Goal: Task Accomplishment & Management: Use online tool/utility

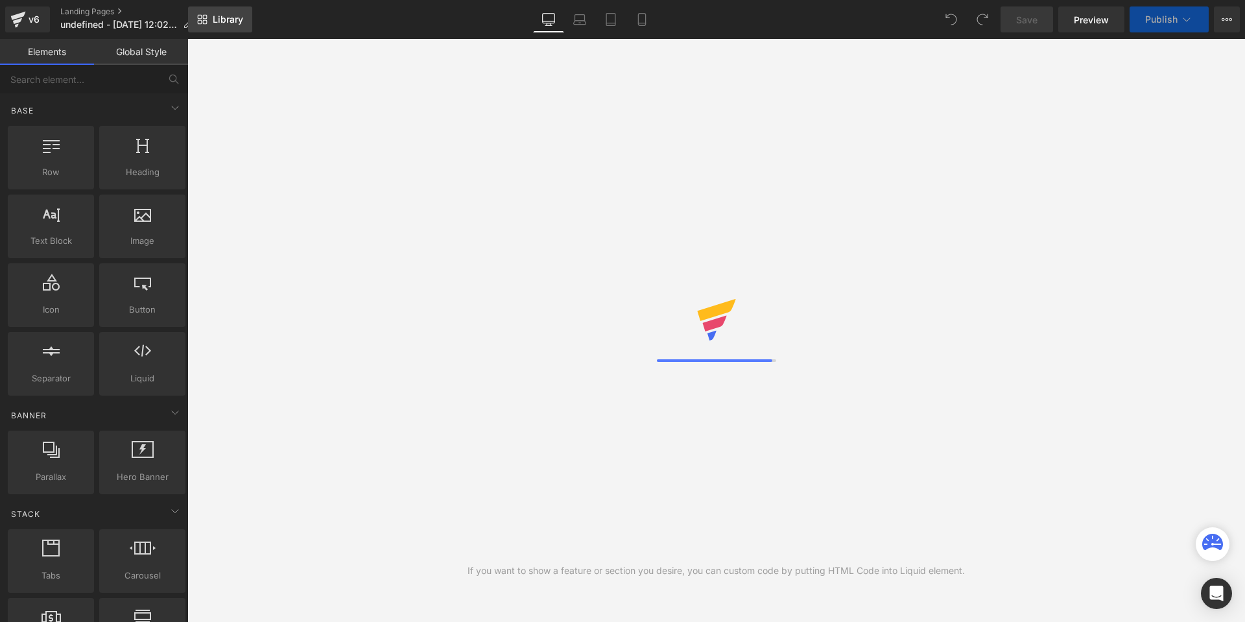
click at [229, 23] on span "Library" at bounding box center [228, 20] width 30 height 12
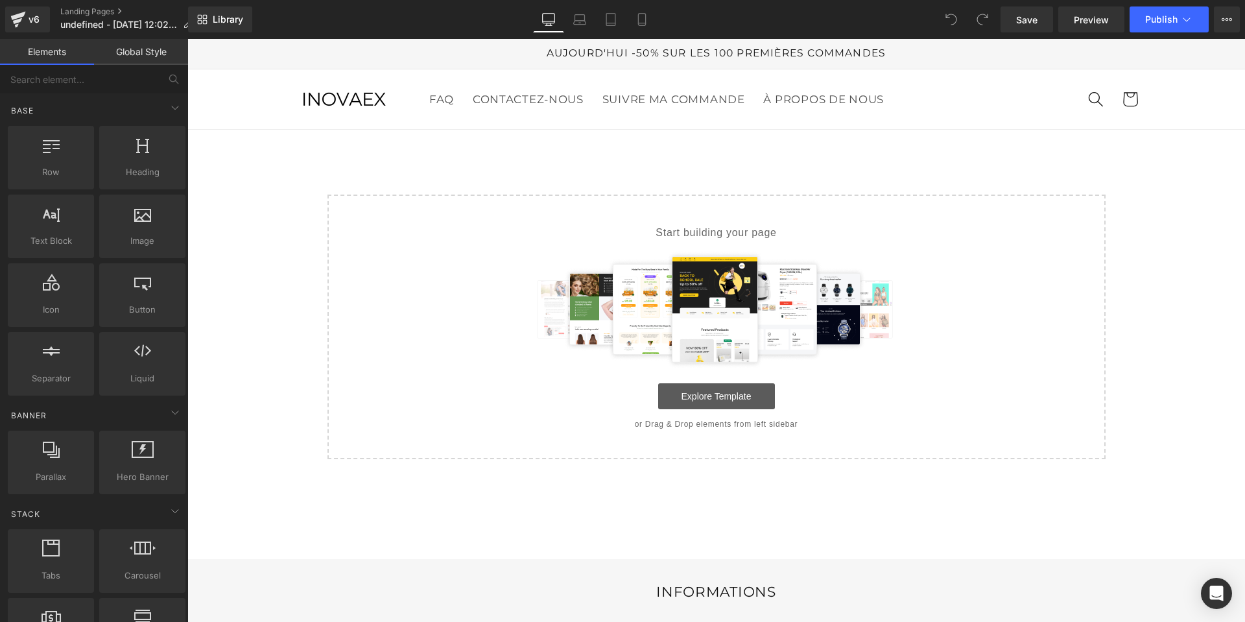
click at [665, 389] on link "Explore Template" at bounding box center [716, 396] width 117 height 26
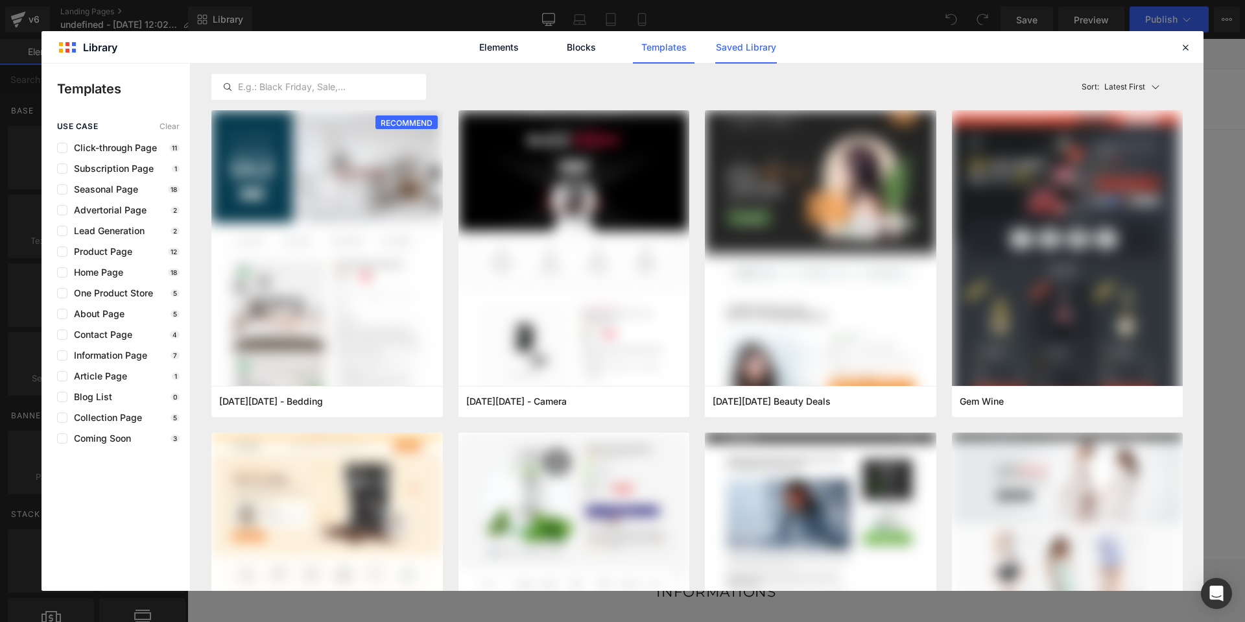
click at [753, 49] on link "Saved Library" at bounding box center [746, 47] width 62 height 32
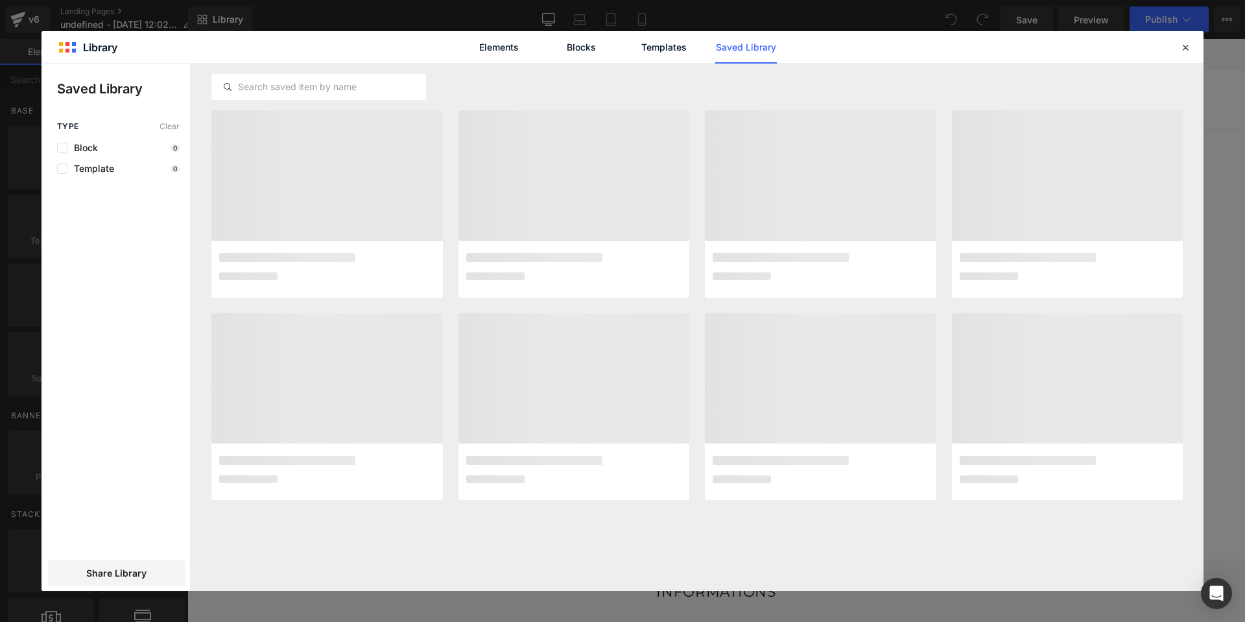
click at [116, 573] on span "Share Library" at bounding box center [116, 572] width 60 height 11
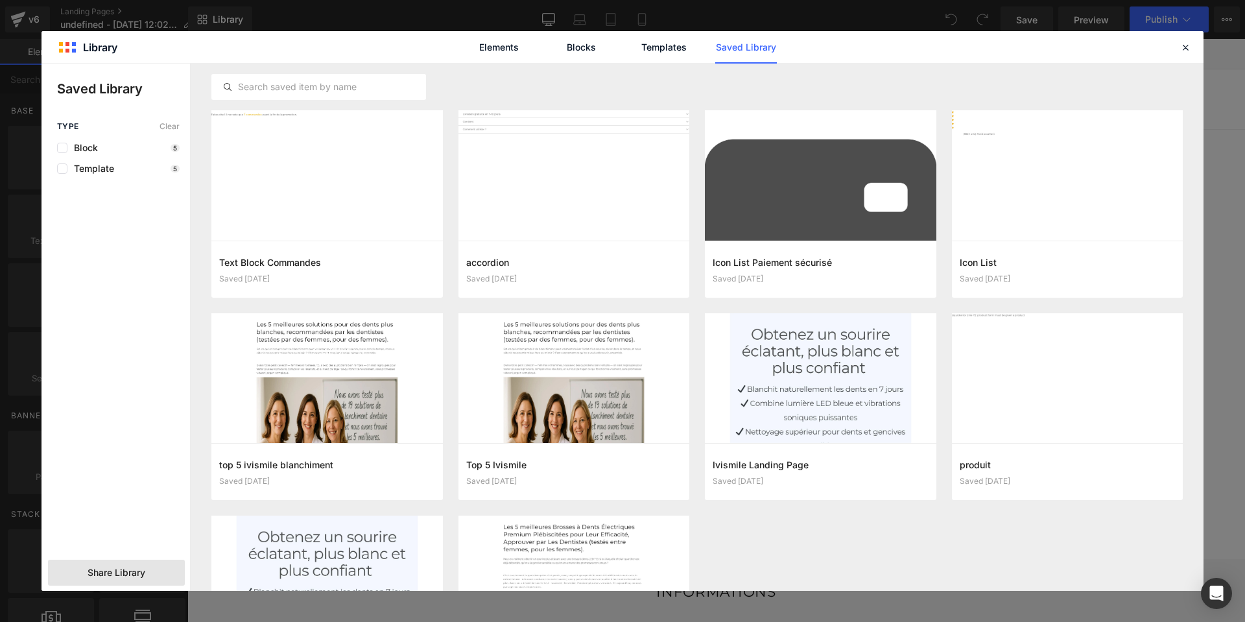
click at [114, 578] on span "Share Library" at bounding box center [117, 572] width 58 height 13
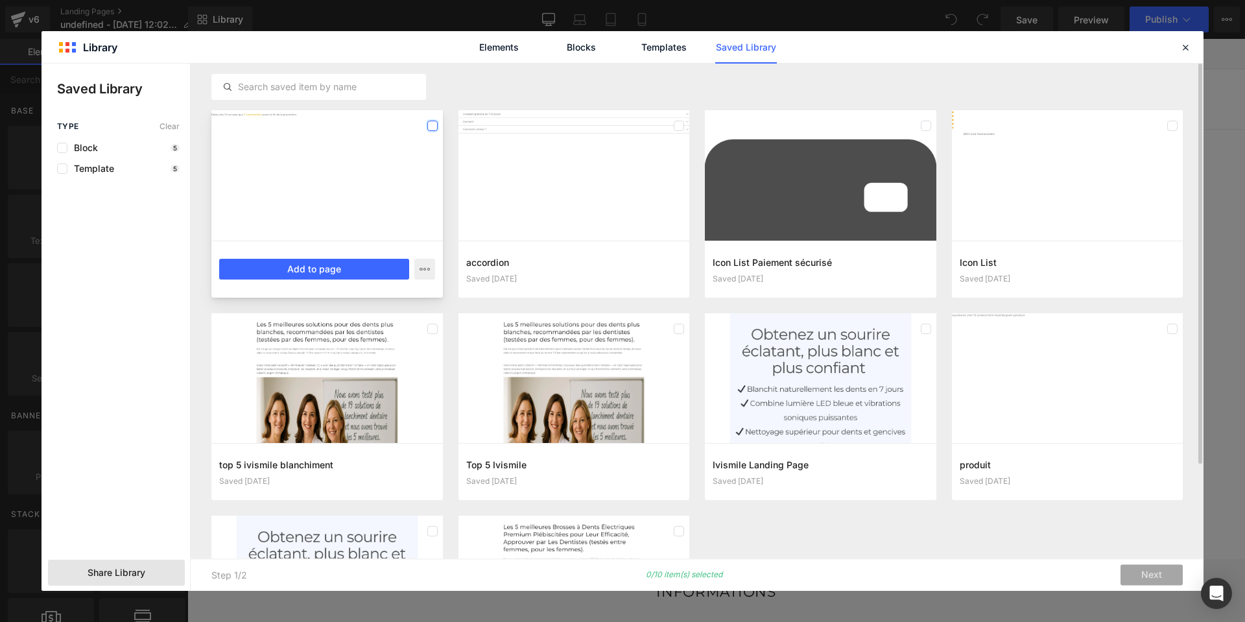
click at [434, 128] on label at bounding box center [432, 126] width 10 height 10
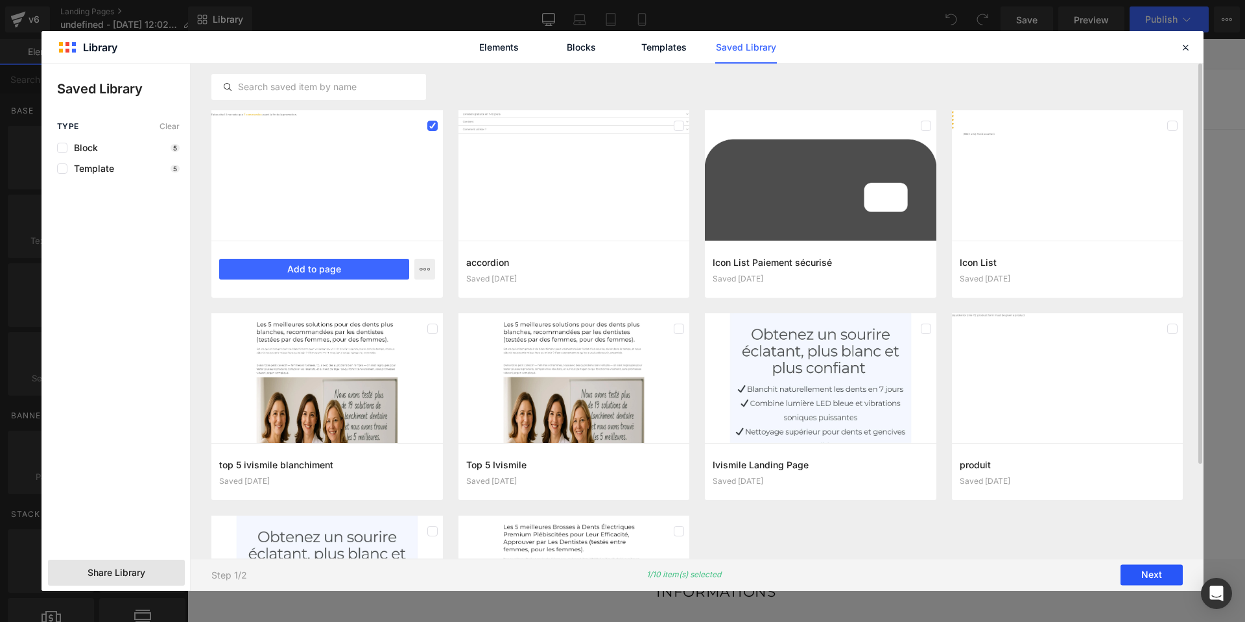
click at [1150, 576] on button "Next" at bounding box center [1152, 575] width 62 height 21
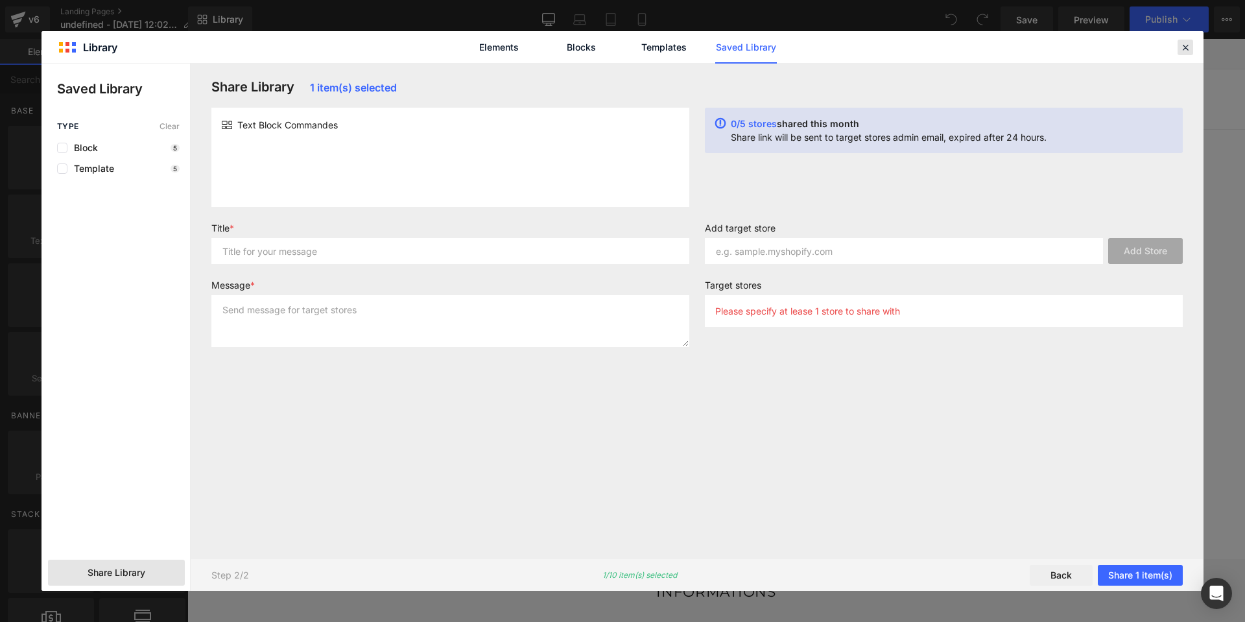
click at [1182, 46] on icon at bounding box center [1186, 48] width 12 height 12
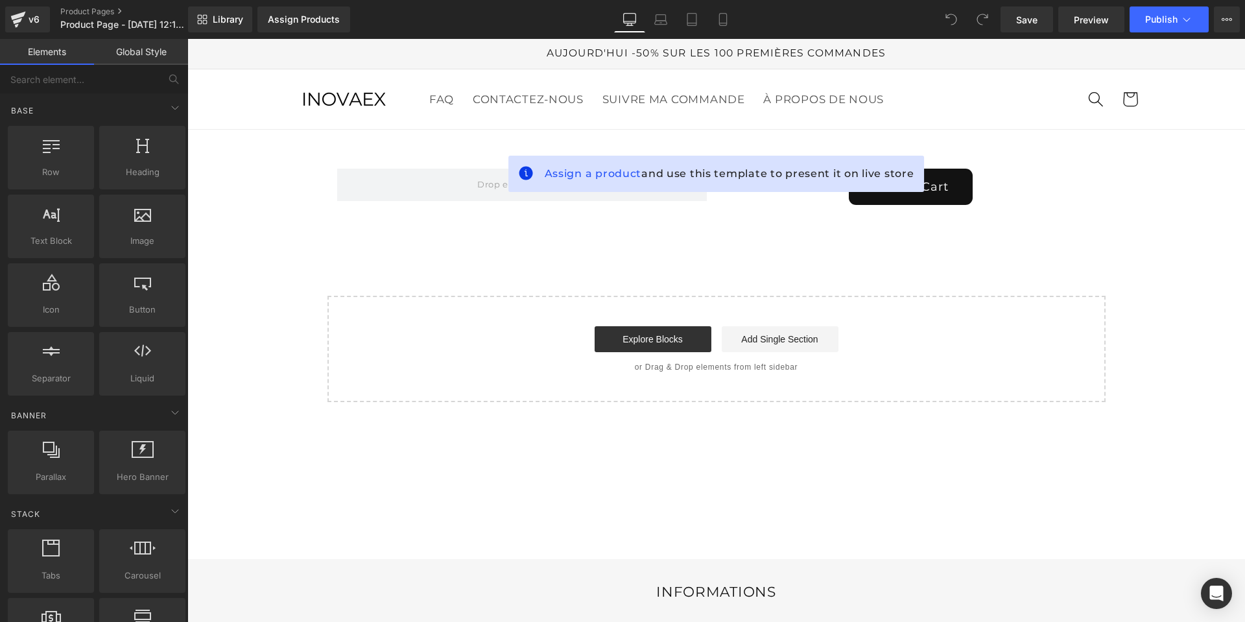
click at [700, 395] on div "Start building your page Explore Blocks Add Single Section or Drag & Drop eleme…" at bounding box center [717, 349] width 776 height 104
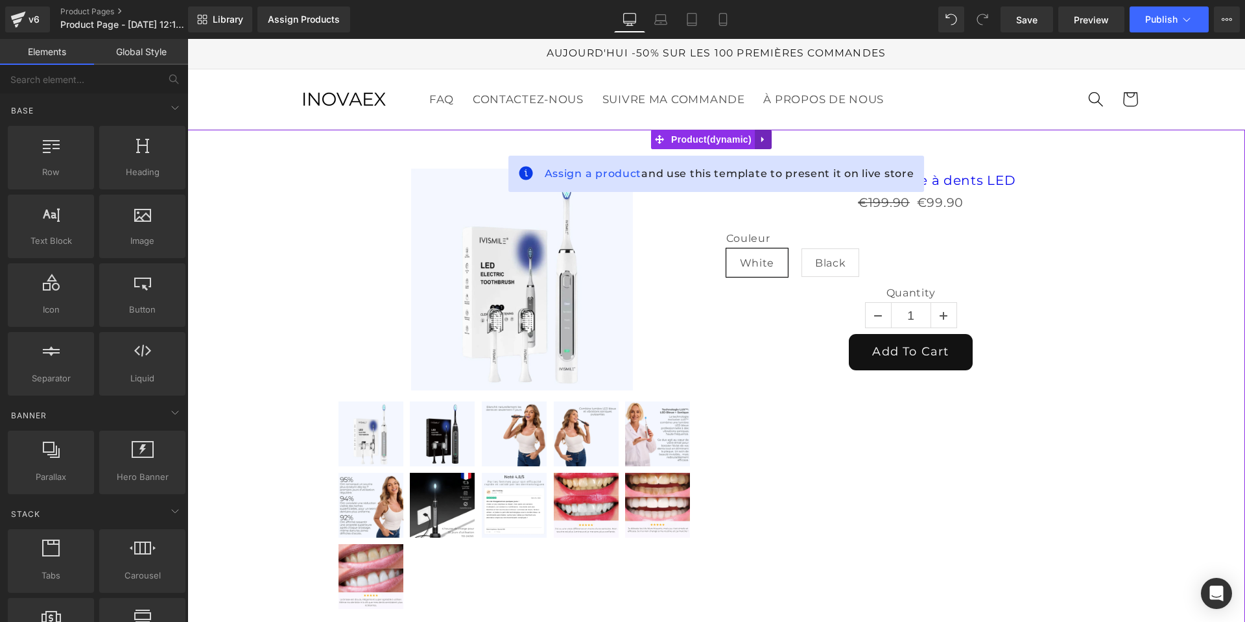
click at [768, 140] on link at bounding box center [763, 139] width 17 height 19
click at [767, 141] on icon at bounding box center [771, 139] width 9 height 9
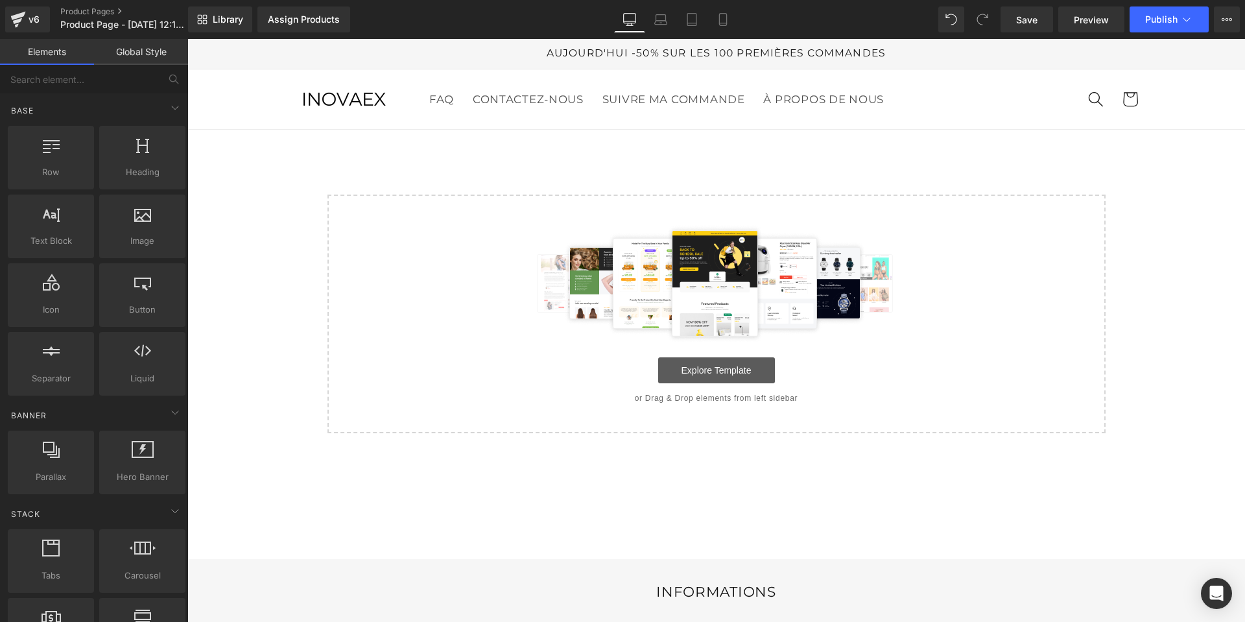
click at [698, 378] on link "Explore Template" at bounding box center [716, 370] width 117 height 26
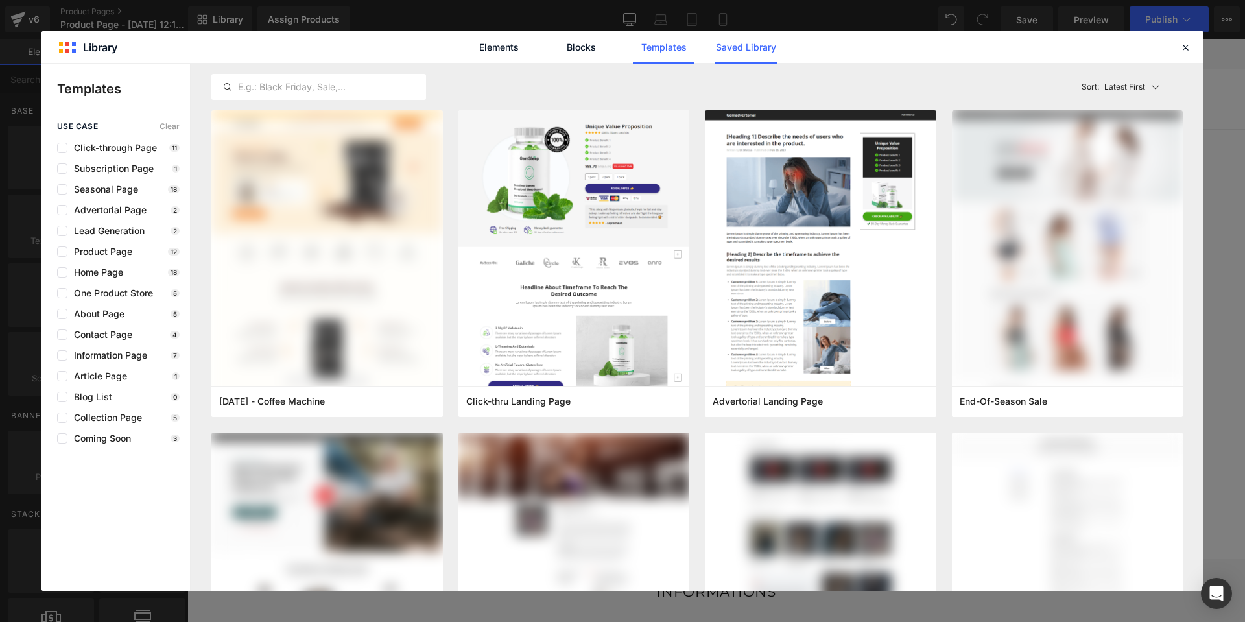
click at [722, 44] on link "Saved Library" at bounding box center [746, 47] width 62 height 32
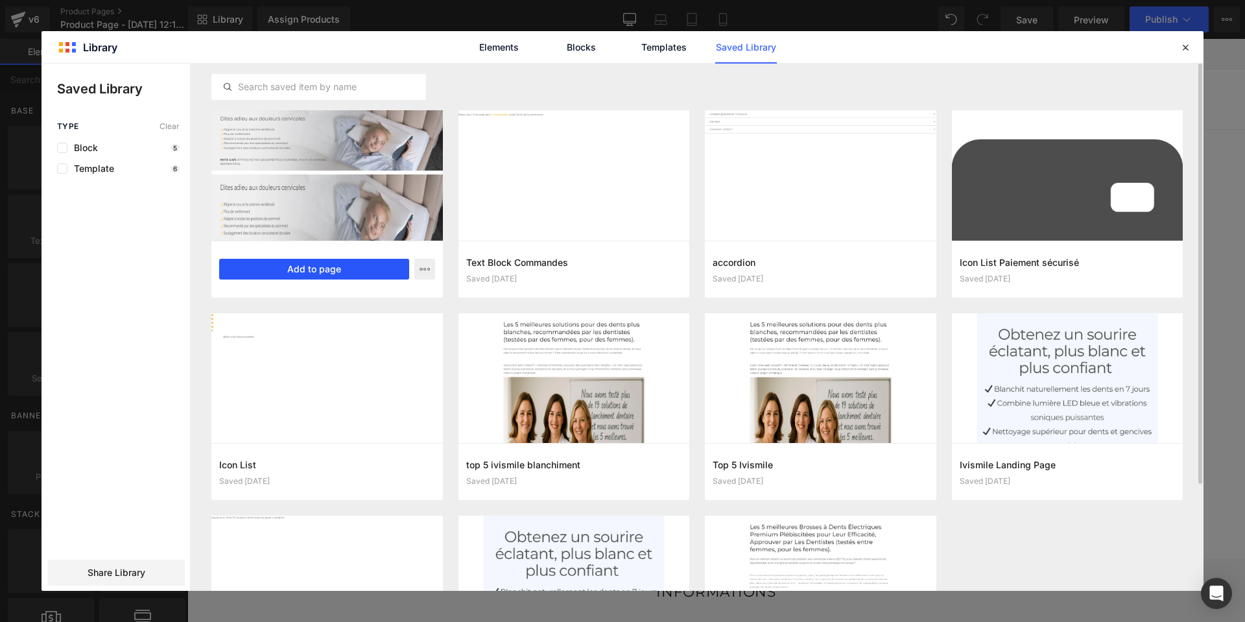
click at [357, 272] on button "Add to page" at bounding box center [314, 269] width 190 height 21
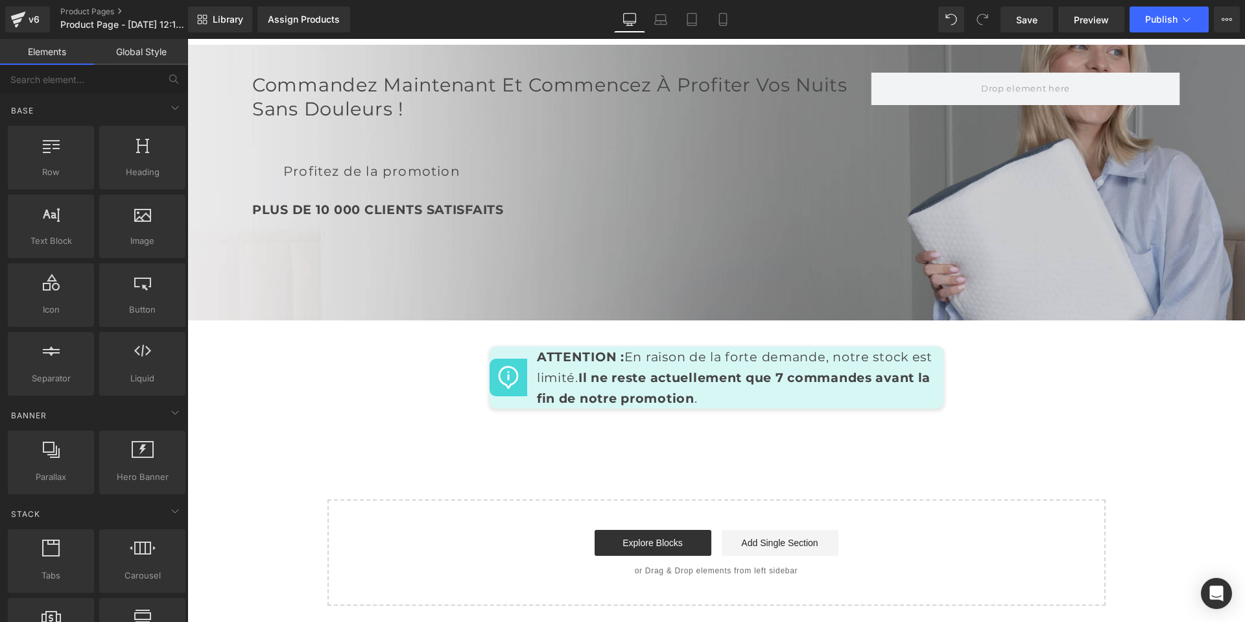
scroll to position [6705, 0]
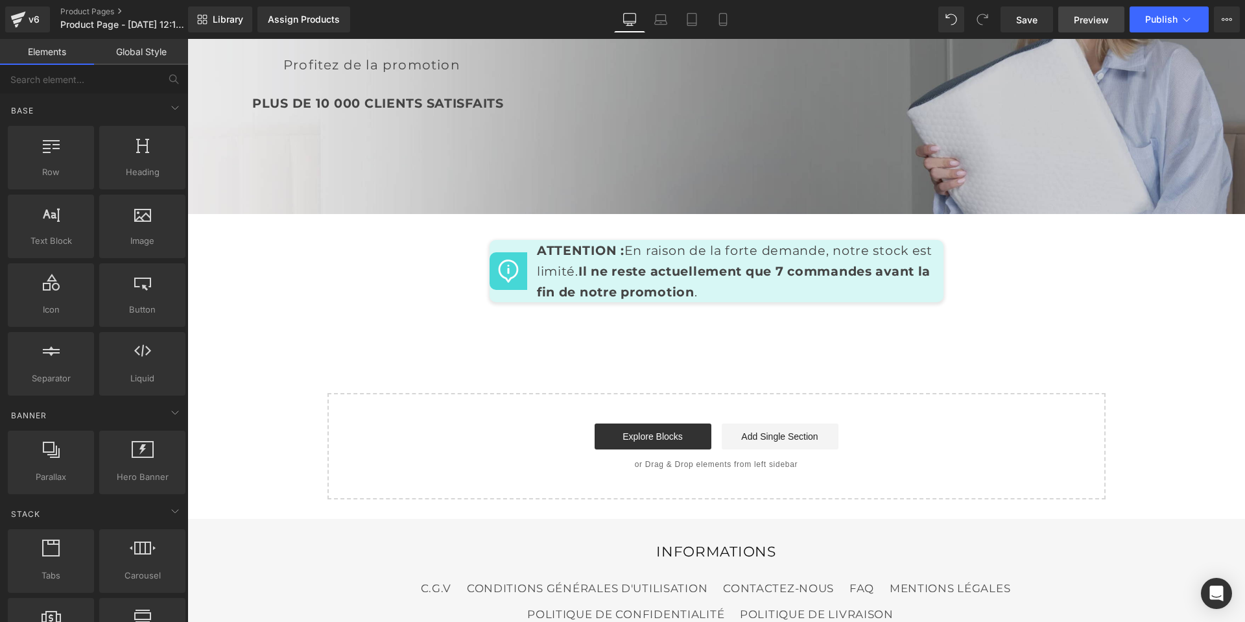
click at [1078, 21] on span "Preview" at bounding box center [1091, 20] width 35 height 14
click at [1043, 19] on link "Save" at bounding box center [1027, 19] width 53 height 26
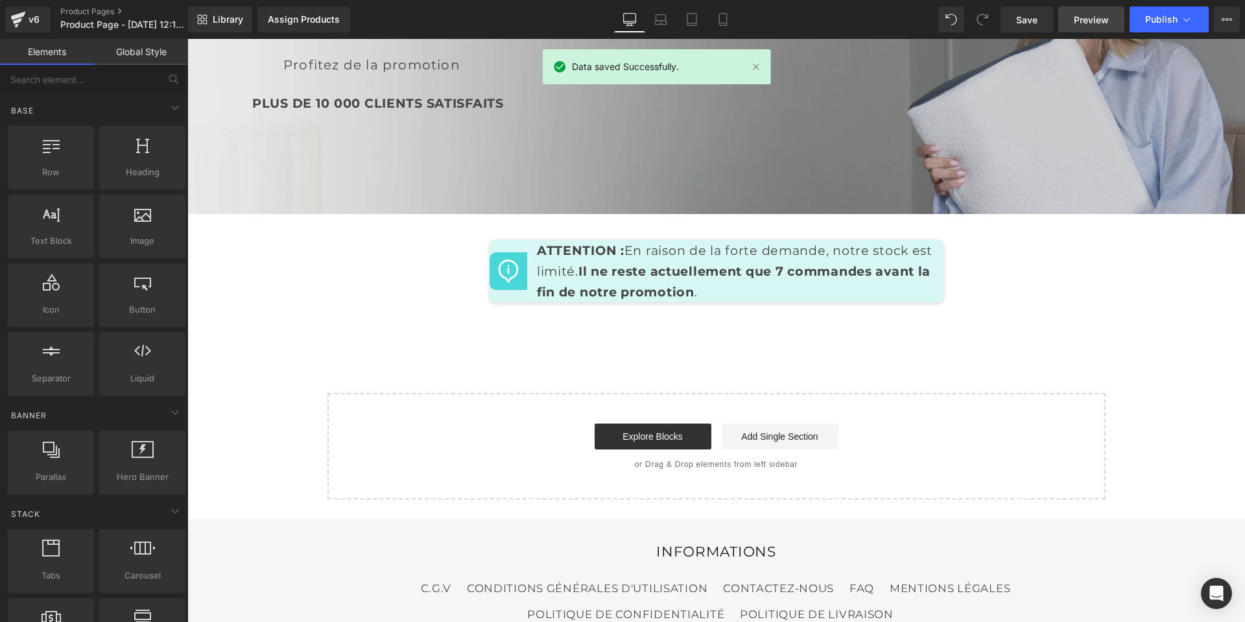
click at [1083, 19] on span "Preview" at bounding box center [1091, 20] width 35 height 14
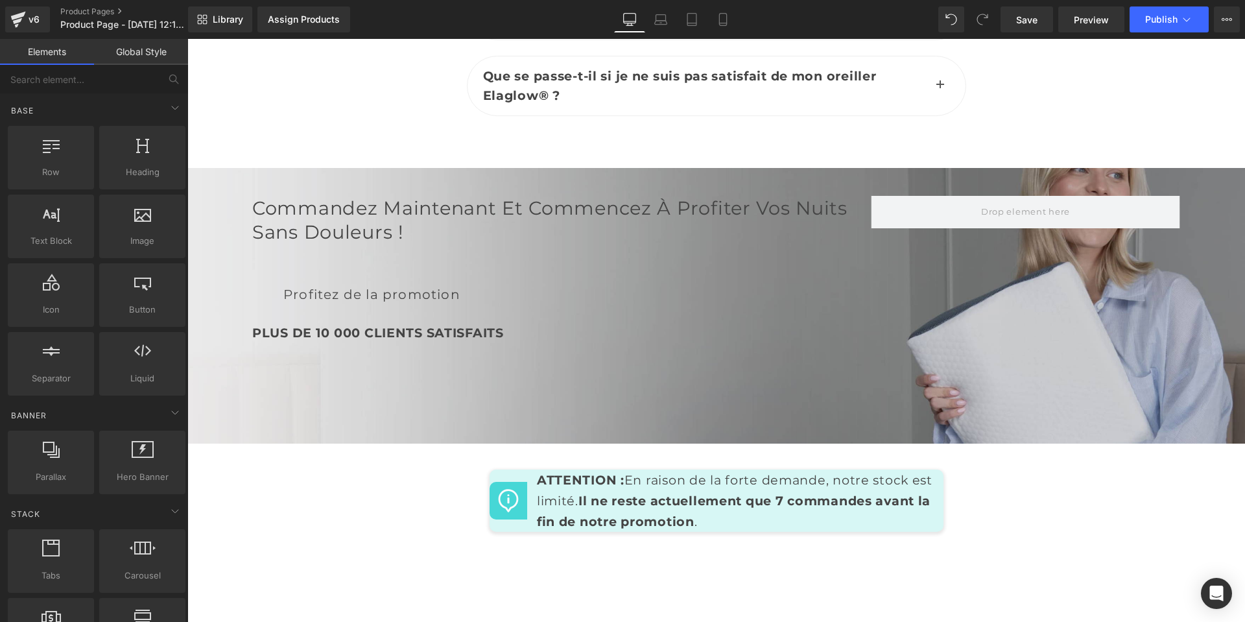
scroll to position [6446, 0]
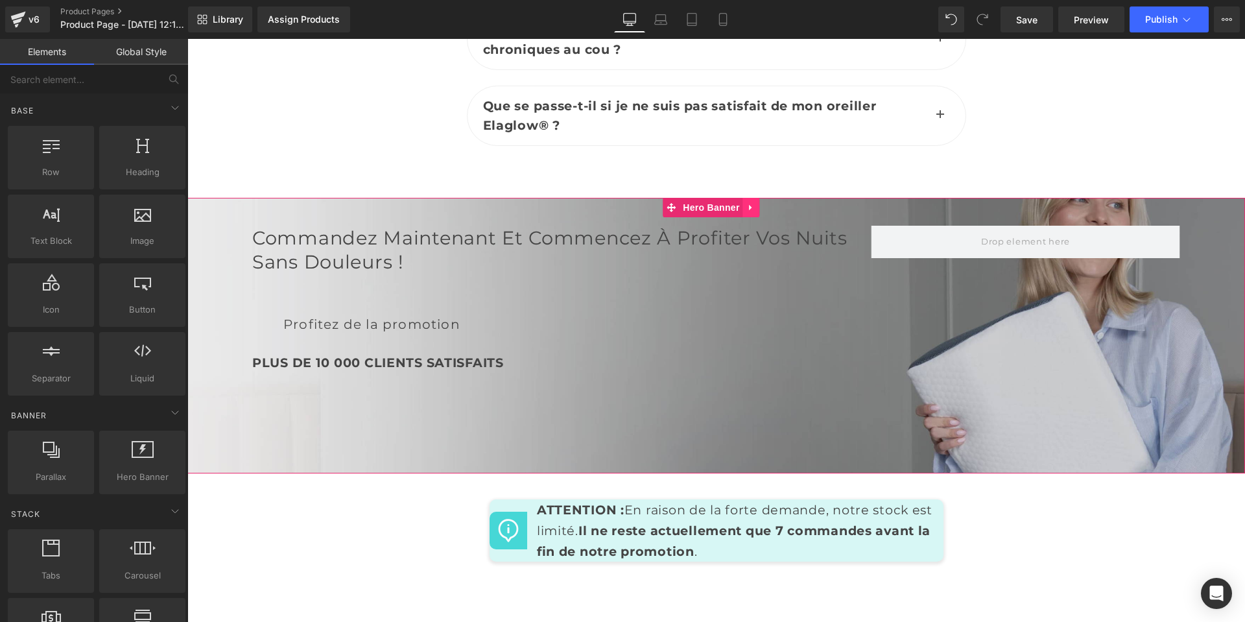
click at [750, 205] on icon at bounding box center [750, 208] width 3 height 6
click at [742, 204] on icon at bounding box center [743, 207] width 9 height 9
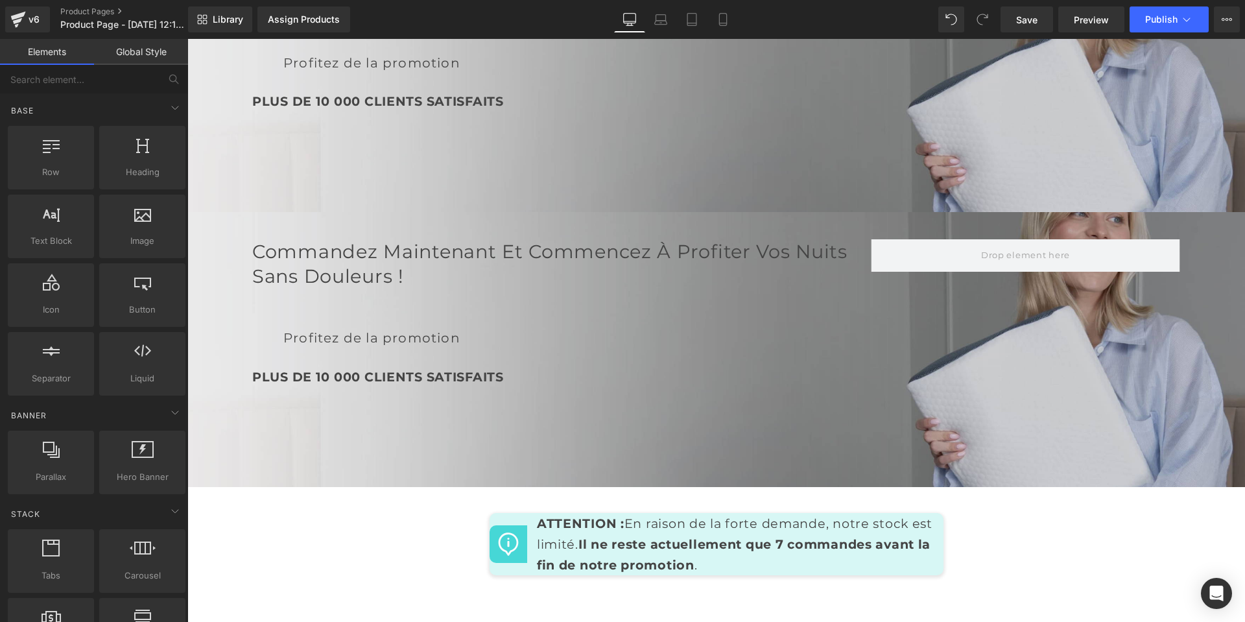
scroll to position [6498, 0]
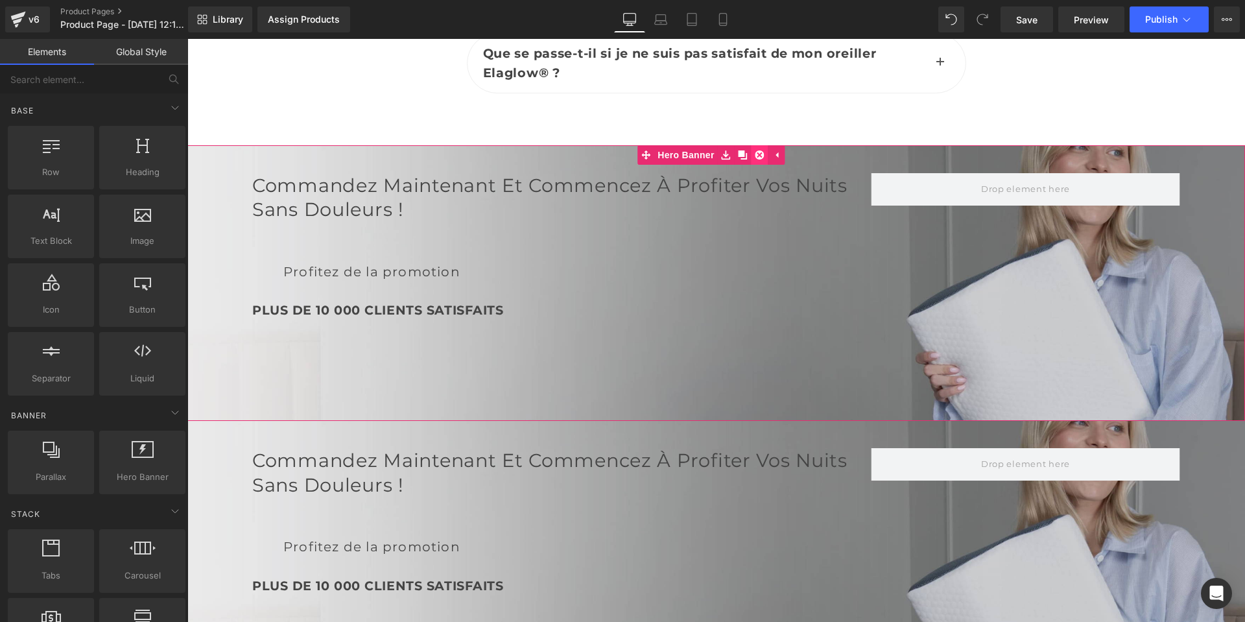
click at [757, 150] on icon at bounding box center [759, 154] width 9 height 9
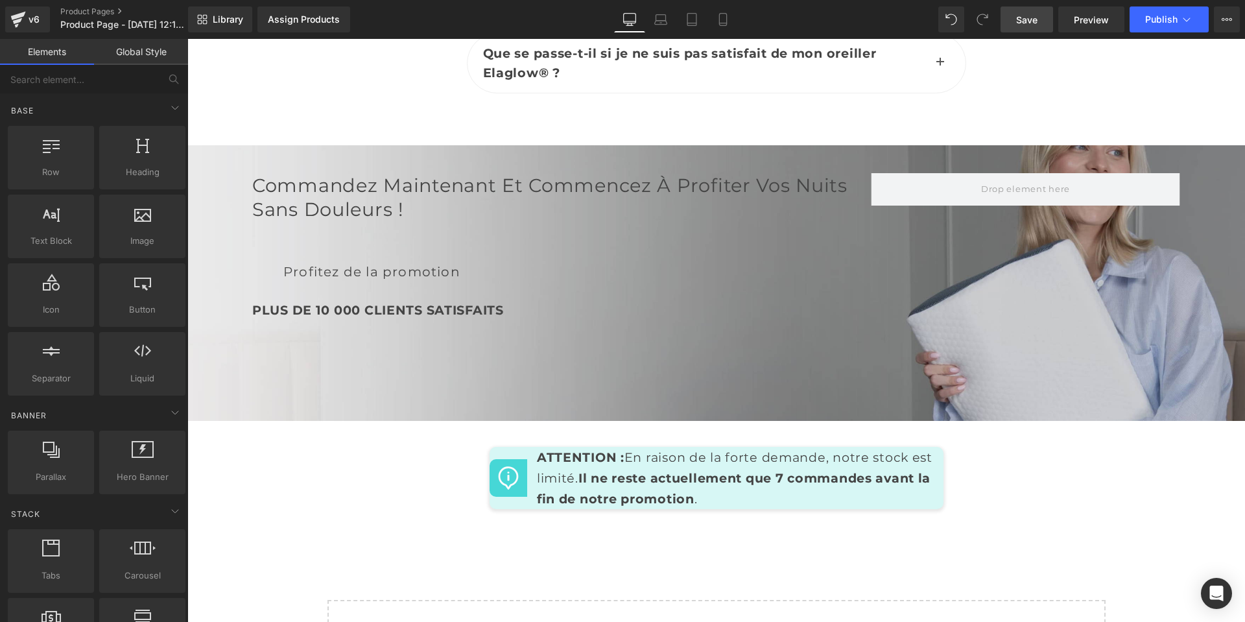
click at [1035, 25] on span "Save" at bounding box center [1026, 20] width 21 height 14
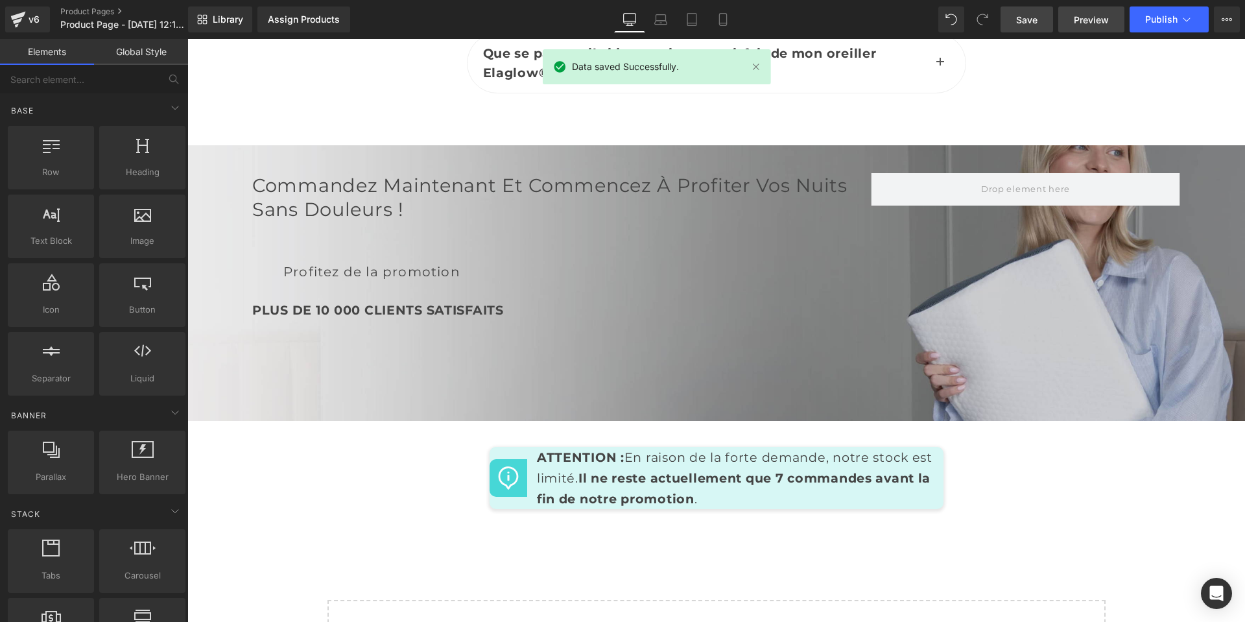
click at [1073, 21] on link "Preview" at bounding box center [1091, 19] width 66 height 26
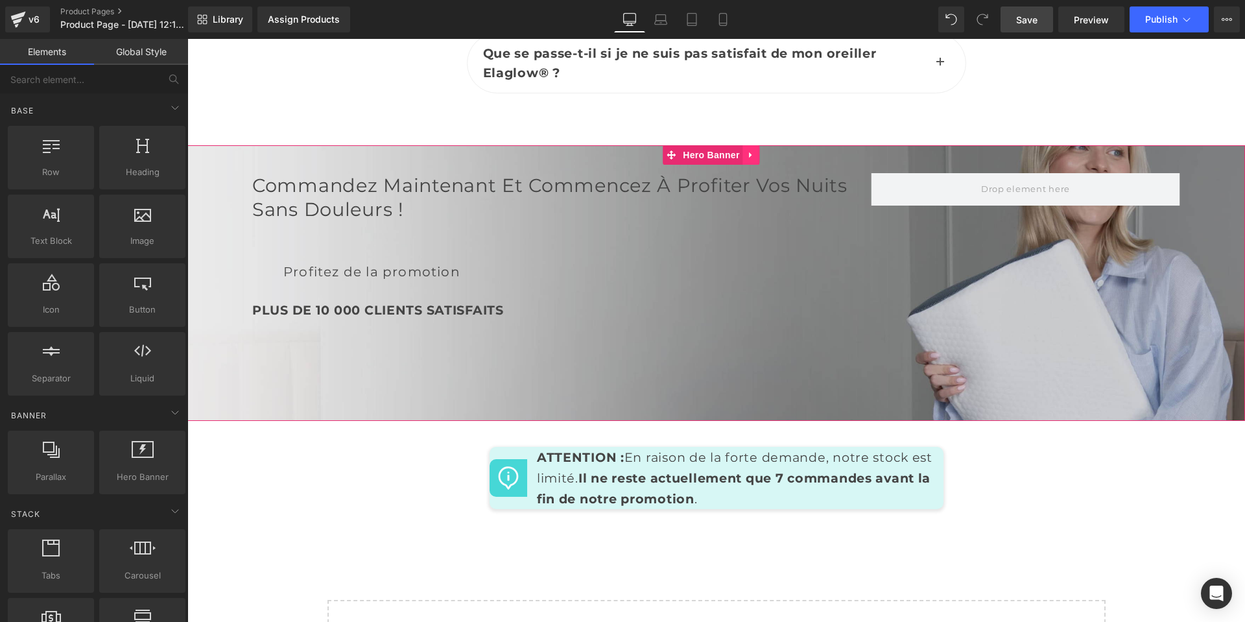
click at [746, 150] on link at bounding box center [751, 154] width 17 height 19
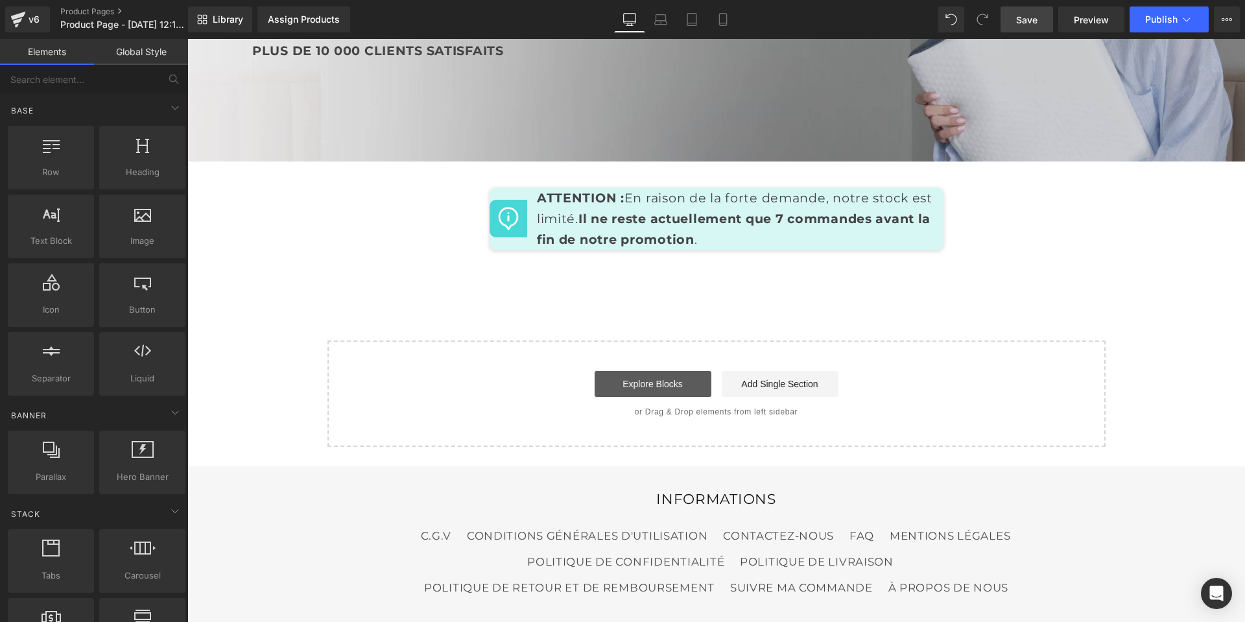
click at [613, 375] on link "Explore Blocks" at bounding box center [653, 384] width 117 height 26
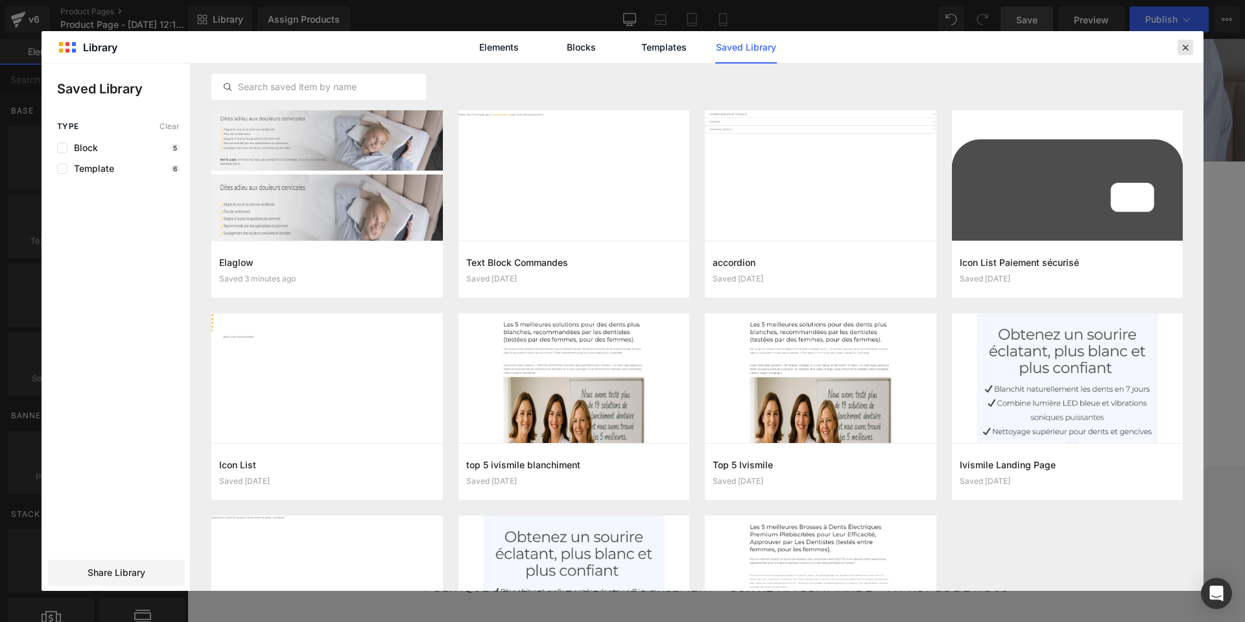
click at [1183, 48] on icon at bounding box center [1186, 48] width 12 height 12
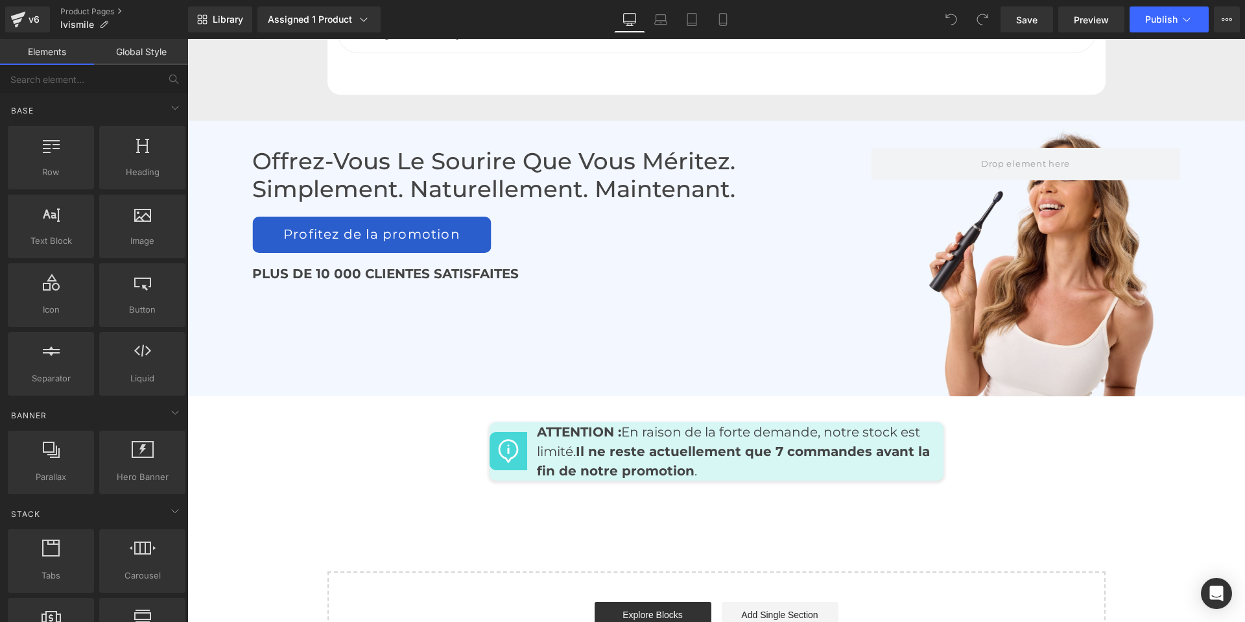
scroll to position [6133, 0]
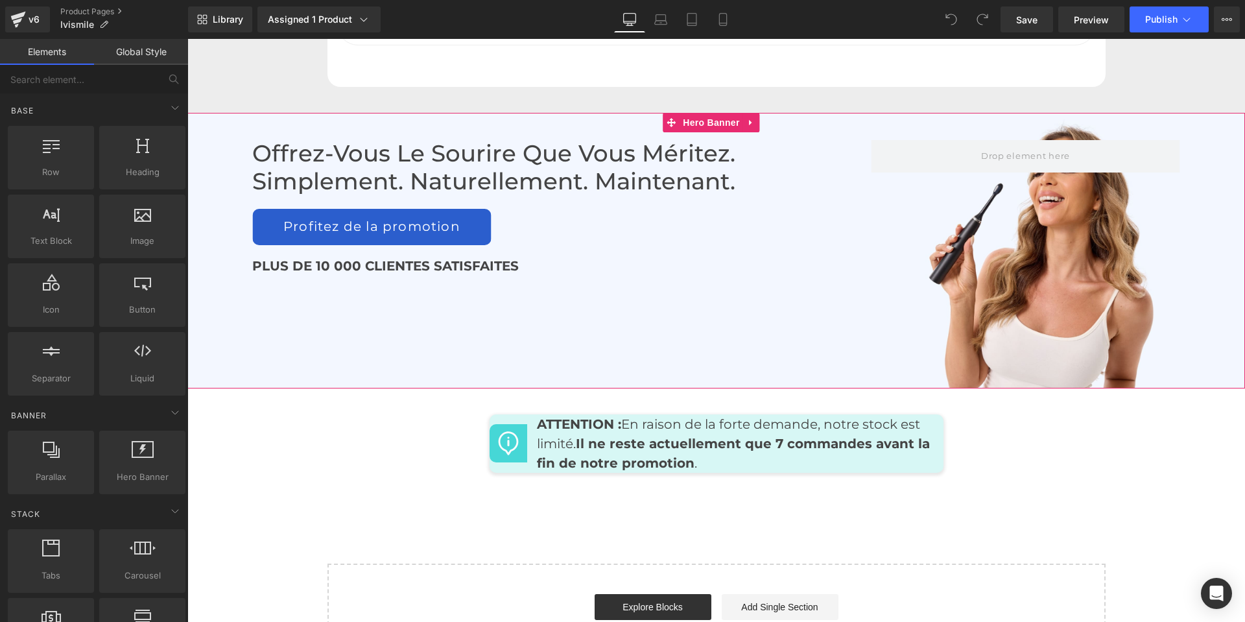
click at [776, 303] on div "Offrez-vous le sourire que vous méritez. Simplement. Naturellement. Maintenant.…" at bounding box center [716, 251] width 1058 height 276
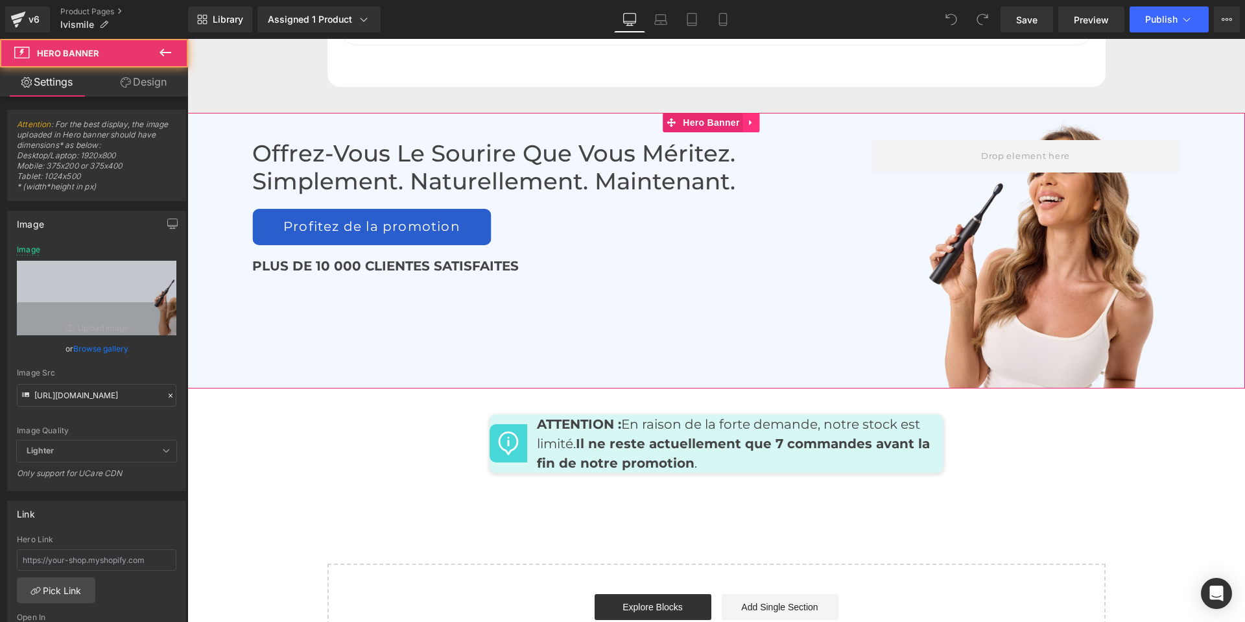
click at [747, 118] on icon at bounding box center [751, 122] width 9 height 10
click at [796, 130] on div "Offrez-vous le sourire que vous méritez. Simplement. Naturellement. Maintenant.…" at bounding box center [716, 251] width 1058 height 276
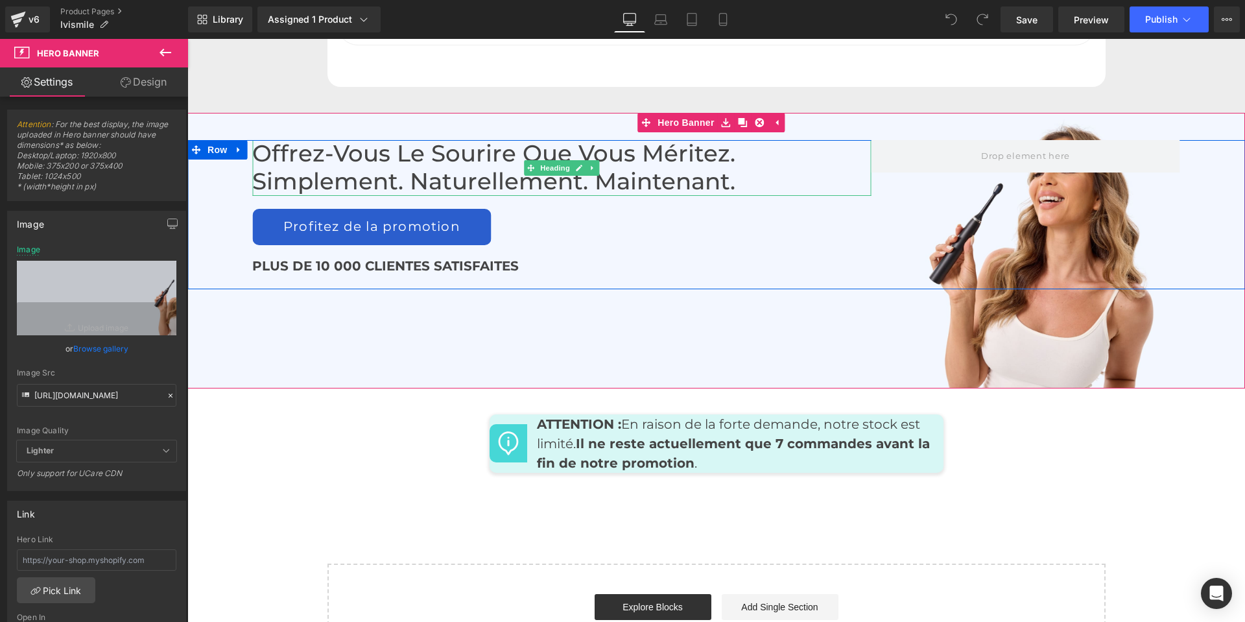
click at [803, 186] on h2 "Offrez-vous le sourire que vous méritez. Simplement. Naturellement. Maintenant." at bounding box center [561, 167] width 619 height 55
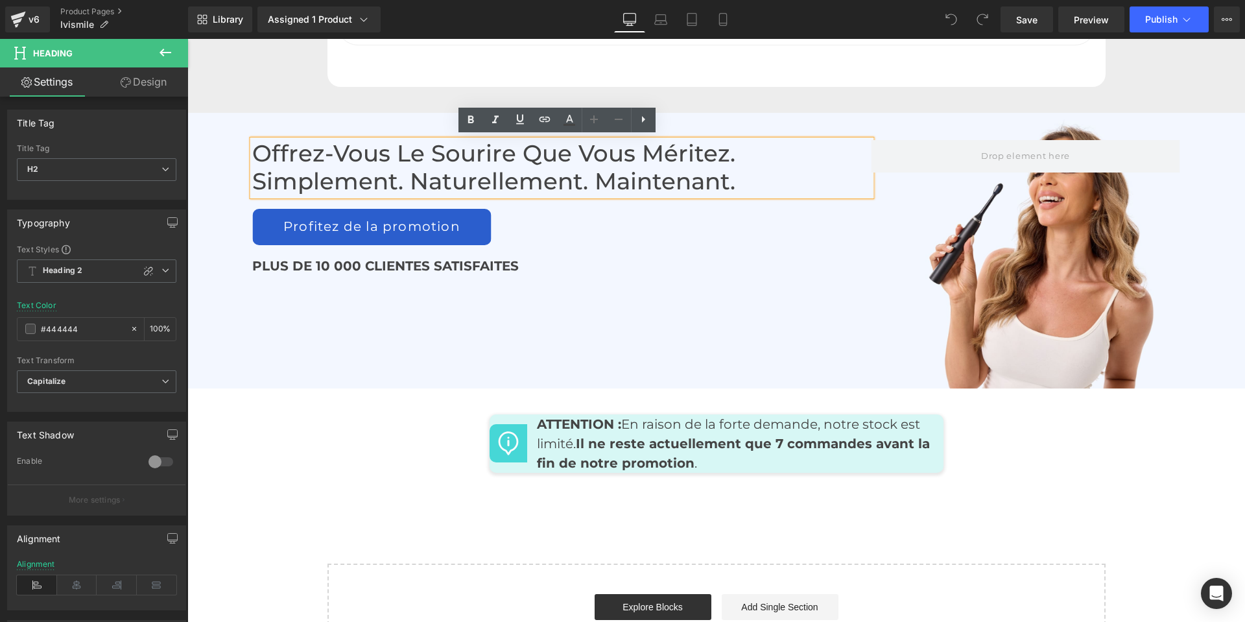
click at [908, 180] on div "Offrez-vous le sourire que vous méritez. Simplement. Naturellement. Maintenant.…" at bounding box center [716, 214] width 1058 height 148
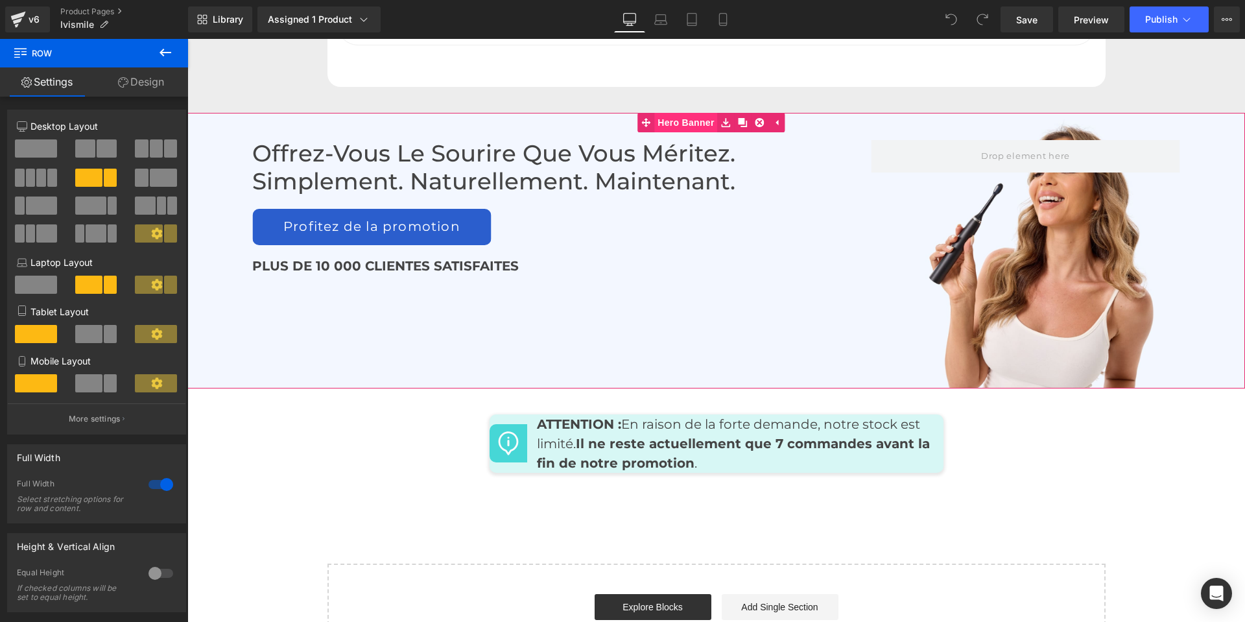
click at [714, 119] on span "Hero Banner" at bounding box center [685, 122] width 63 height 19
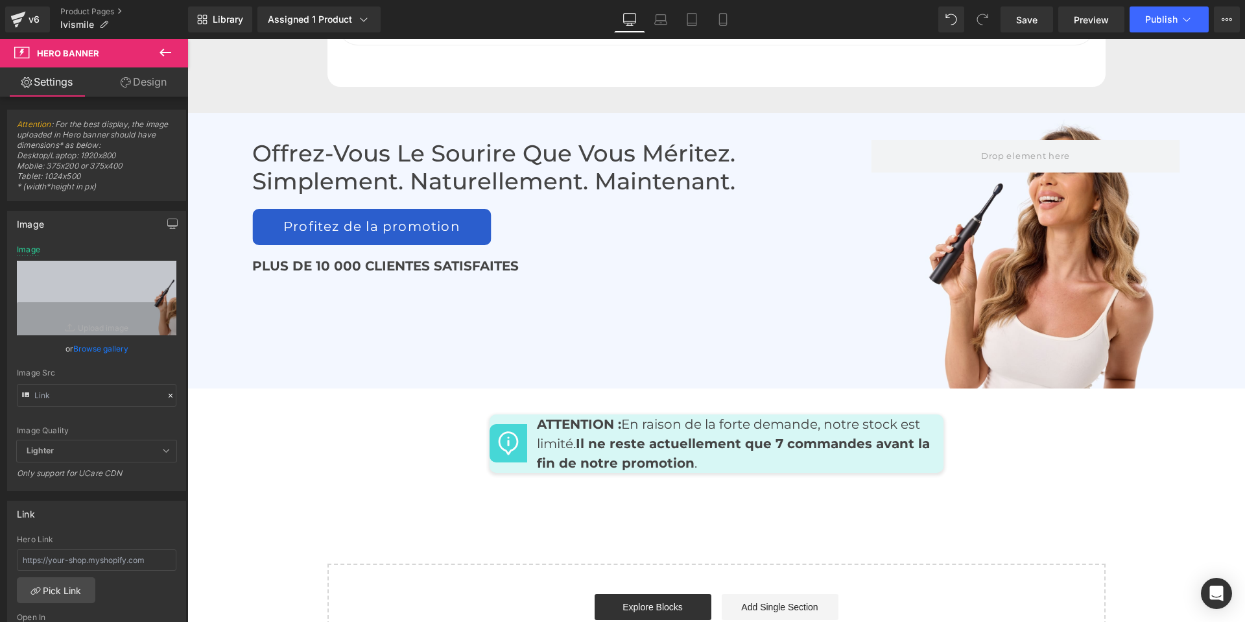
click at [752, 283] on div "Offrez-vous le sourire que vous méritez. Simplement. Naturellement. Maintenant.…" at bounding box center [716, 214] width 1058 height 148
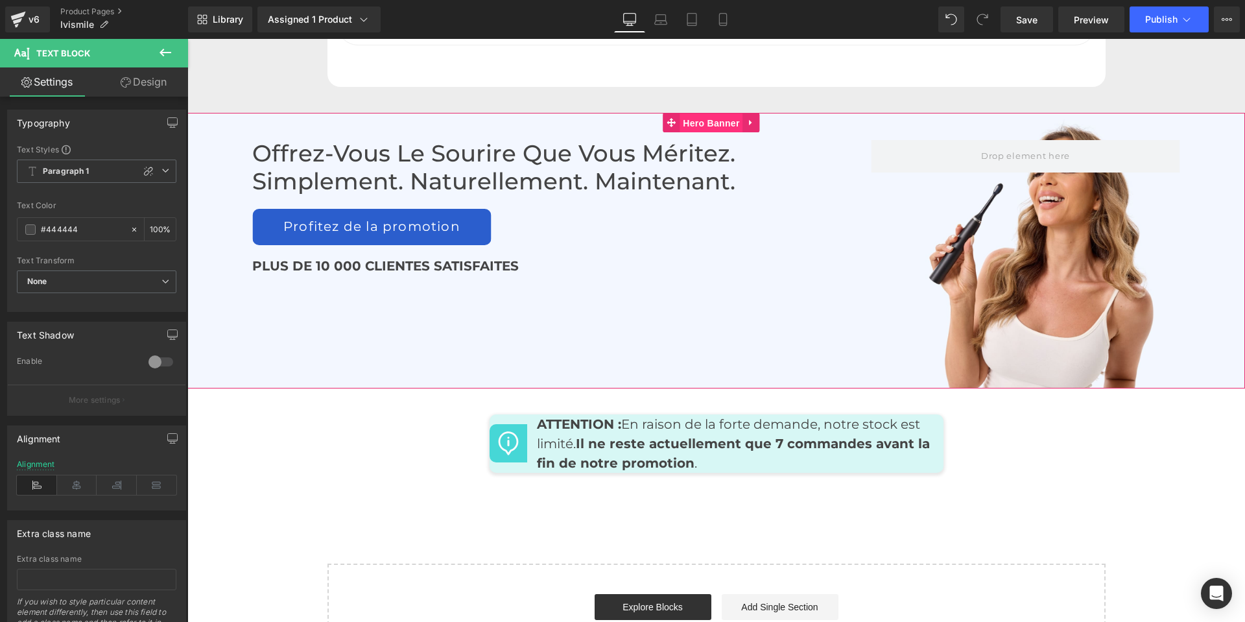
click at [696, 117] on span "Hero Banner" at bounding box center [711, 122] width 63 height 19
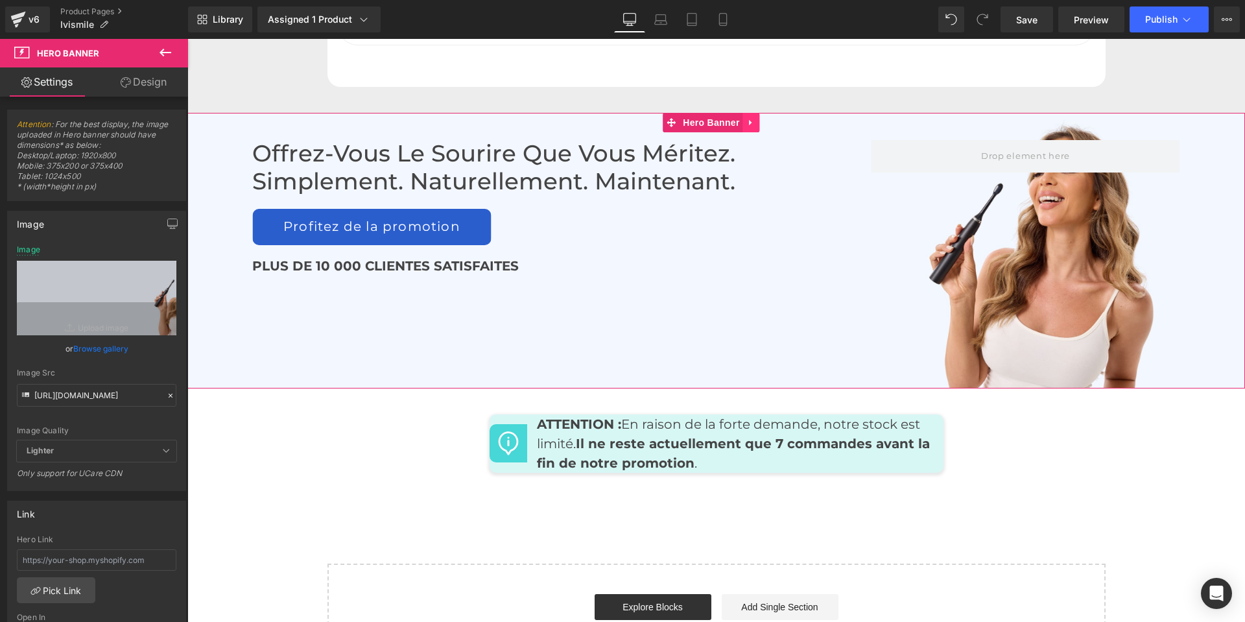
click at [752, 120] on icon at bounding box center [750, 122] width 3 height 6
click at [726, 121] on icon at bounding box center [726, 122] width 9 height 9
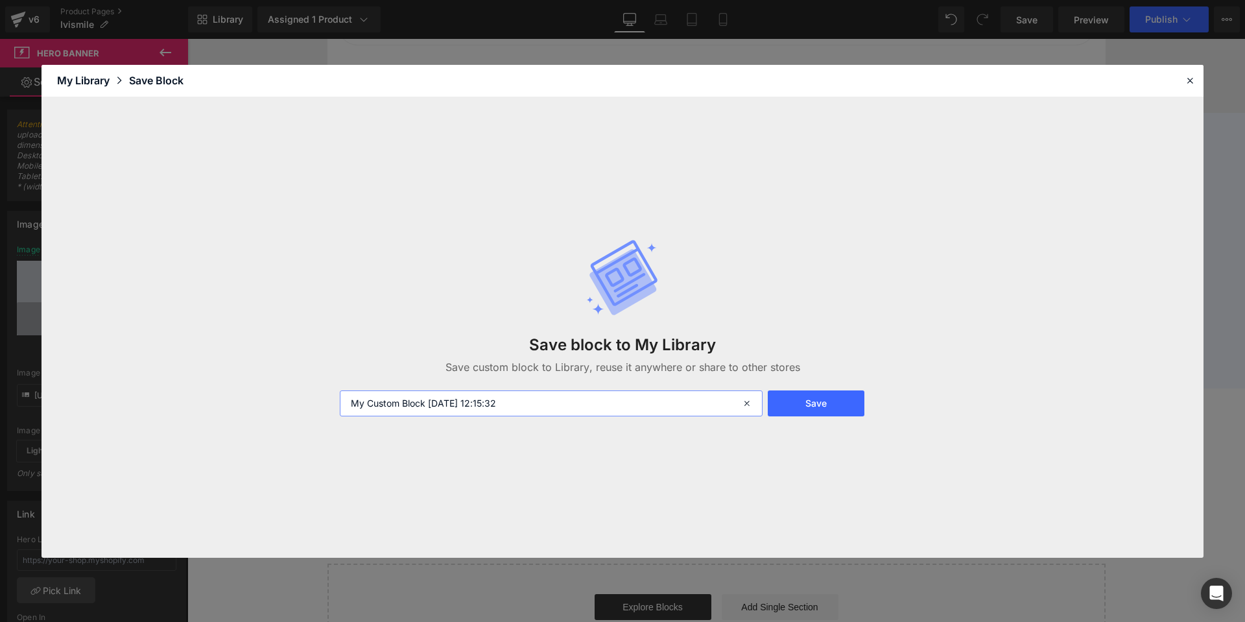
drag, startPoint x: 546, startPoint y: 409, endPoint x: 337, endPoint y: 409, distance: 209.5
click at [337, 409] on div "My Custom Block [DATE] 12:15:32" at bounding box center [550, 403] width 436 height 26
type input "bloc de fin"
click at [786, 410] on button "Save" at bounding box center [816, 403] width 97 height 26
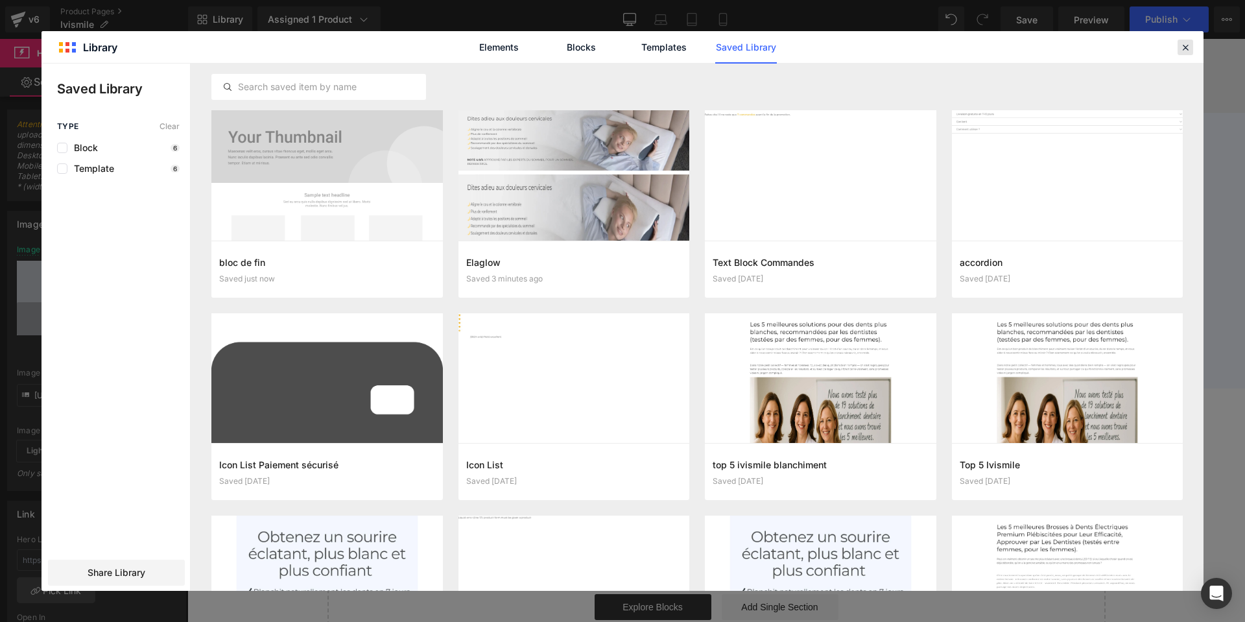
click at [1185, 52] on icon at bounding box center [1186, 48] width 12 height 12
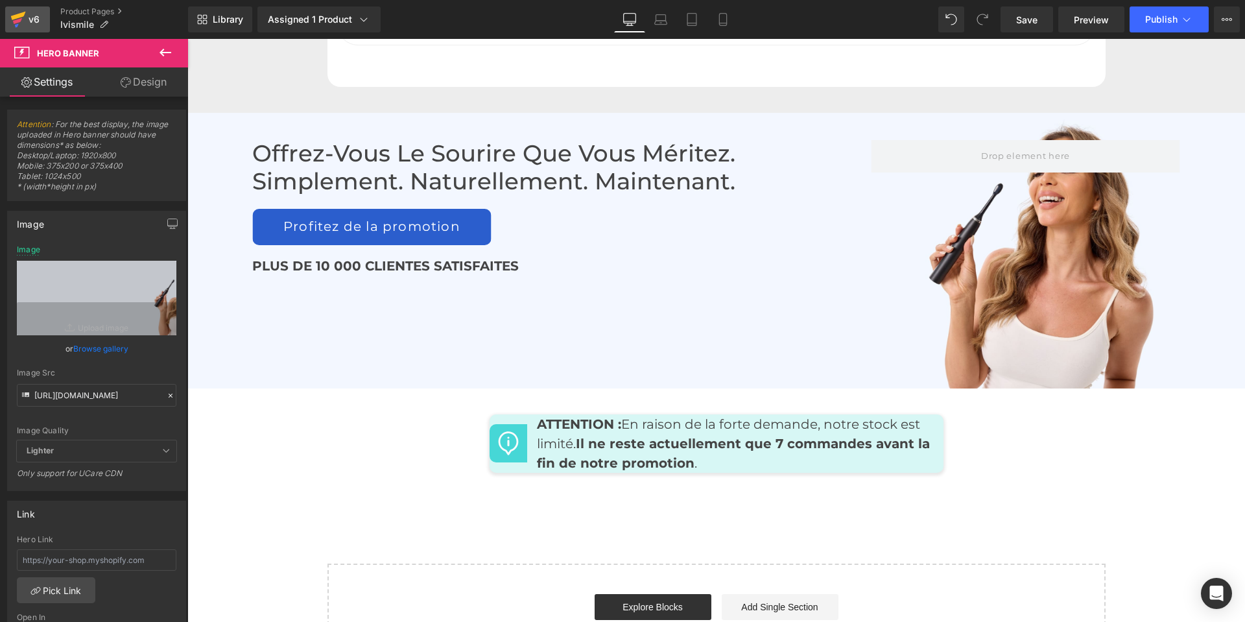
click at [36, 18] on div "v6" at bounding box center [34, 19] width 16 height 17
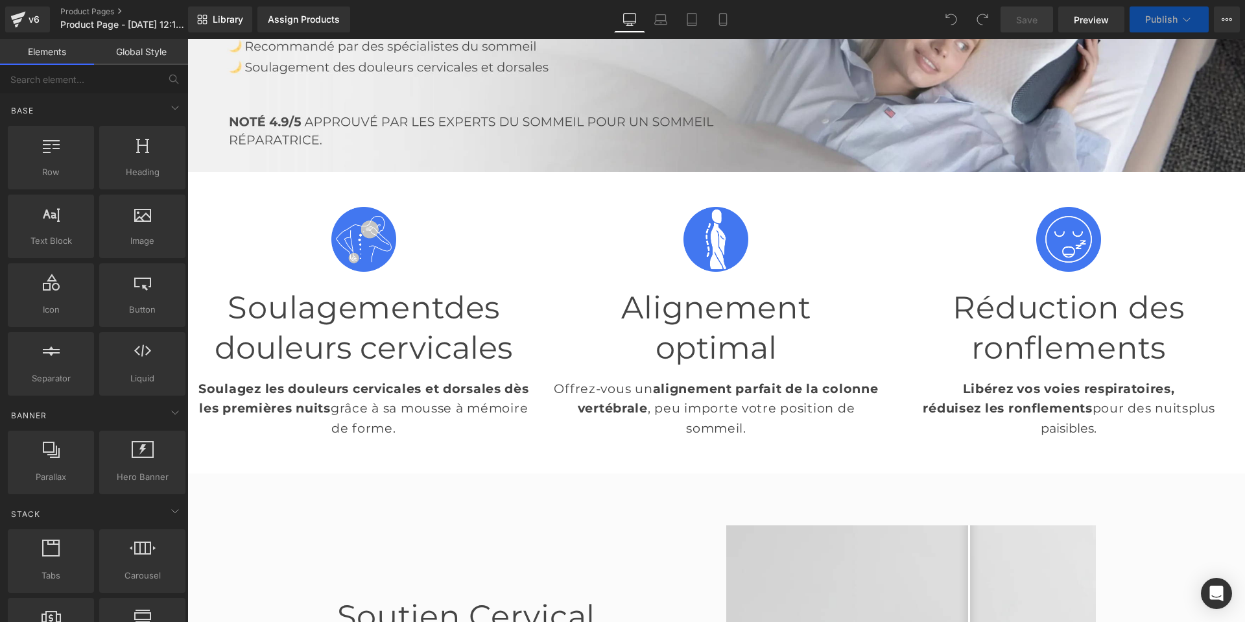
scroll to position [812, 0]
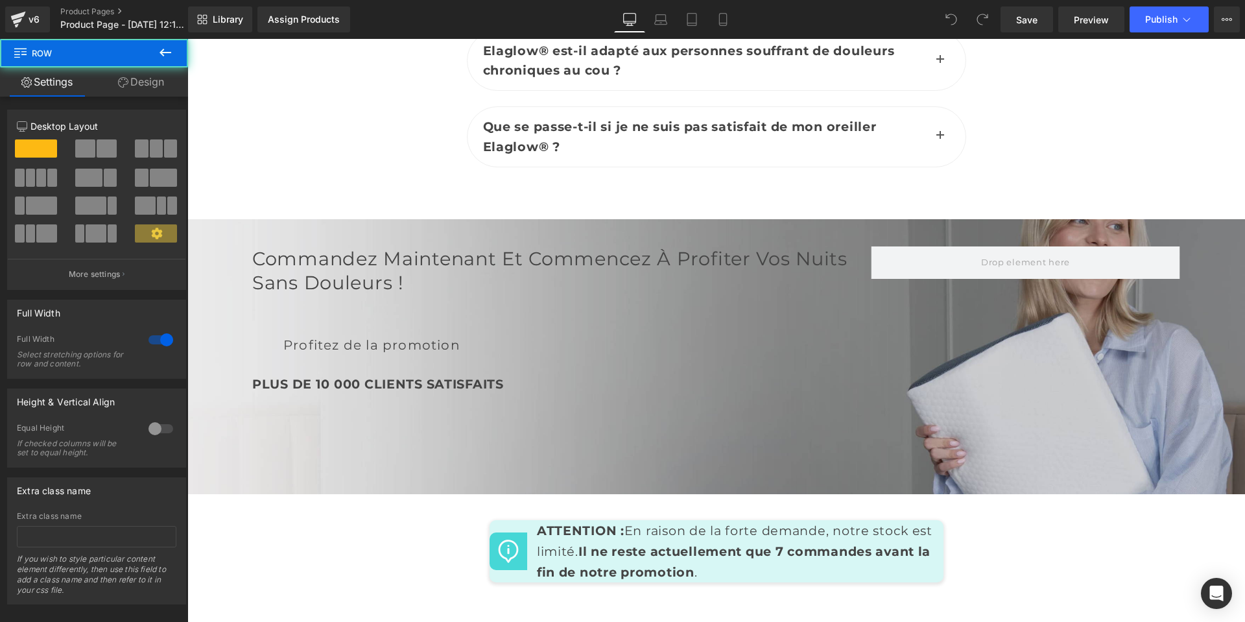
scroll to position [6563, 0]
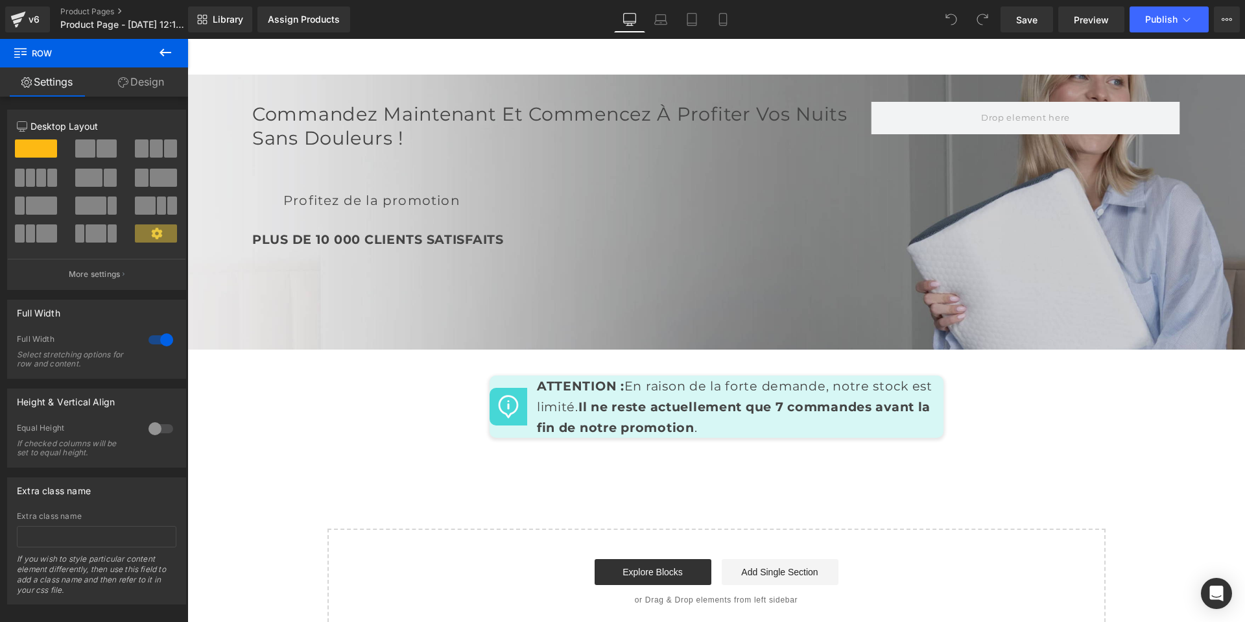
click at [656, 574] on div "Loading Product" at bounding box center [623, 571] width 71 height 14
click at [647, 568] on div "Loading Product" at bounding box center [623, 571] width 71 height 14
click at [626, 570] on div "Loading Product" at bounding box center [623, 571] width 71 height 14
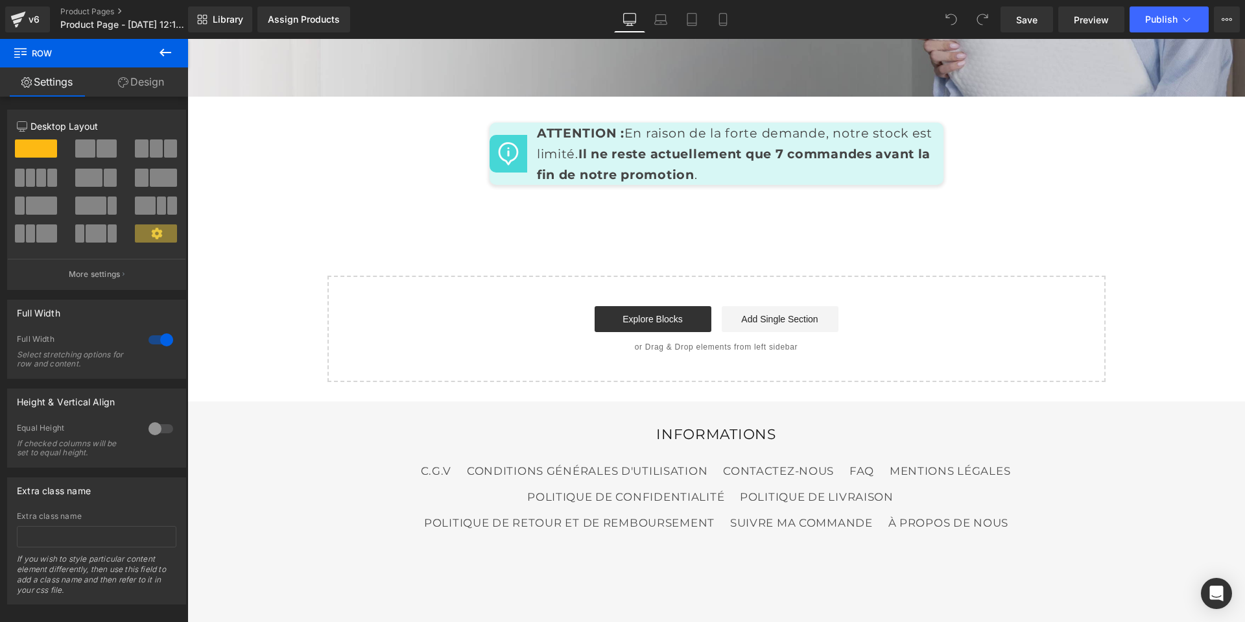
scroll to position [6822, 0]
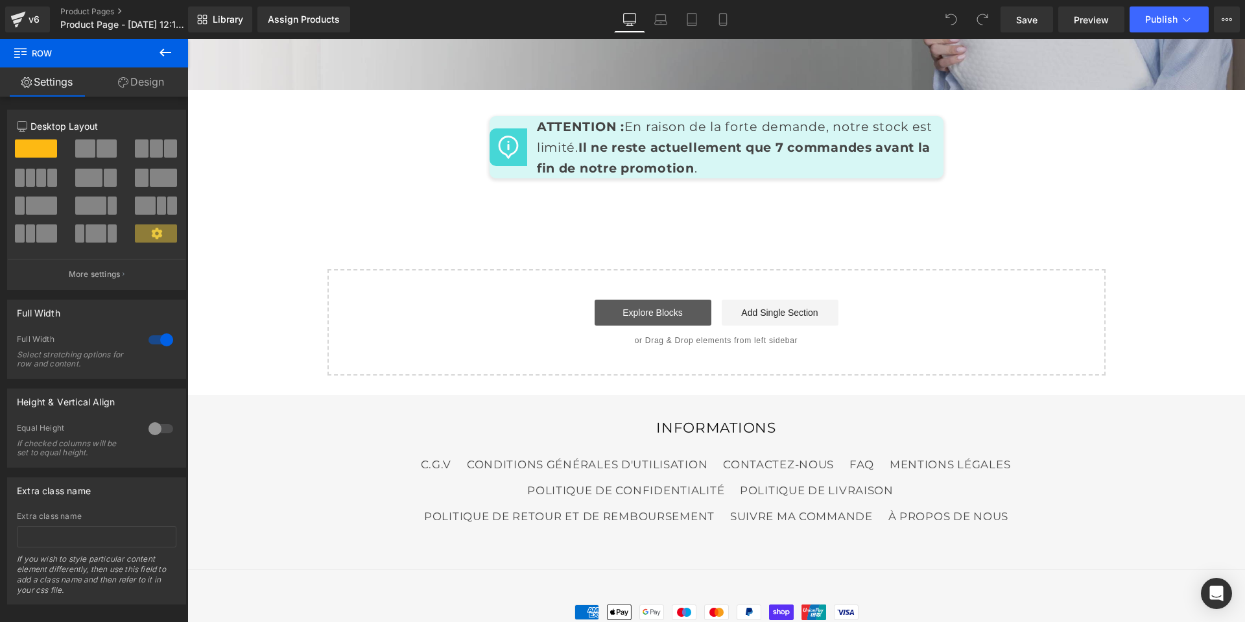
click at [652, 317] on link "Explore Blocks" at bounding box center [653, 313] width 117 height 26
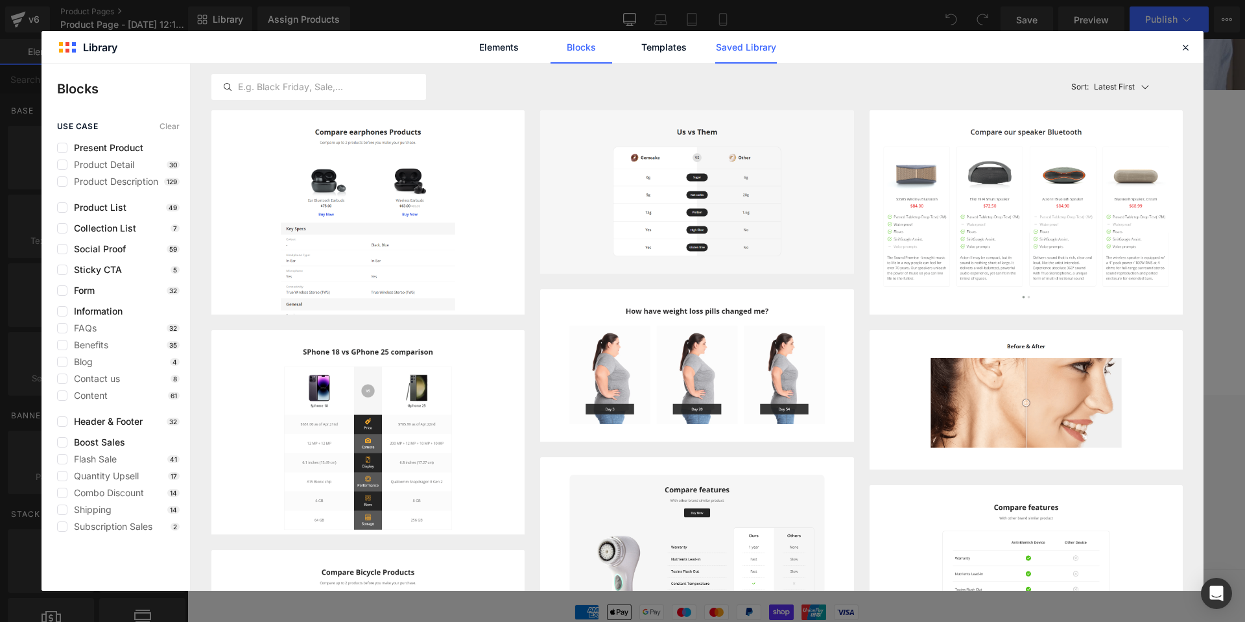
click at [723, 49] on link "Saved Library" at bounding box center [746, 47] width 62 height 32
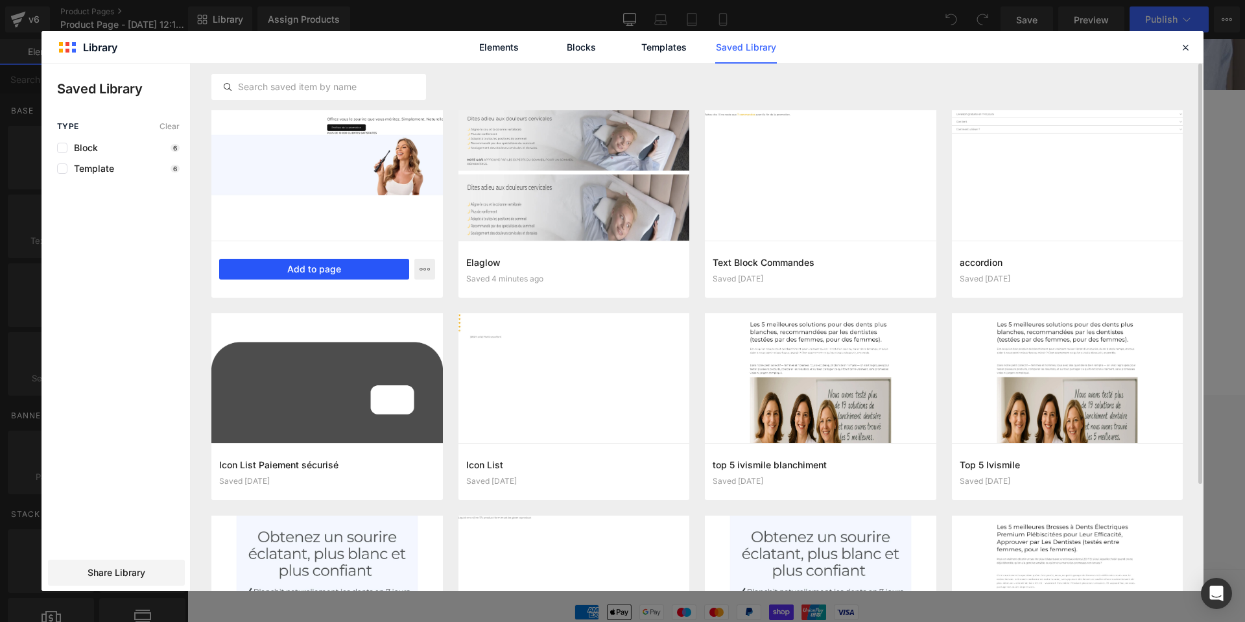
click at [386, 268] on button "Add to page" at bounding box center [314, 269] width 190 height 21
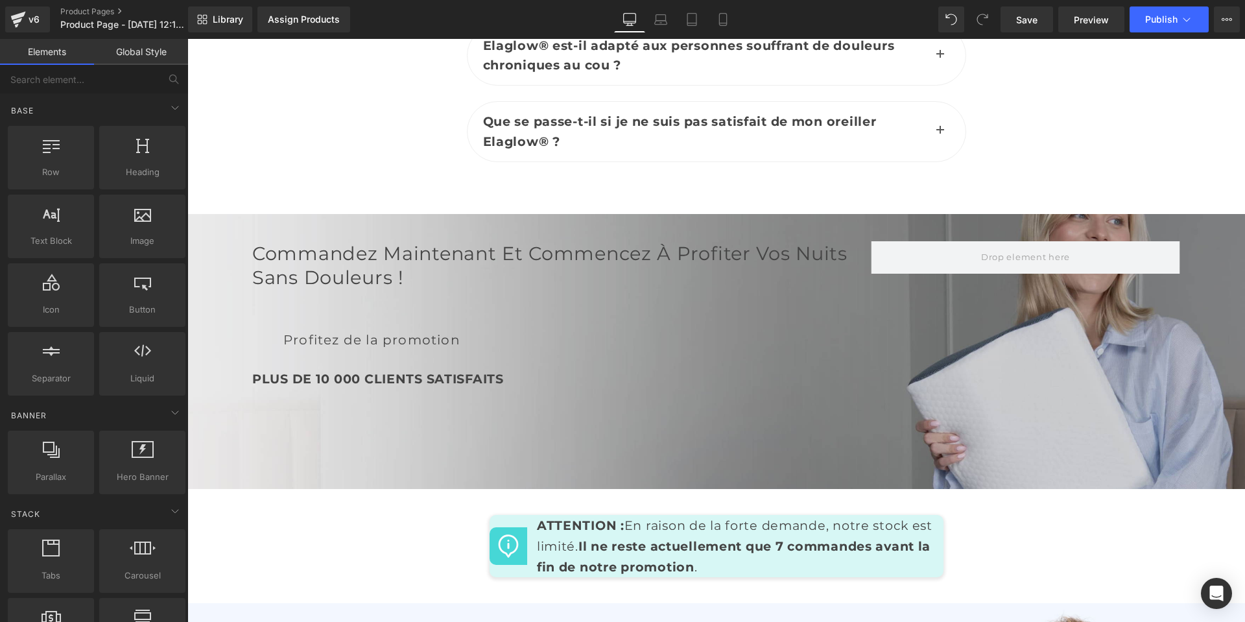
scroll to position [6399, 0]
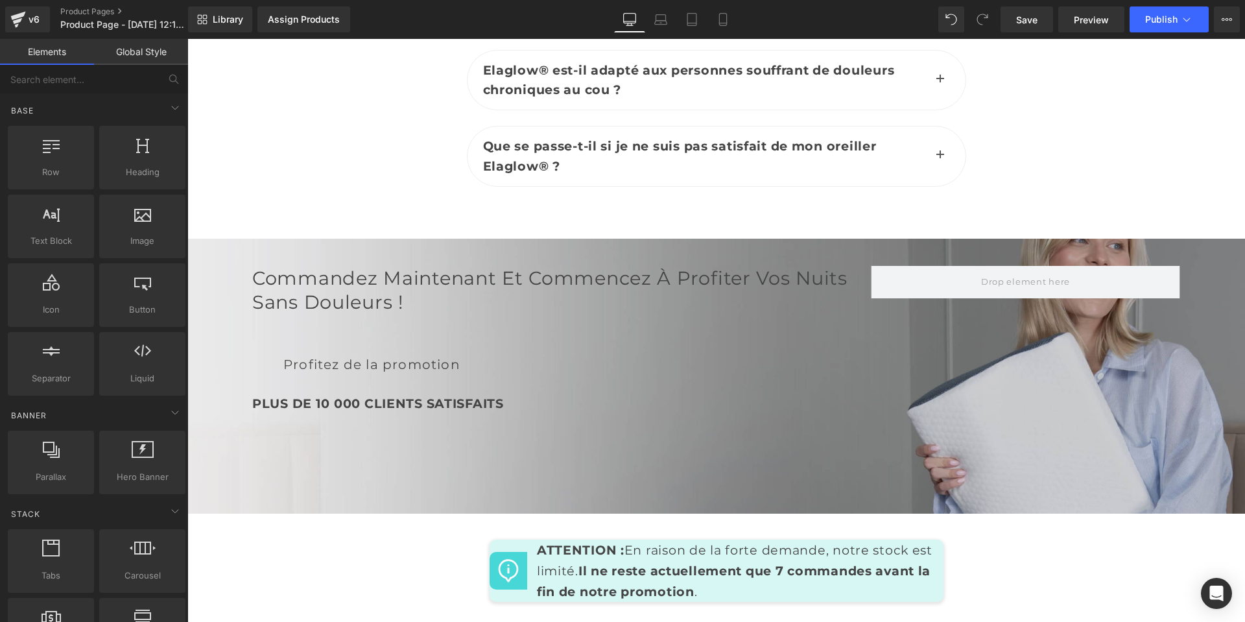
click at [652, 350] on div "Profitez de la promotion" at bounding box center [561, 365] width 619 height 36
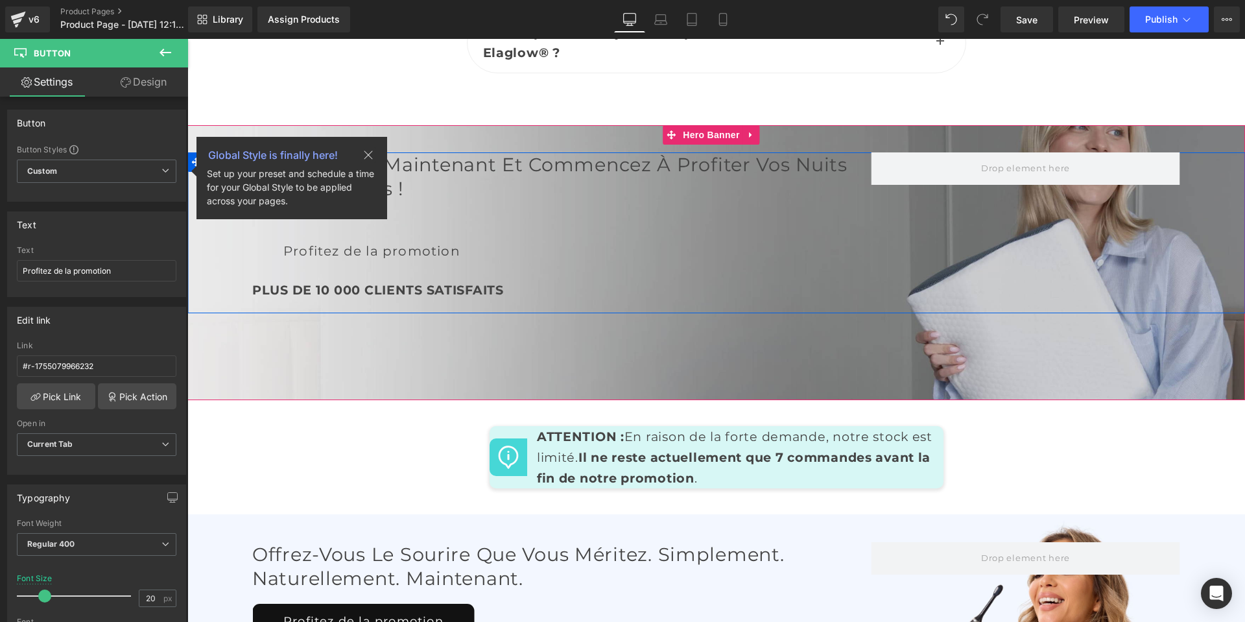
scroll to position [6529, 0]
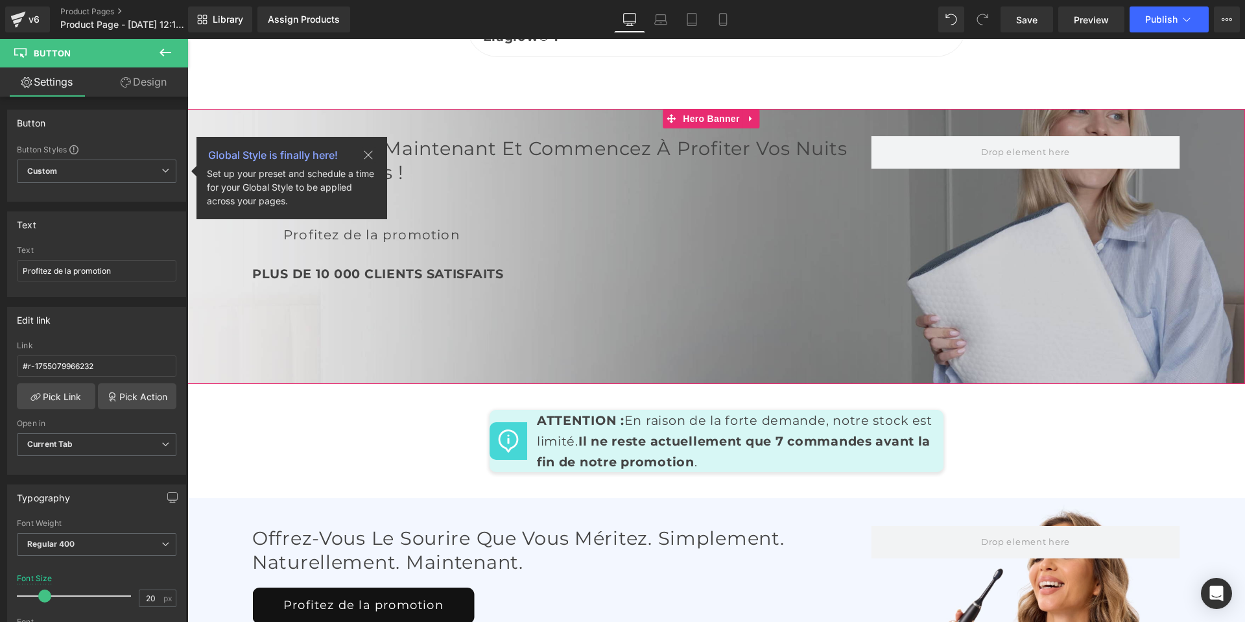
click at [643, 333] on div "Commandez maintenant et commencez à profiter vos nuits sans douleurs ! Heading …" at bounding box center [716, 247] width 1058 height 276
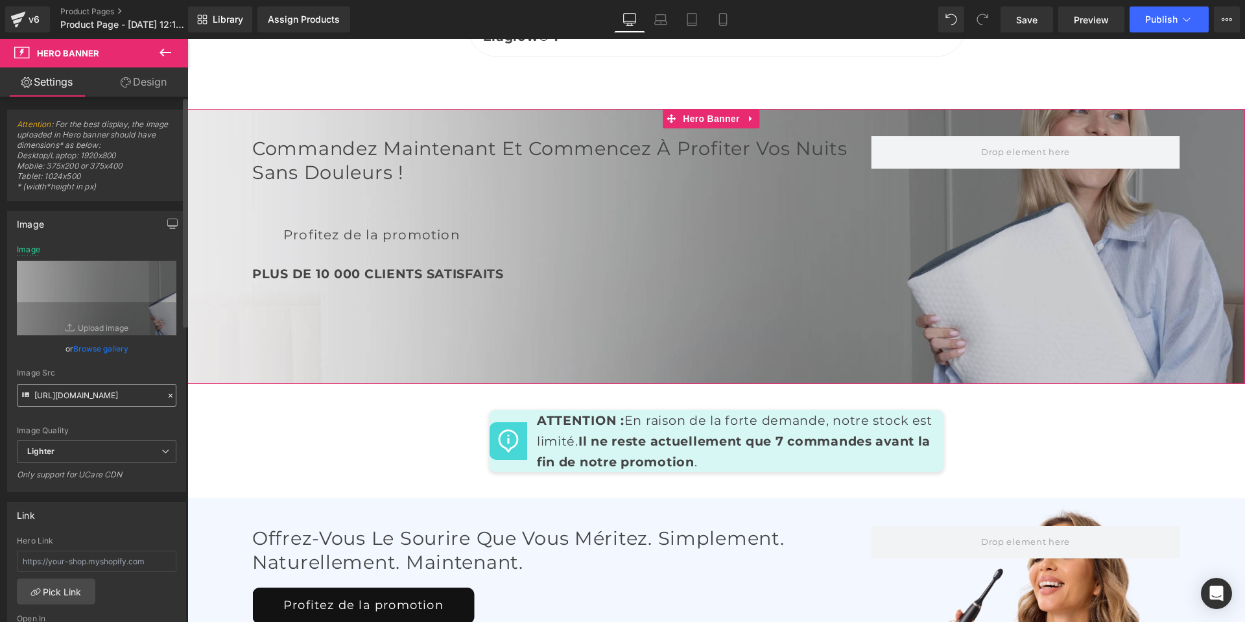
click at [79, 390] on input "https://ucarecdn.com/2b1c27bc-d595-40e8-97e6-23eadb7101f8/-/format/auto/-/previ…" at bounding box center [97, 395] width 160 height 23
click at [80, 391] on input "https://ucarecdn.com/2b1c27bc-d595-40e8-97e6-23eadb7101f8/-/format/auto/-/previ…" at bounding box center [97, 395] width 160 height 23
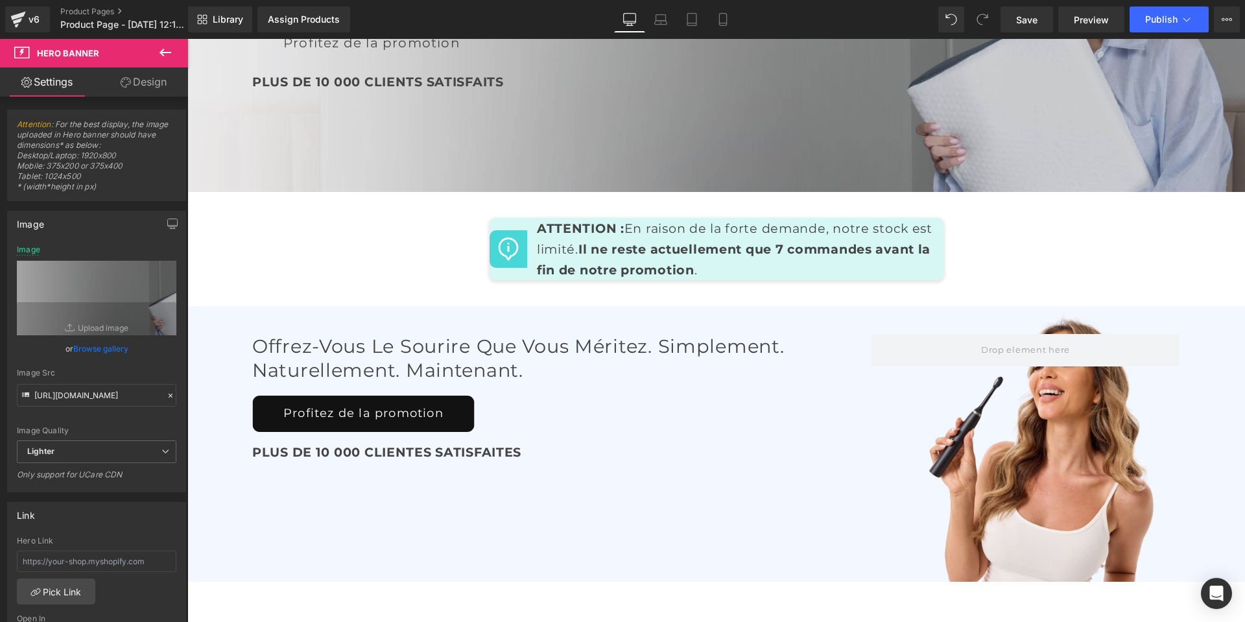
scroll to position [6918, 0]
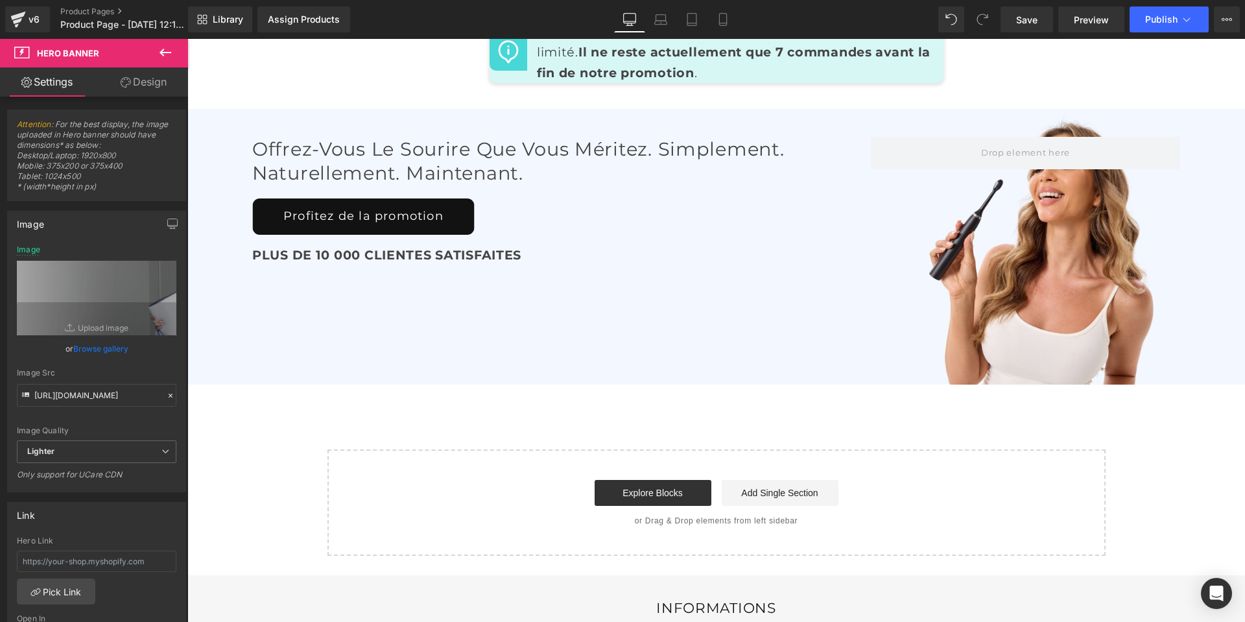
click at [637, 256] on div "PLUS DE 10 000 CLIENTES SATISFAITES" at bounding box center [561, 255] width 619 height 20
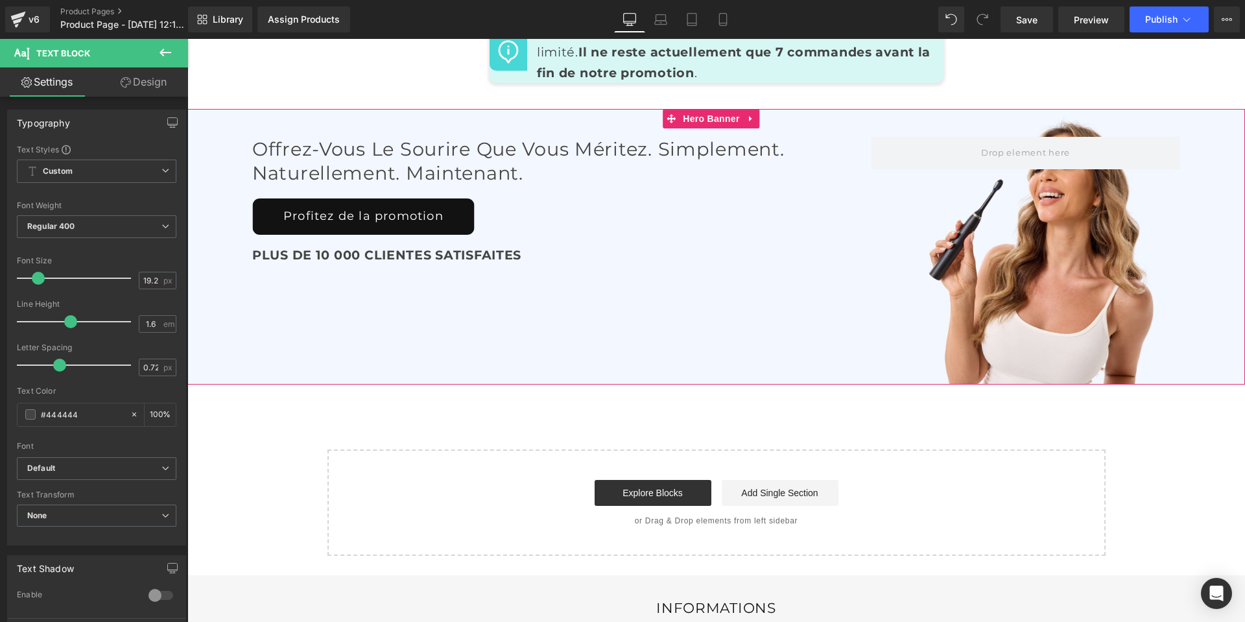
click at [351, 308] on div "Offrez-vous le sourire que vous méritez. Simplement. Naturellement. Maintenant.…" at bounding box center [716, 247] width 1058 height 276
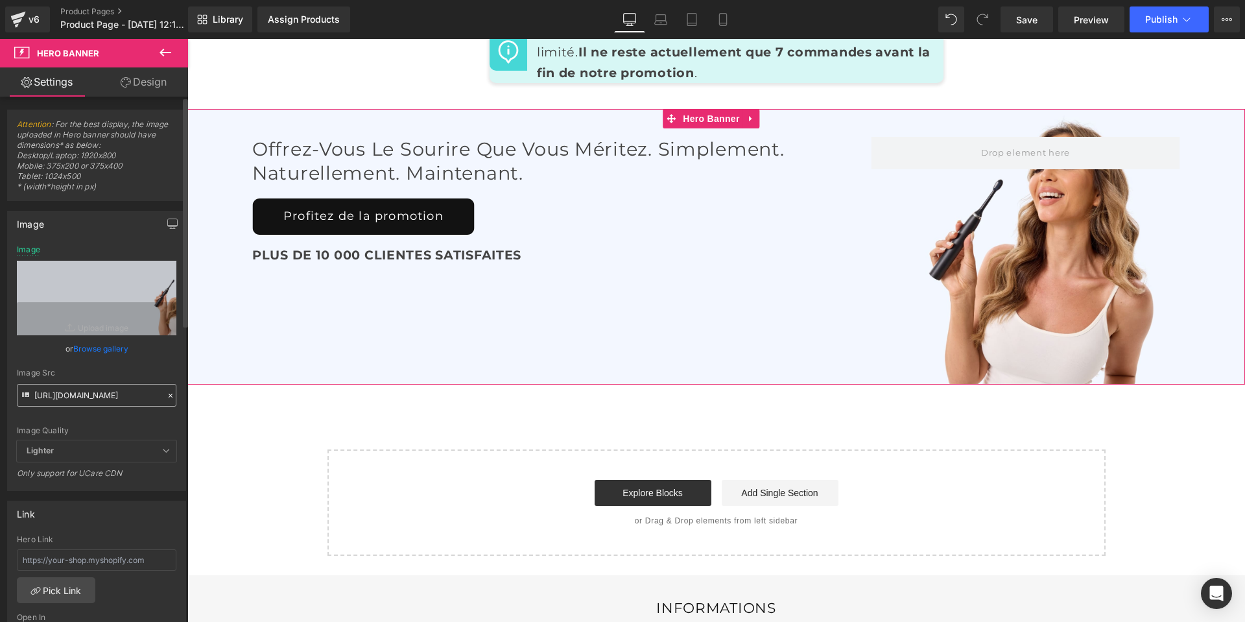
click at [89, 390] on input "[URL][DOMAIN_NAME]" at bounding box center [97, 395] width 160 height 23
type input "https://ucarecdn.com/2b1c27bc-d595-40e8-97e6-23eadb7101f8/-/format/auto/-/previ…"
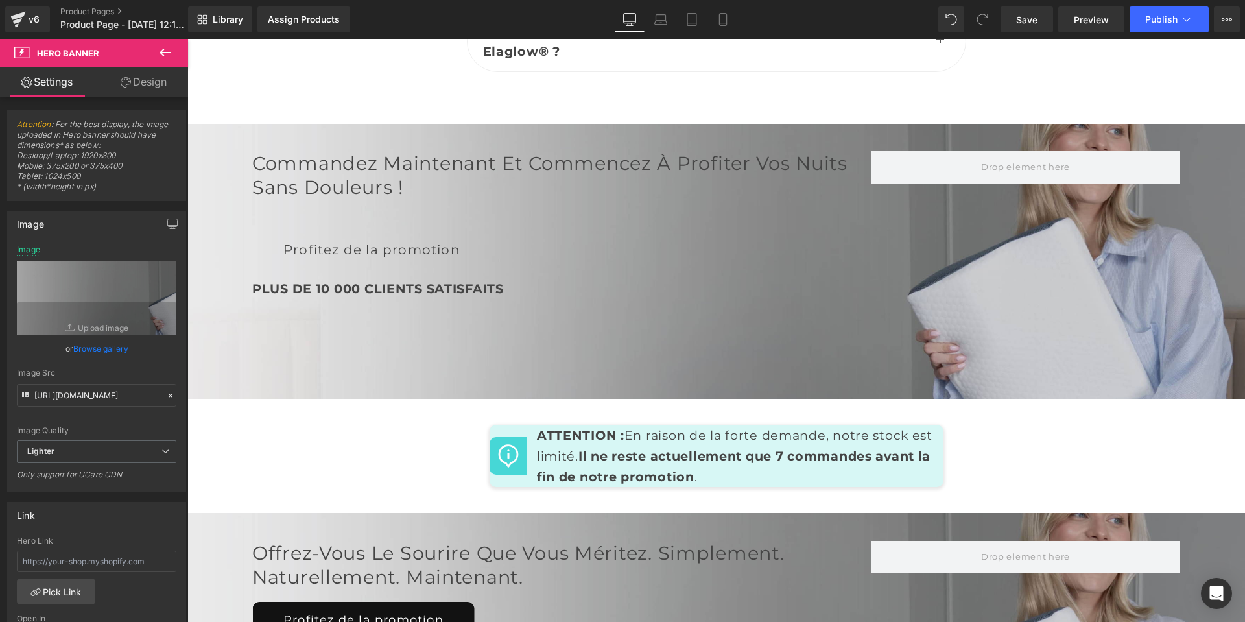
scroll to position [6464, 0]
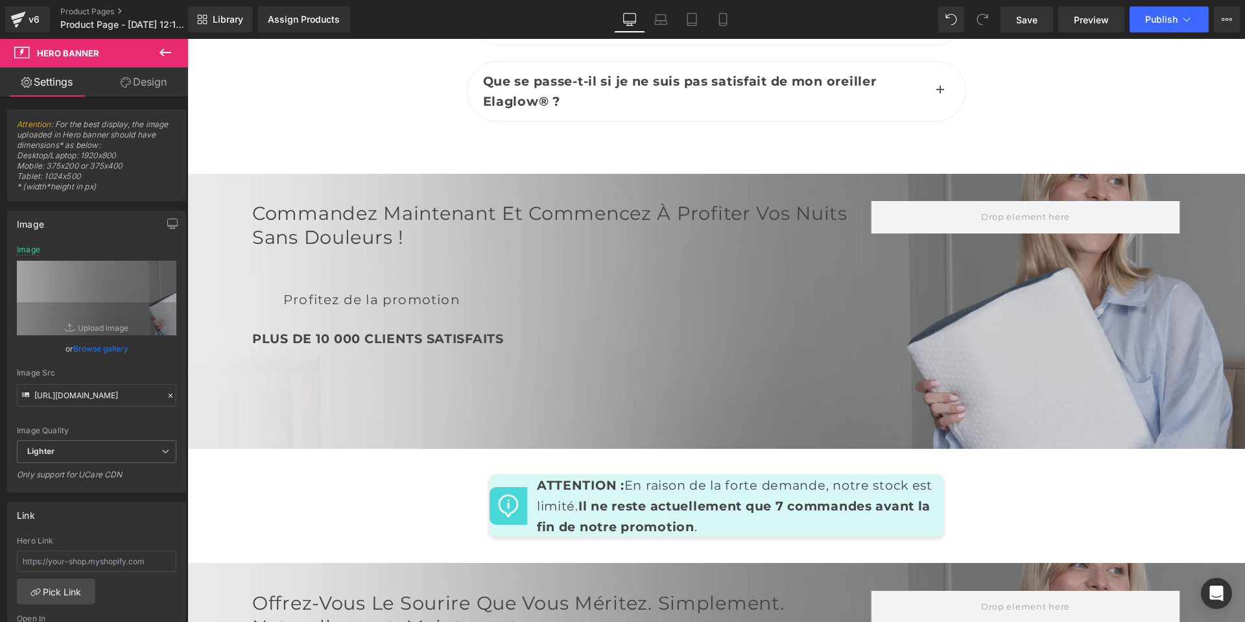
click at [283, 229] on h2 "Commandez maintenant et commencez à profiter vos nuits sans douleurs !" at bounding box center [561, 225] width 619 height 49
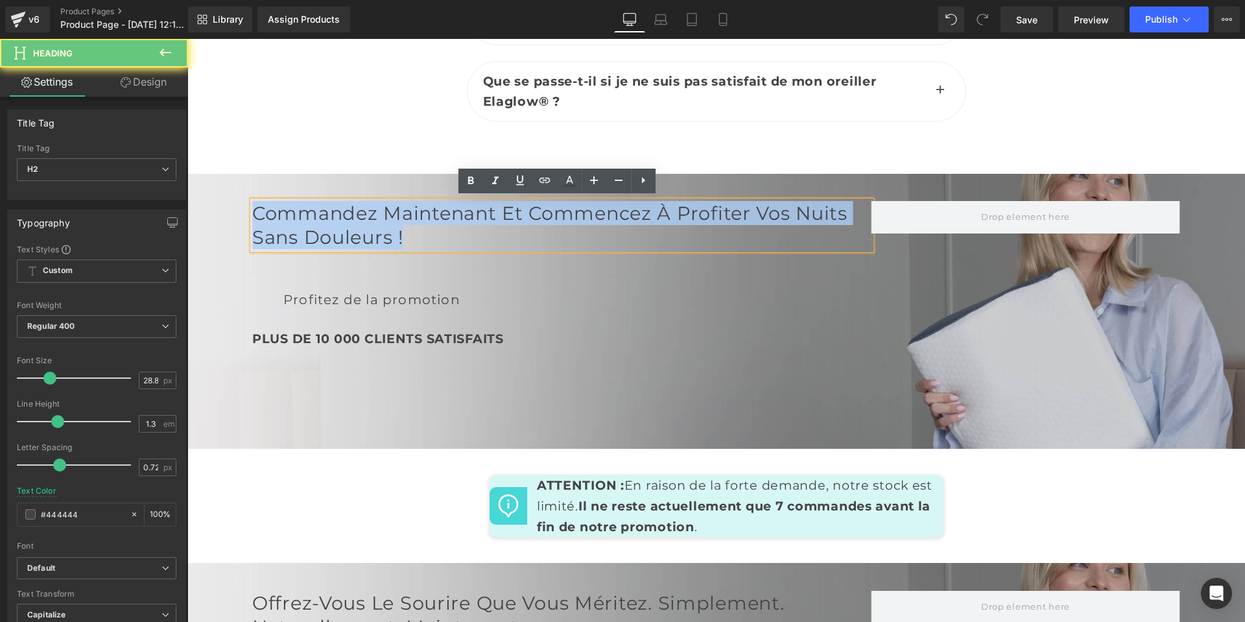
click at [283, 229] on h2 "Commandez maintenant et commencez à profiter vos nuits sans douleurs !" at bounding box center [561, 225] width 619 height 49
copy h2 "Commandez maintenant et commencez à profiter vos nuits sans douleurs !"
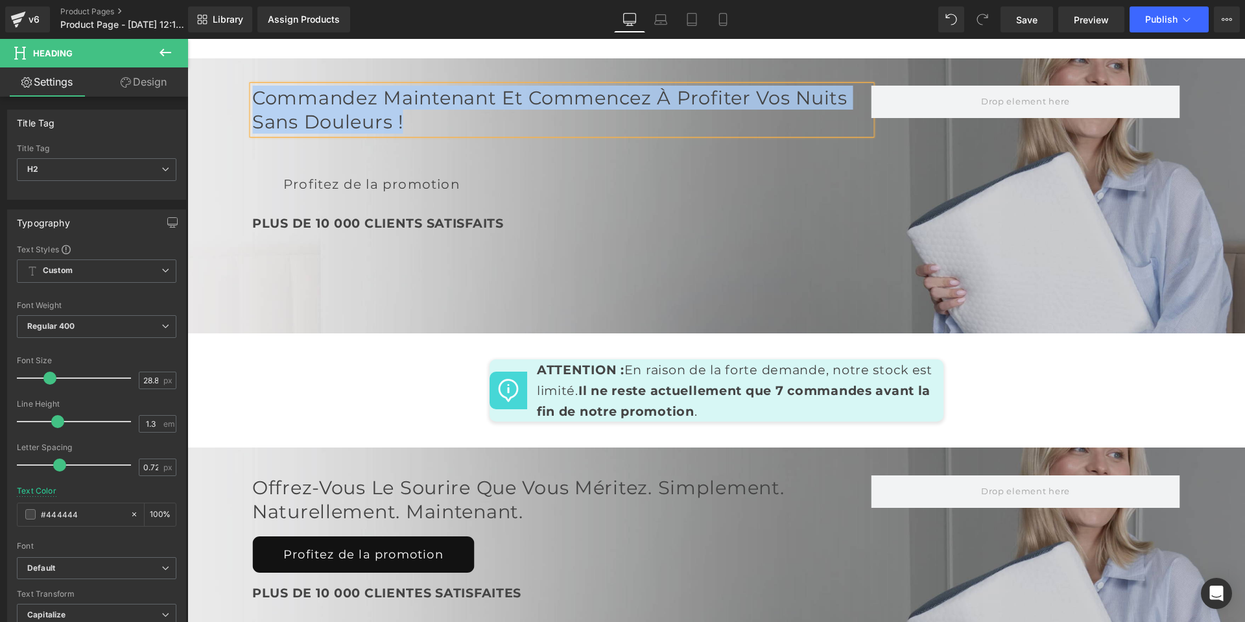
scroll to position [6723, 0]
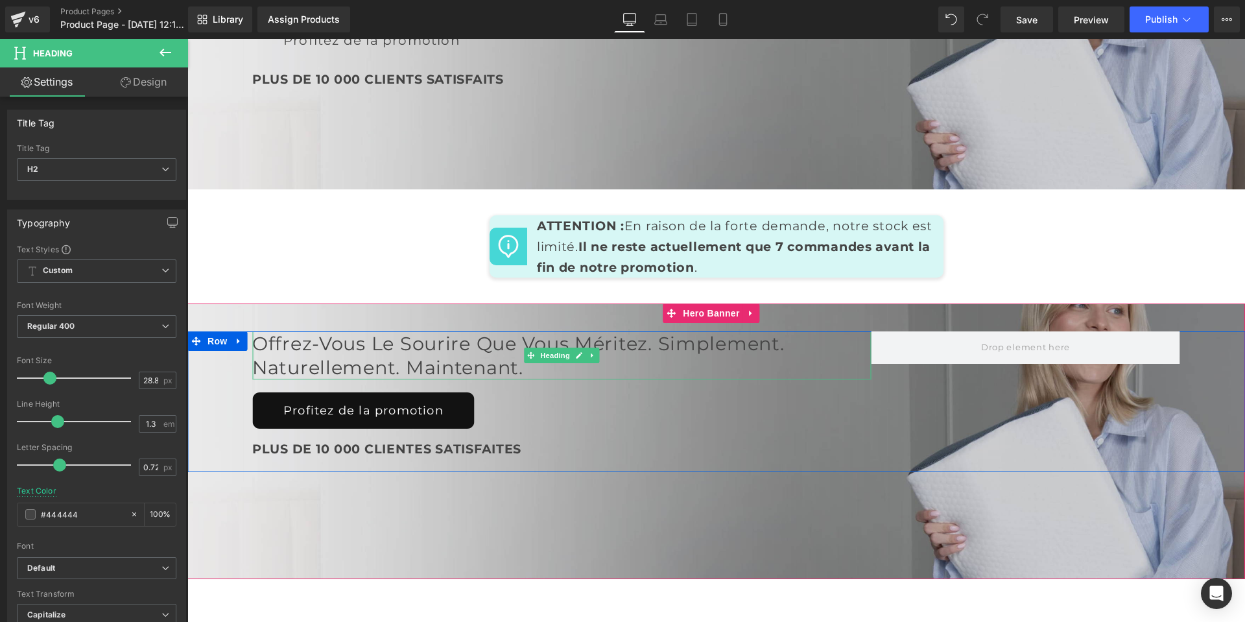
click at [327, 348] on h2 "Offrez-vous le sourire que vous méritez. Simplement. Naturellement. Maintenant." at bounding box center [561, 355] width 619 height 49
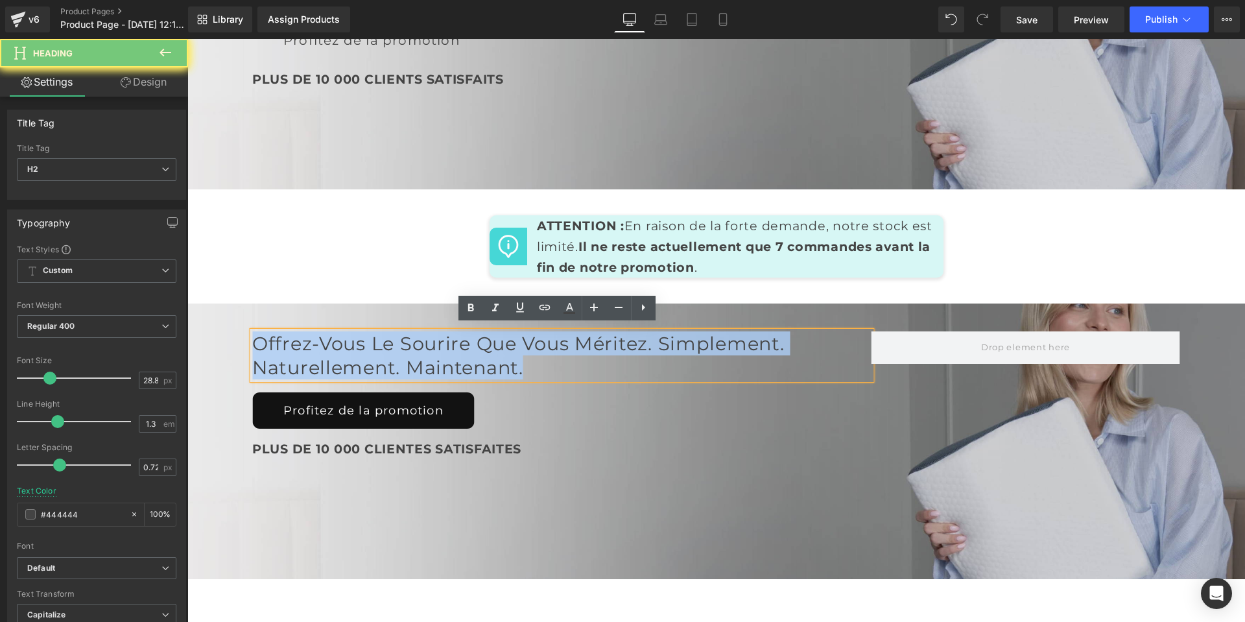
click at [327, 348] on h2 "Offrez-vous le sourire que vous méritez. Simplement. Naturellement. Maintenant." at bounding box center [561, 355] width 619 height 49
paste div
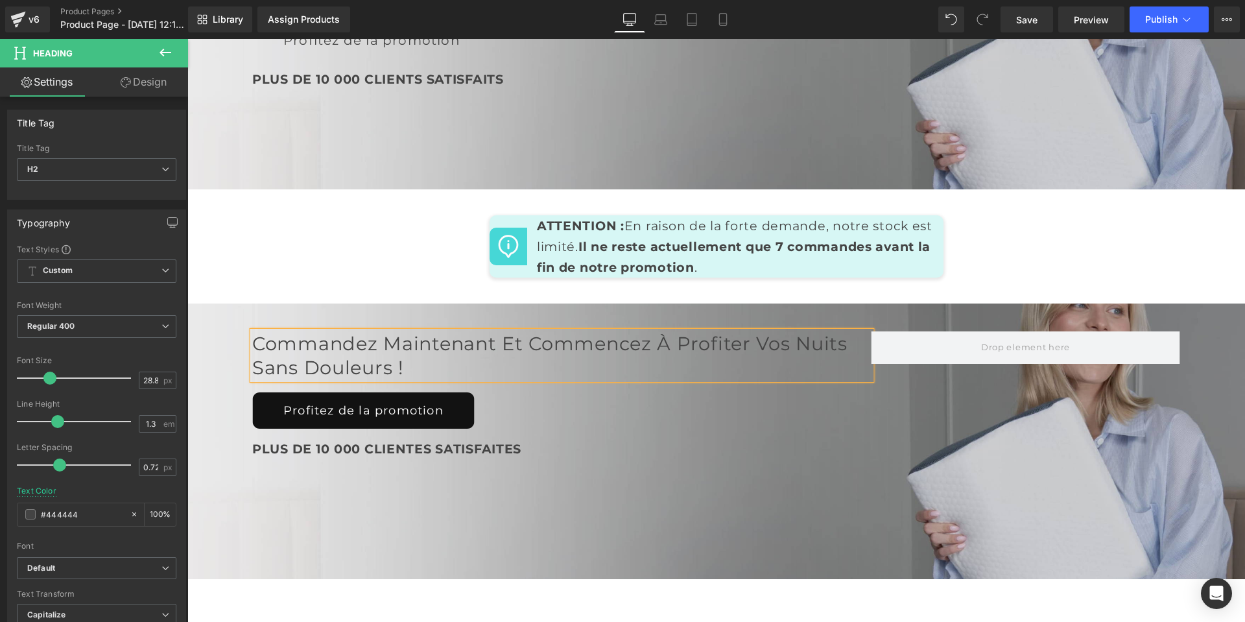
scroll to position [6464, 0]
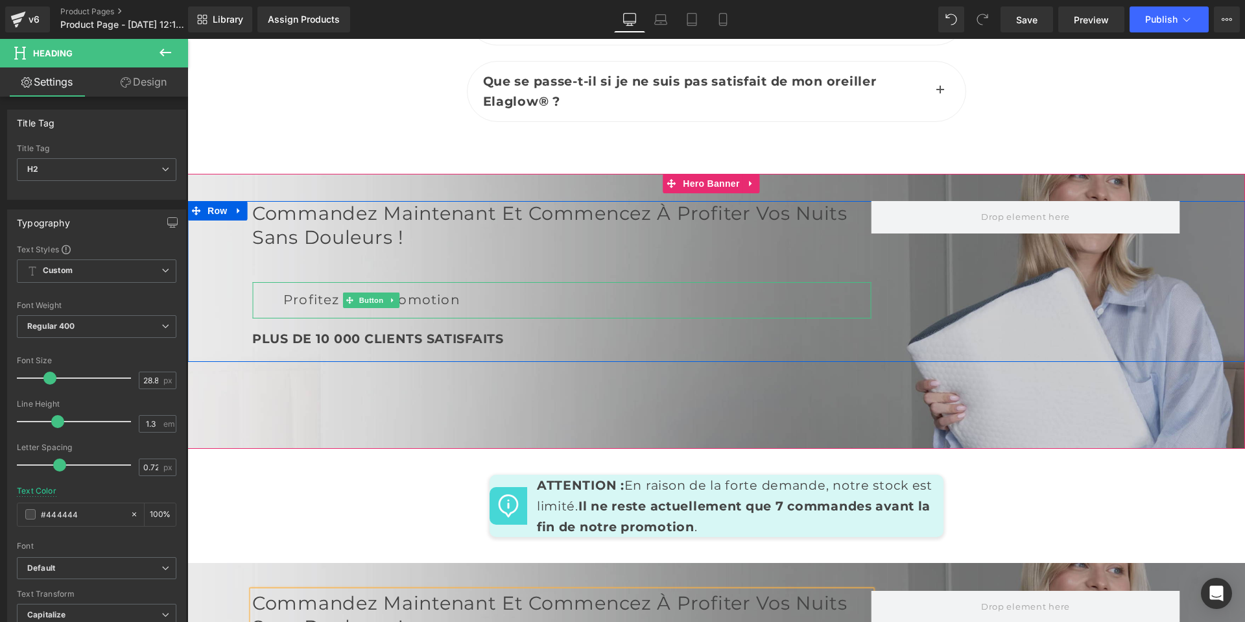
click at [317, 298] on link "Profitez de la promotion" at bounding box center [371, 300] width 239 height 36
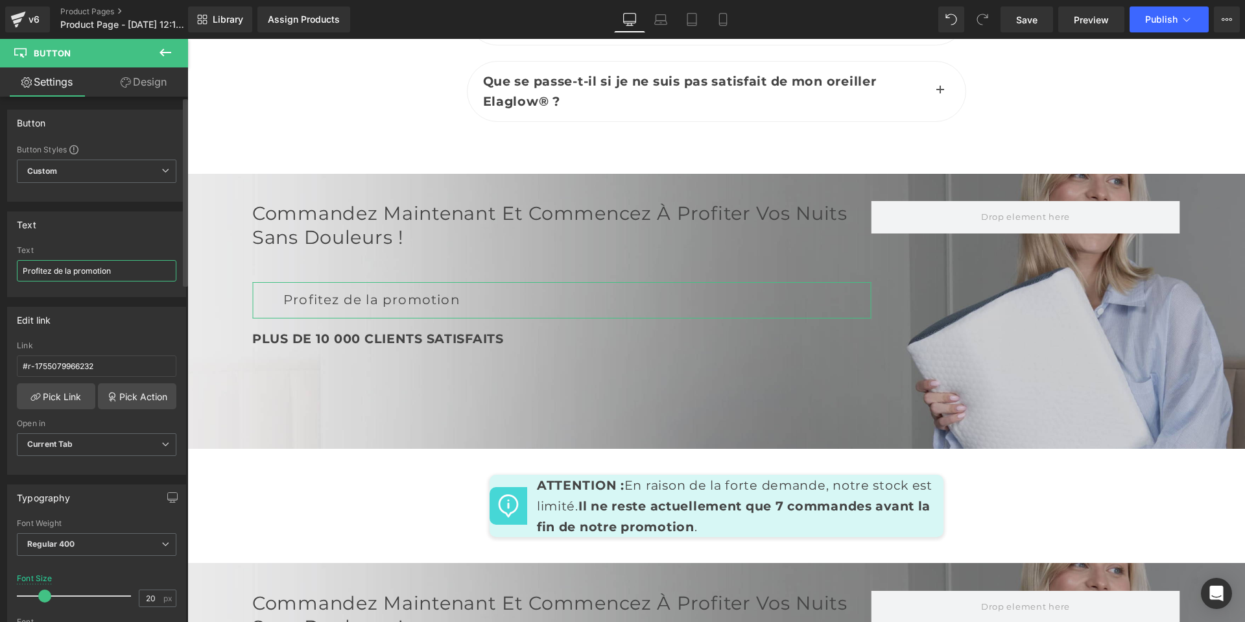
click at [137, 280] on input "Profitez de la promotion" at bounding box center [97, 270] width 160 height 21
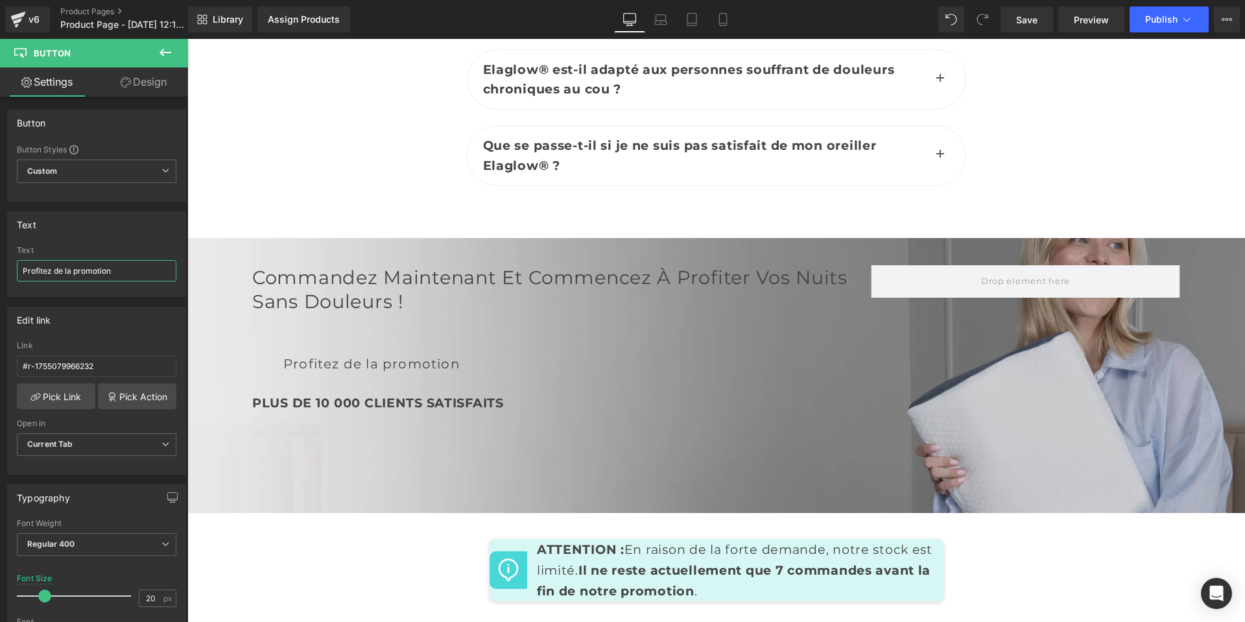
scroll to position [6399, 0]
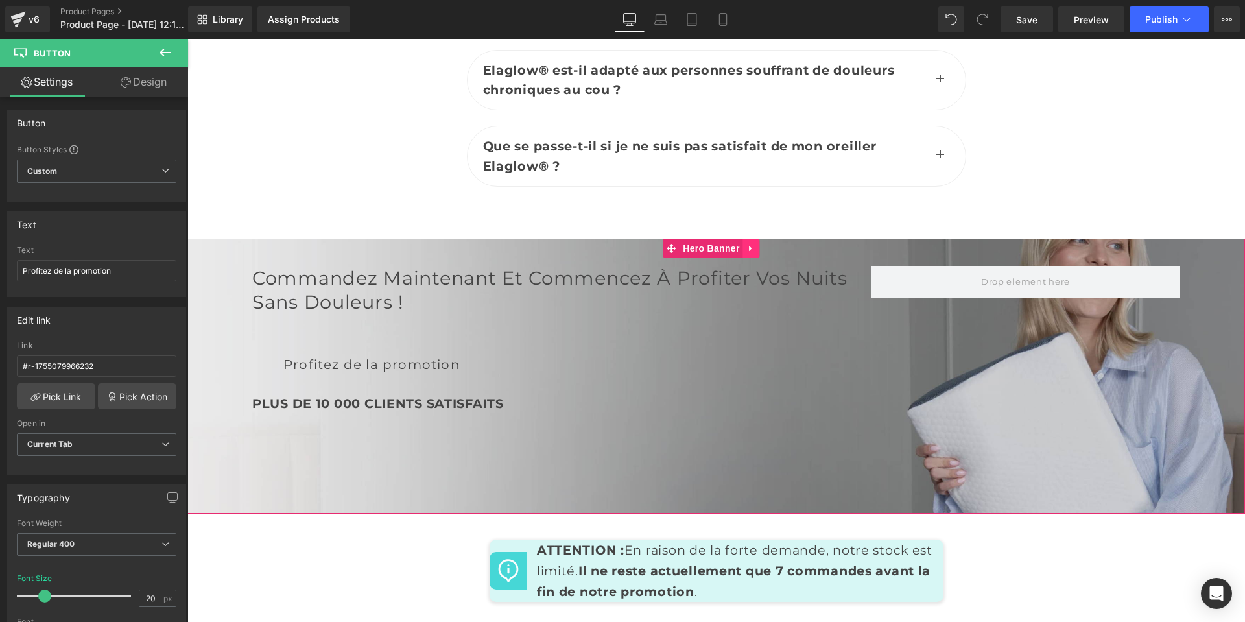
click at [750, 245] on icon at bounding box center [750, 248] width 3 height 6
click at [753, 244] on link at bounding box center [760, 248] width 17 height 19
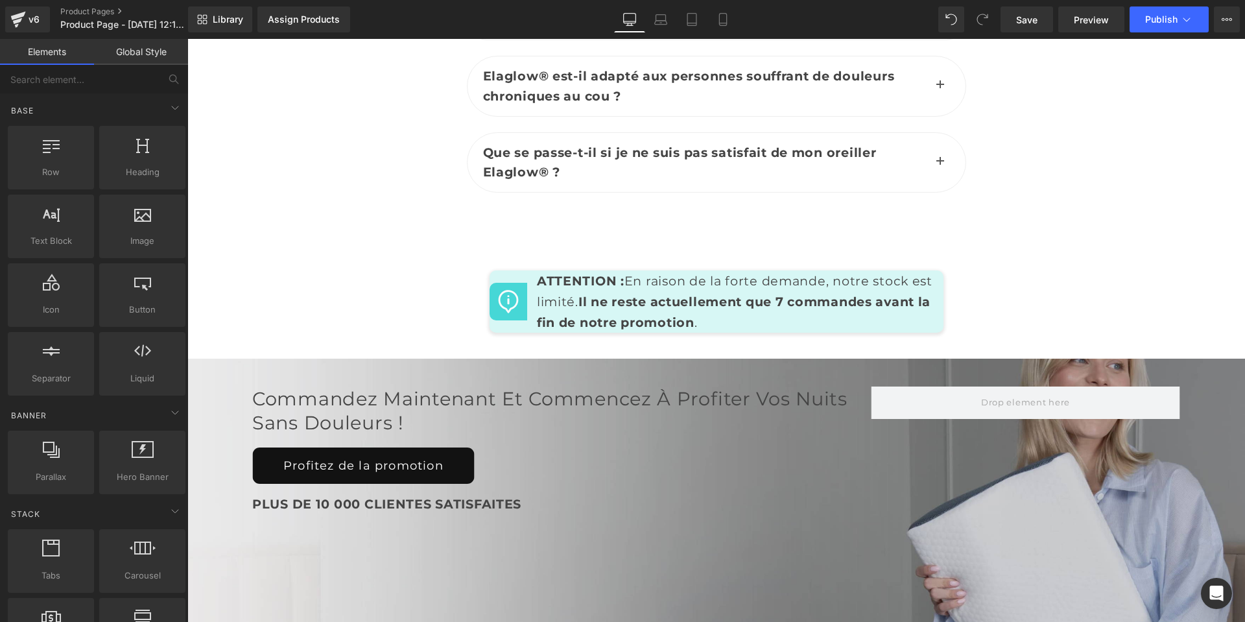
scroll to position [6405, 0]
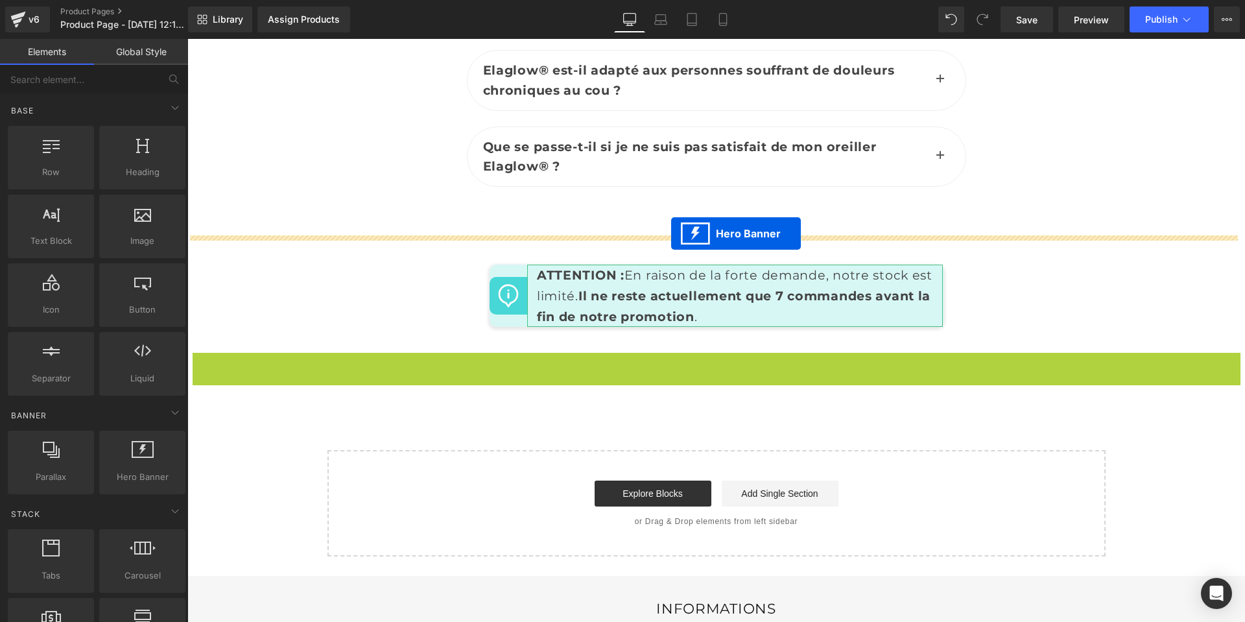
drag, startPoint x: 676, startPoint y: 361, endPoint x: 671, endPoint y: 234, distance: 127.2
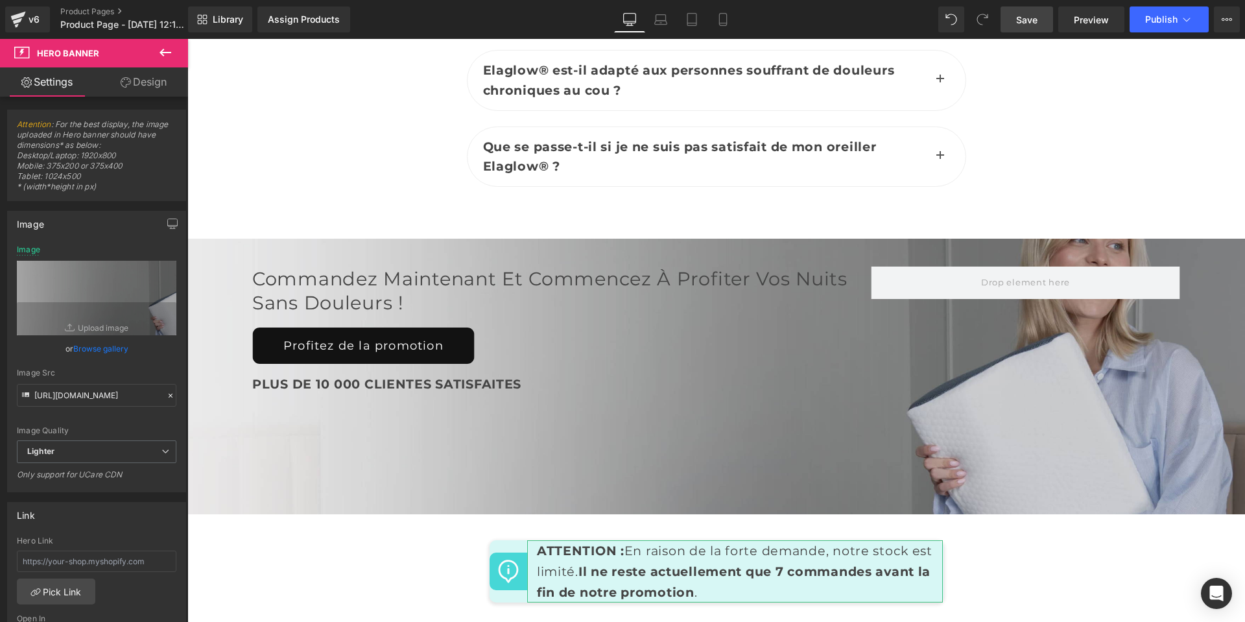
click at [1017, 16] on span "Save" at bounding box center [1026, 20] width 21 height 14
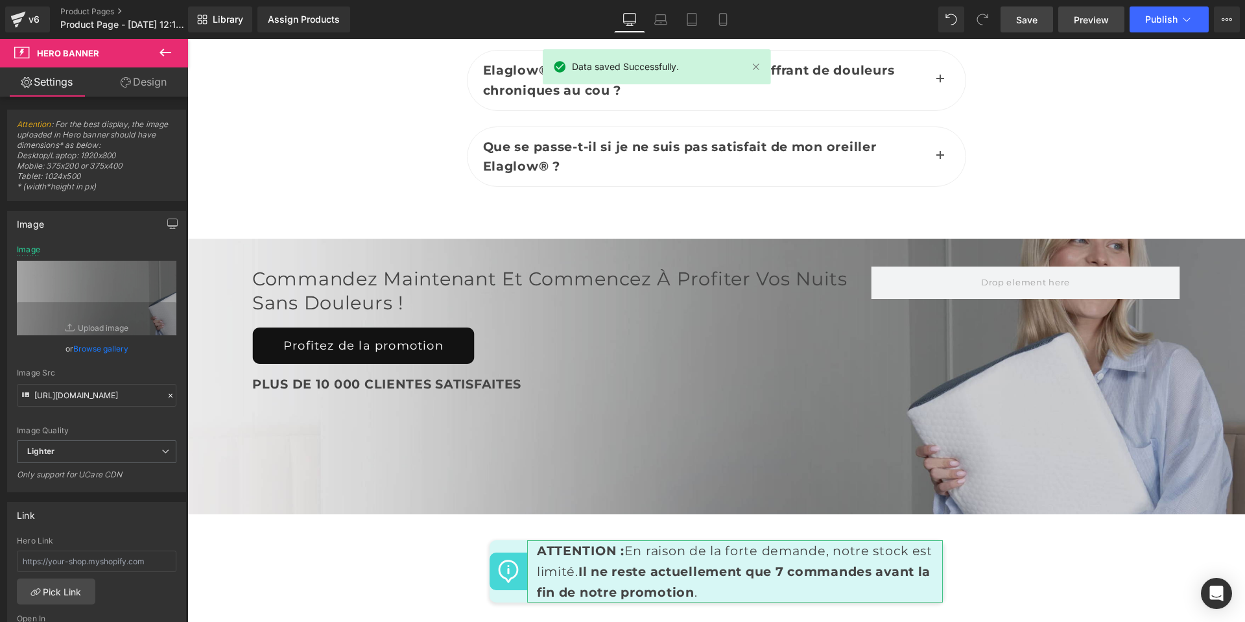
click at [1084, 29] on link "Preview" at bounding box center [1091, 19] width 66 height 26
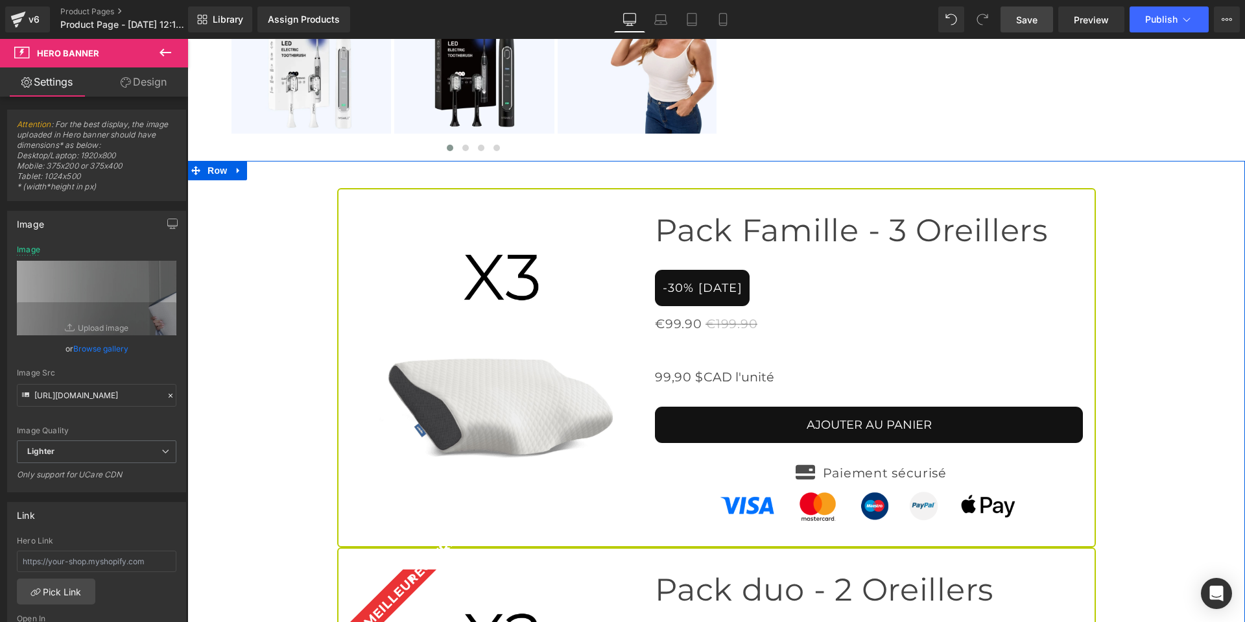
scroll to position [4913, 0]
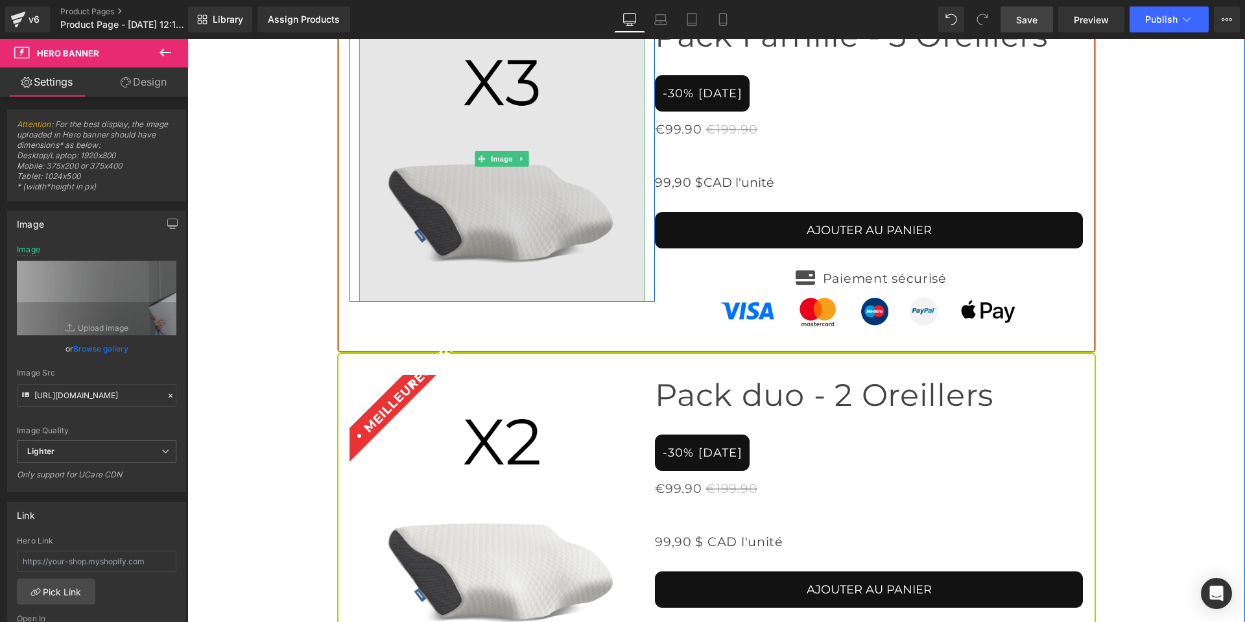
click at [608, 263] on img at bounding box center [502, 159] width 287 height 287
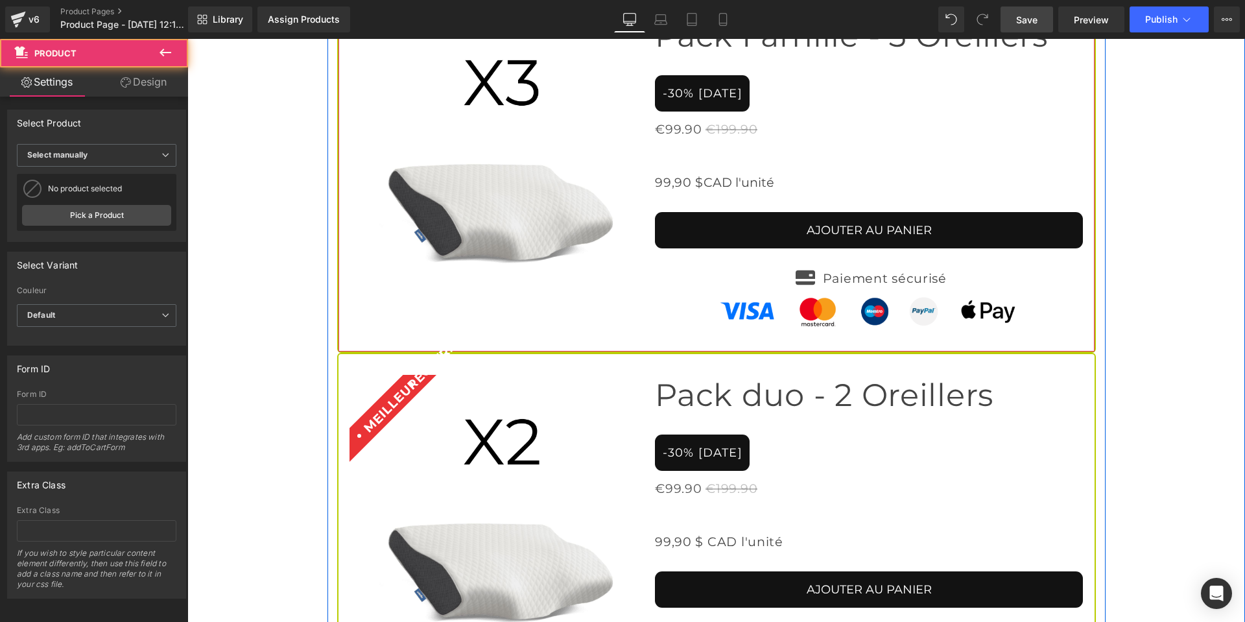
click at [648, 313] on div "Image Row Pack Famille - 3 Oreillers Heading -30% AUJOURD'HUI Button €99.90 €19…" at bounding box center [716, 173] width 759 height 359
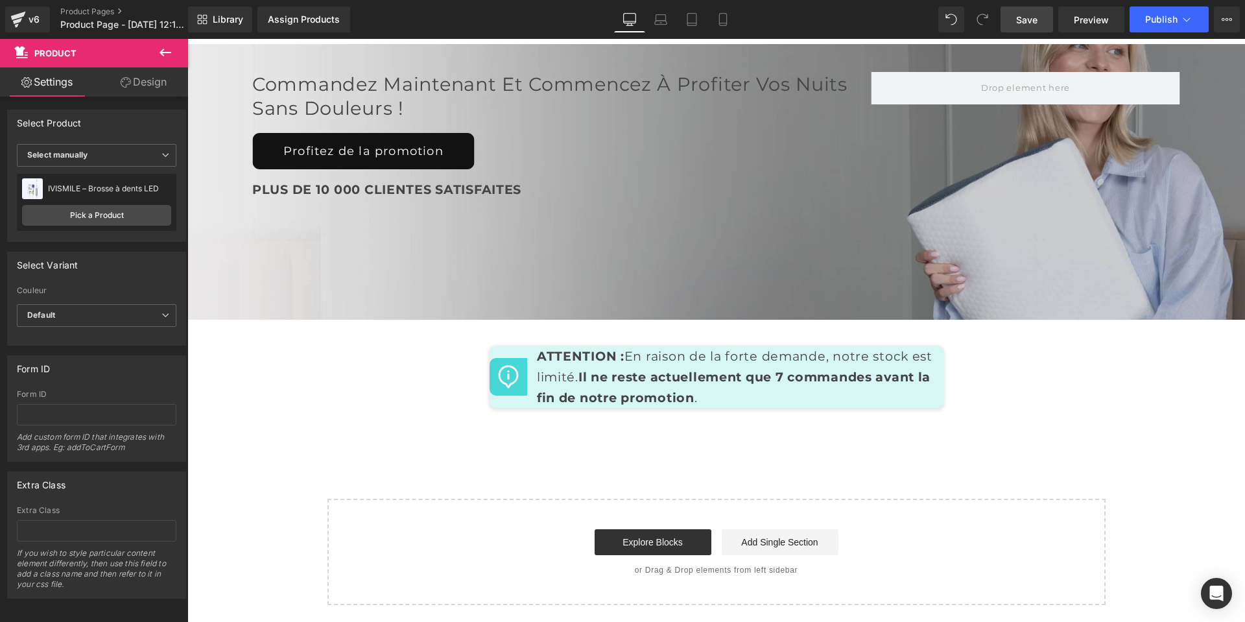
scroll to position [6340, 0]
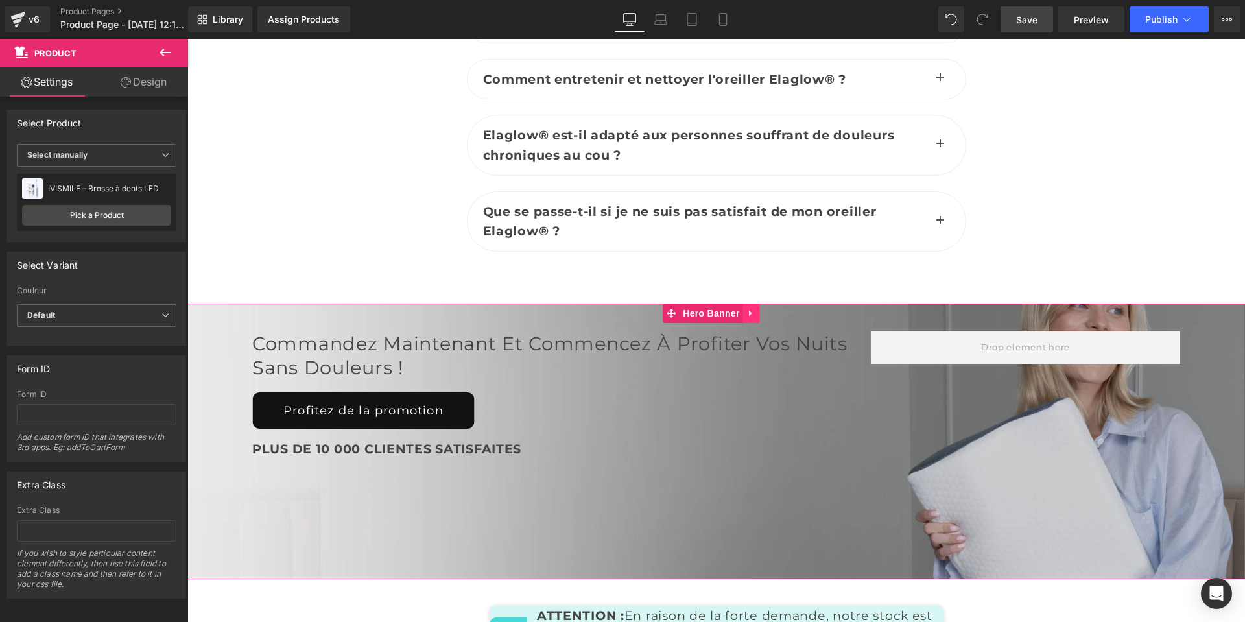
click at [747, 309] on icon at bounding box center [751, 314] width 9 height 10
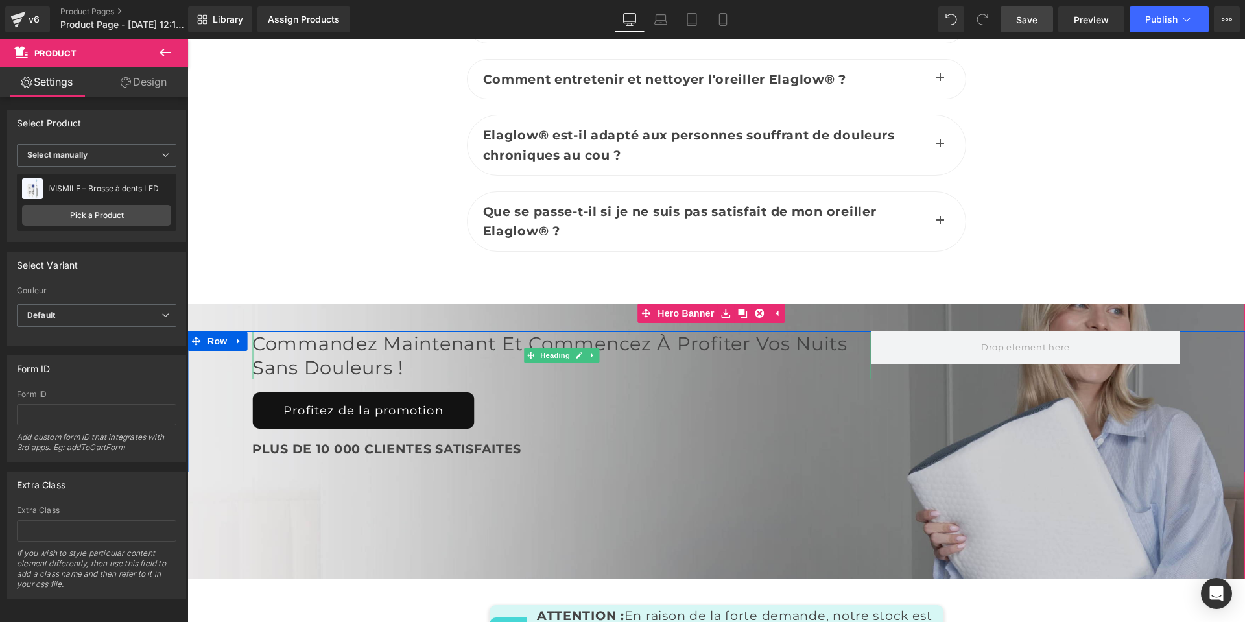
click at [412, 345] on h2 "Commandez maintenant et commencez à profiter vos nuits sans douleurs !" at bounding box center [561, 355] width 619 height 49
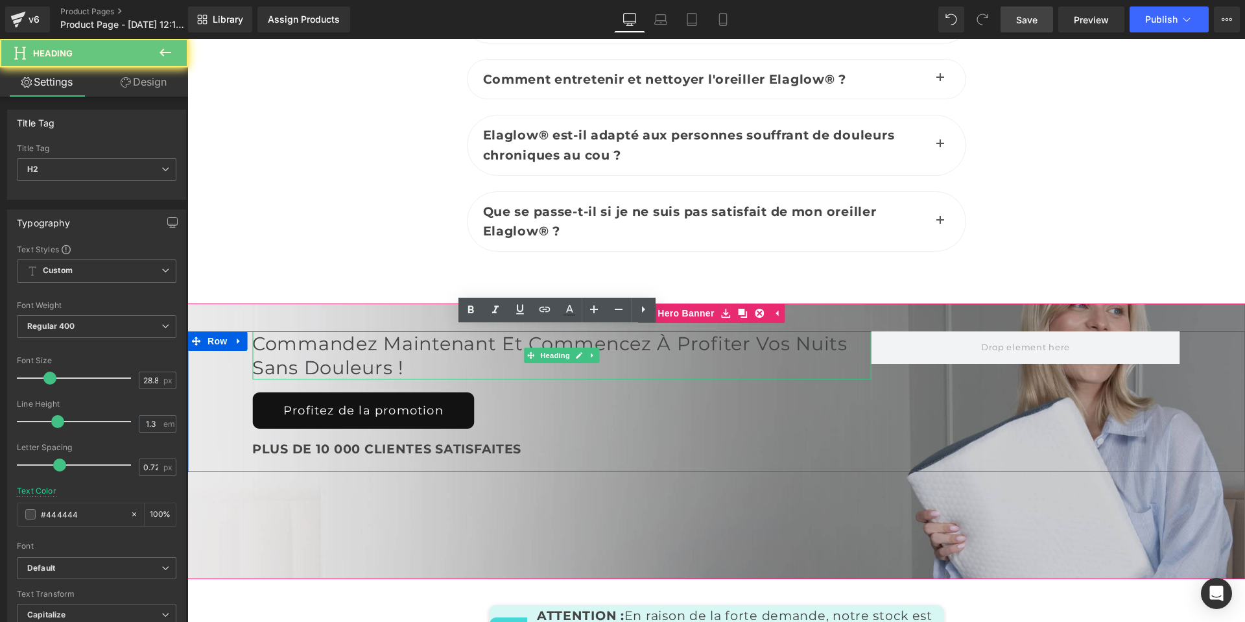
click at [412, 344] on h2 "Commandez maintenant et commencez à profiter vos nuits sans douleurs !" at bounding box center [561, 355] width 619 height 49
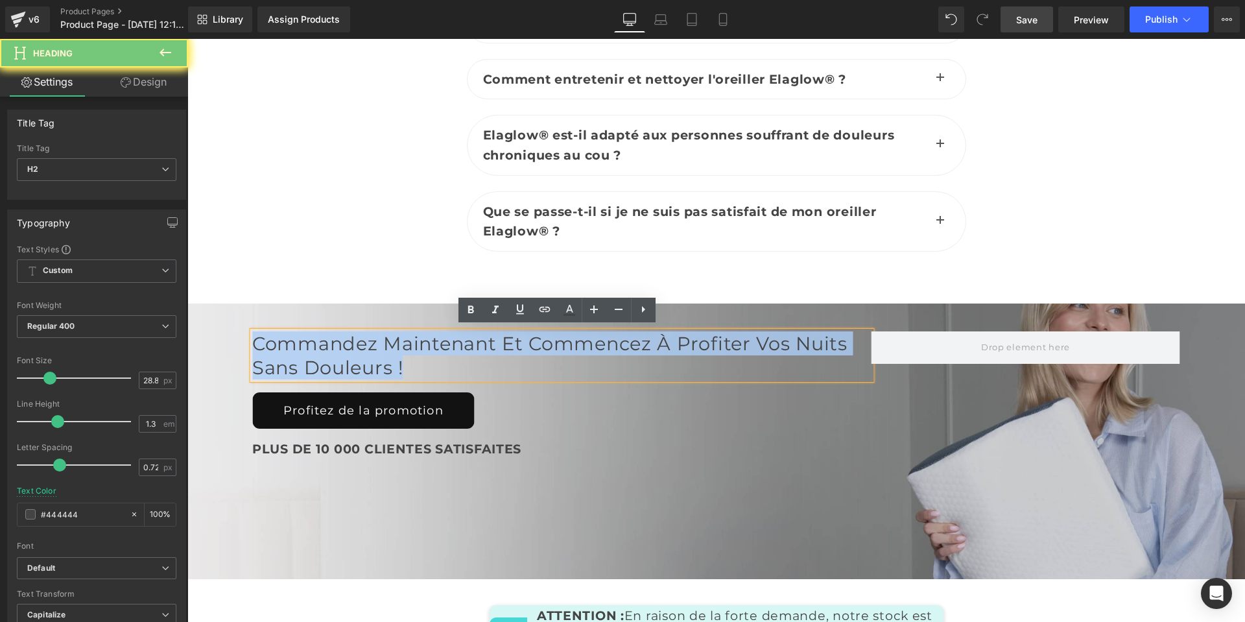
click at [412, 344] on h2 "Commandez maintenant et commencez à profiter vos nuits sans douleurs !" at bounding box center [561, 355] width 619 height 49
copy h2 "Commandez maintenant et commencez à profiter vos nuits sans douleurs !"
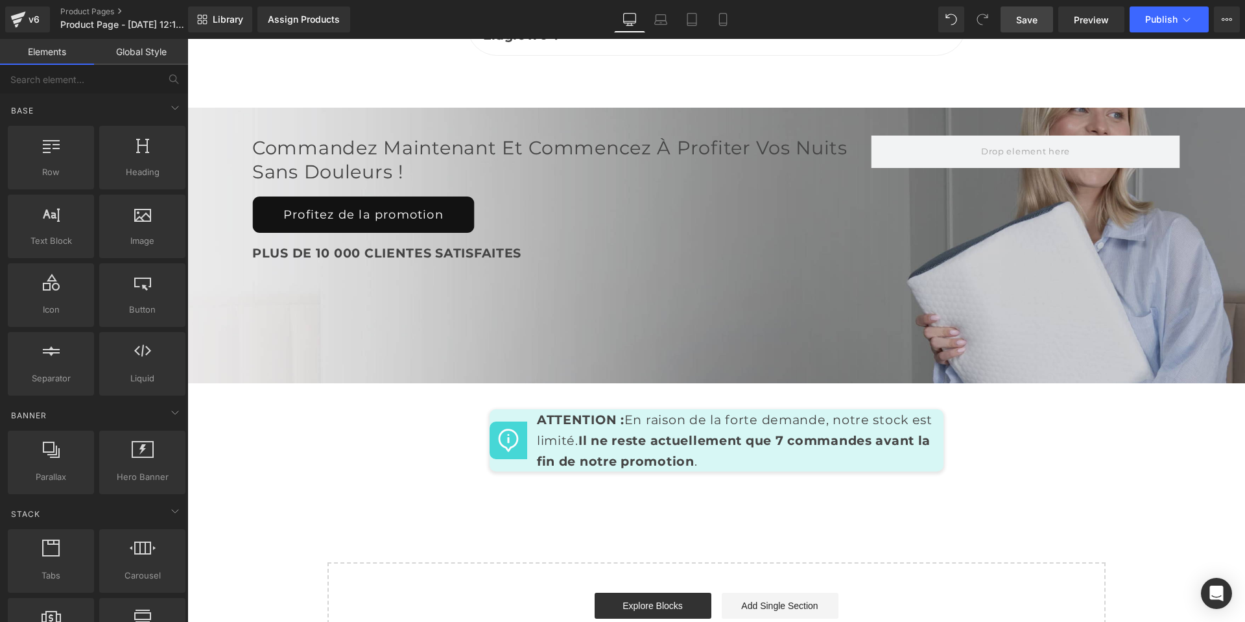
scroll to position [6535, 0]
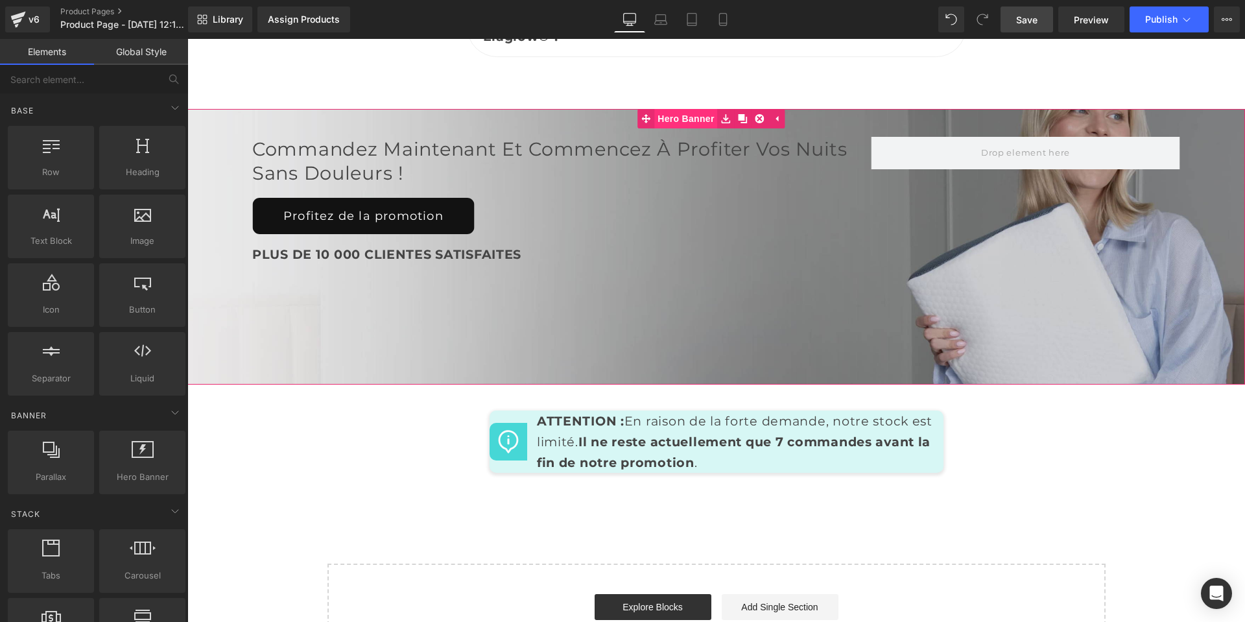
click at [681, 114] on span "Hero Banner" at bounding box center [685, 118] width 63 height 19
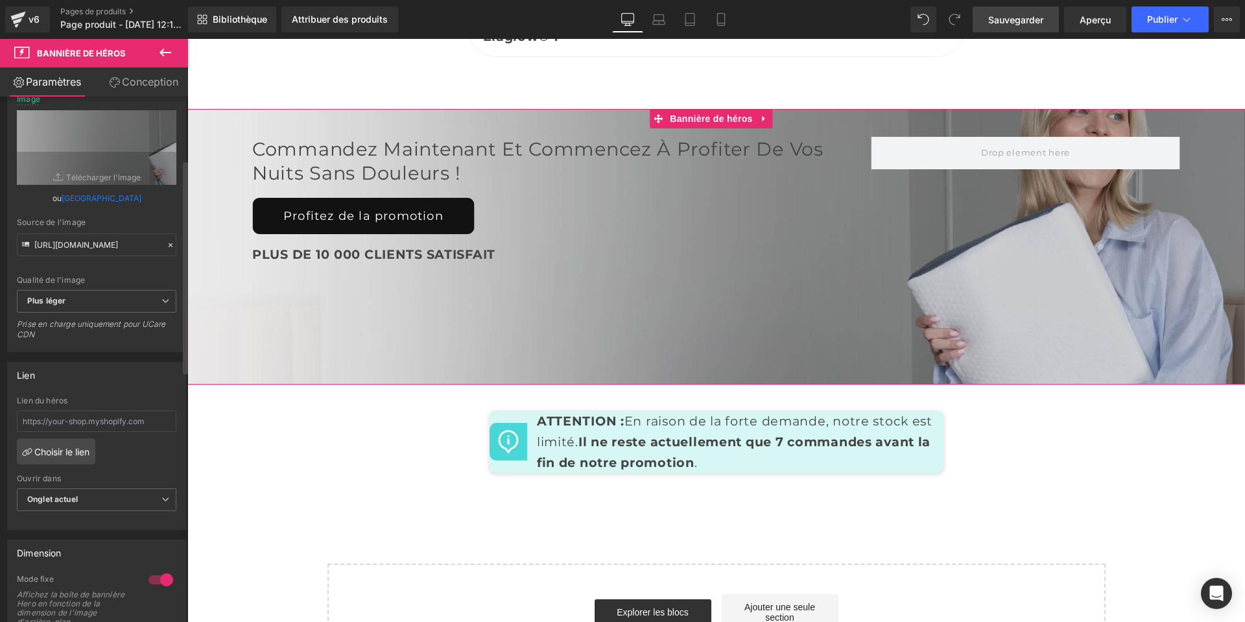
scroll to position [215, 0]
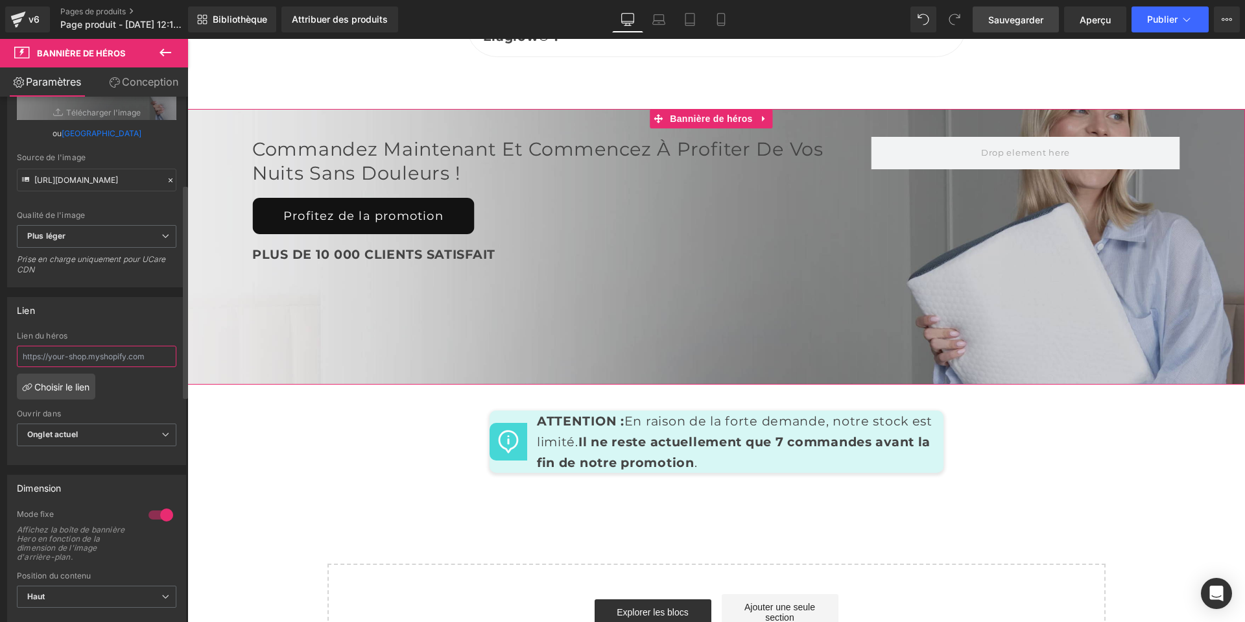
drag, startPoint x: 154, startPoint y: 380, endPoint x: 45, endPoint y: 374, distance: 108.5
click at [47, 367] on input "text" at bounding box center [97, 356] width 160 height 21
click at [136, 403] on div "Lien du héros Choisir le lien Current Tab New Tab Ouvrir dans Onglet actuel Cur…" at bounding box center [97, 397] width 178 height 133
click at [112, 446] on span "Onglet actuel" at bounding box center [97, 434] width 160 height 23
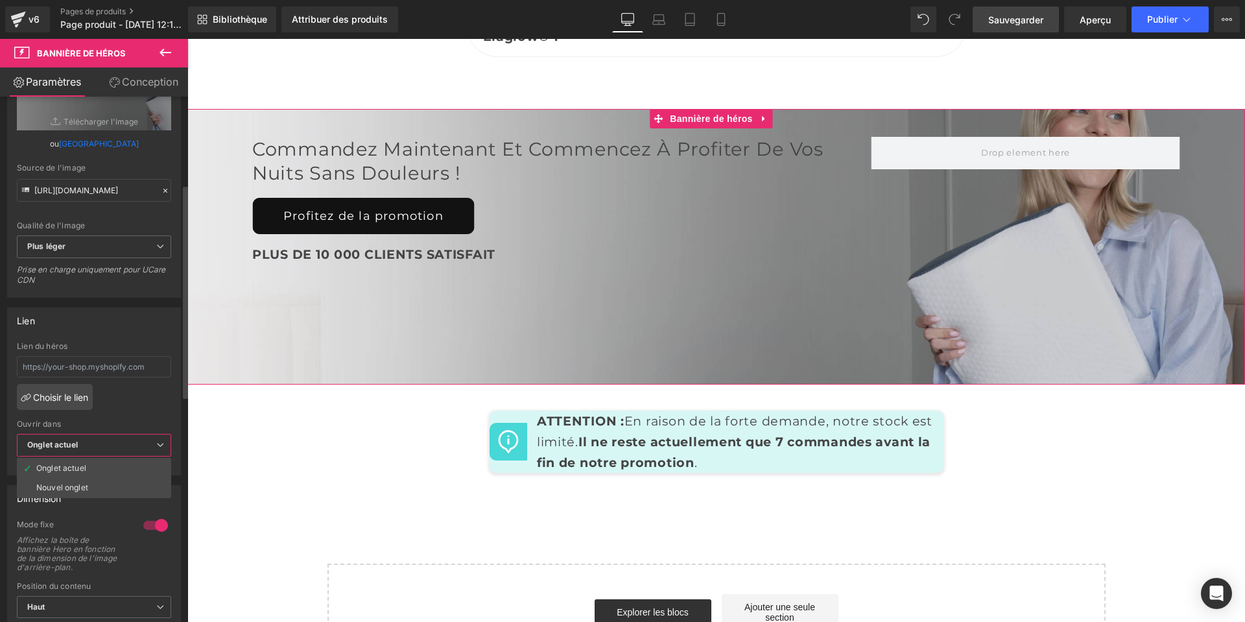
click at [149, 429] on div "Ouvrir dans" at bounding box center [94, 424] width 154 height 9
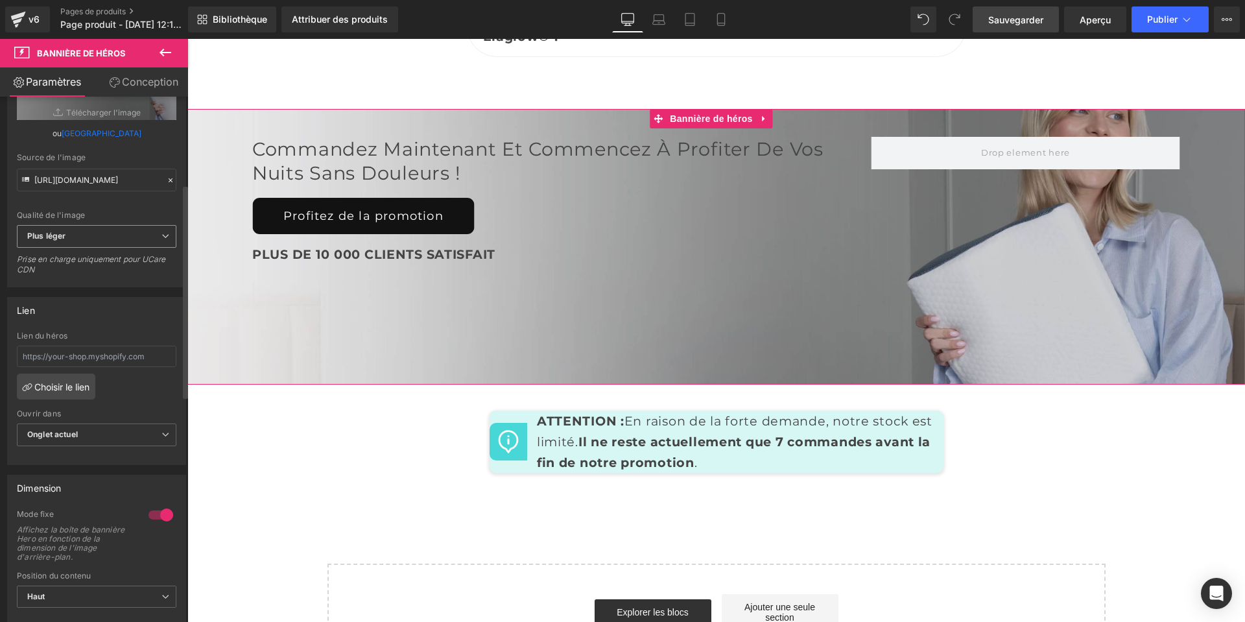
click at [152, 248] on span "Plus léger" at bounding box center [97, 236] width 160 height 23
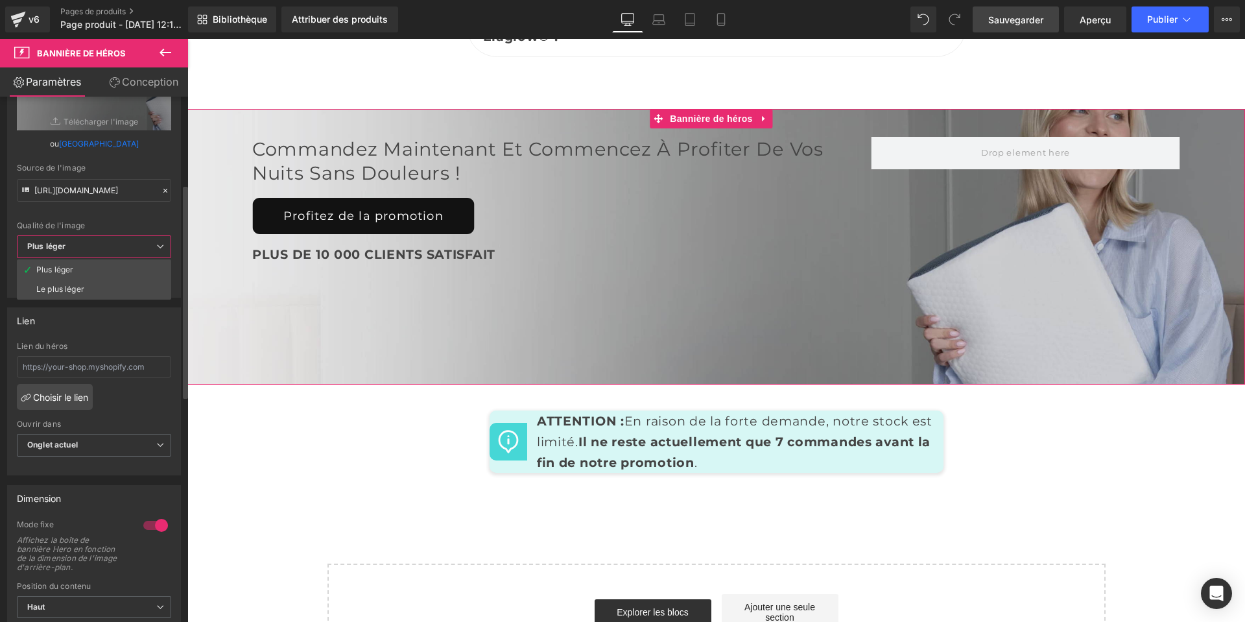
click at [157, 230] on div "Qualité de l'image" at bounding box center [94, 225] width 154 height 9
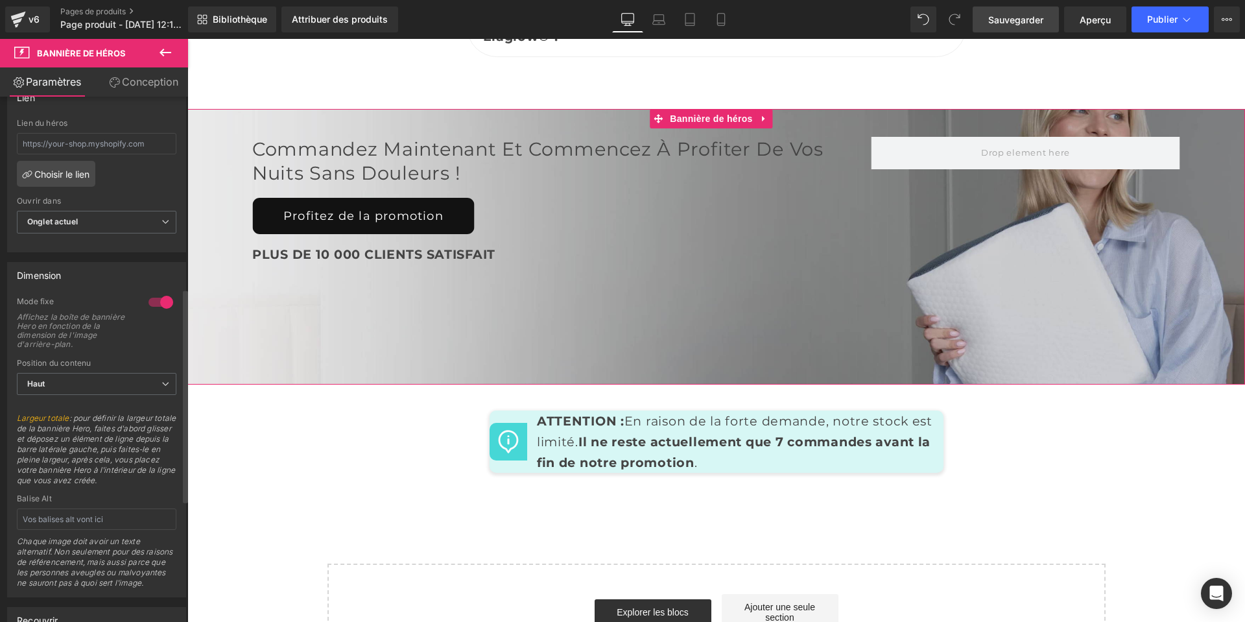
scroll to position [475, 0]
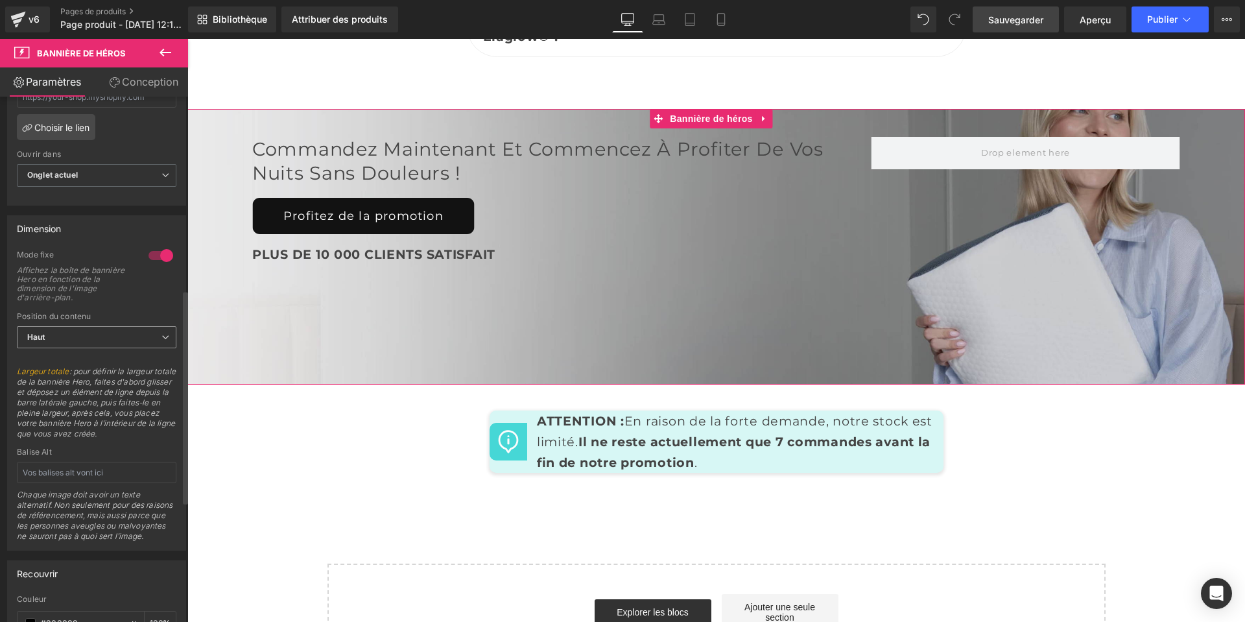
click at [134, 349] on span "Haut" at bounding box center [97, 337] width 160 height 23
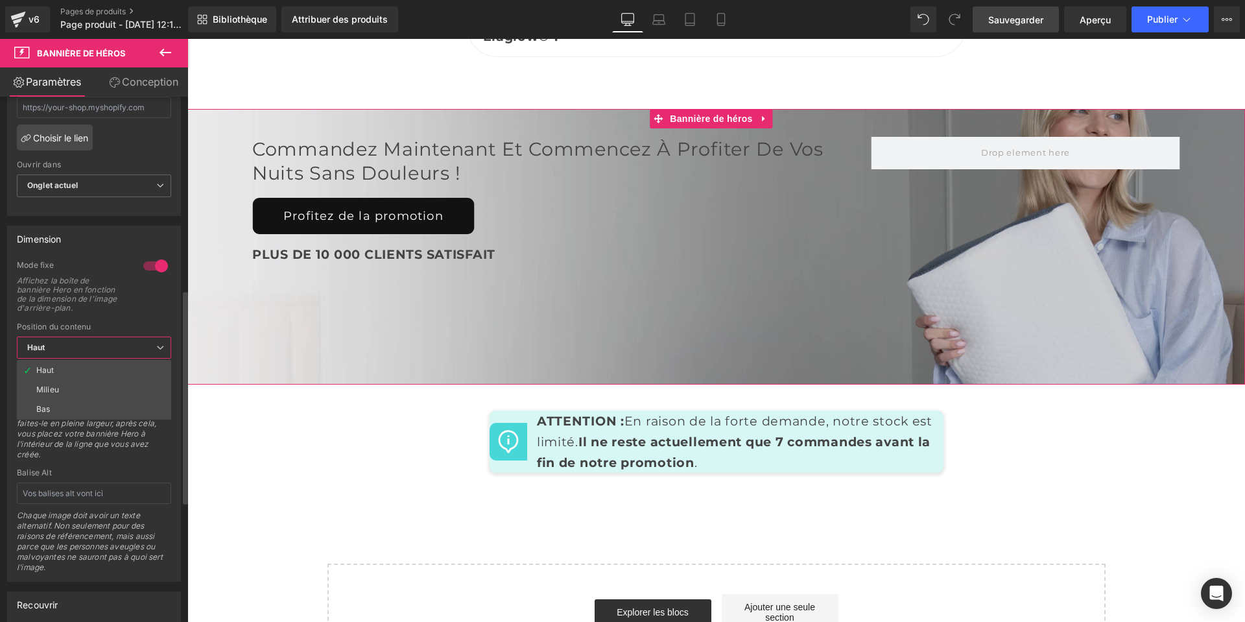
click at [134, 357] on span "Haut" at bounding box center [94, 348] width 154 height 23
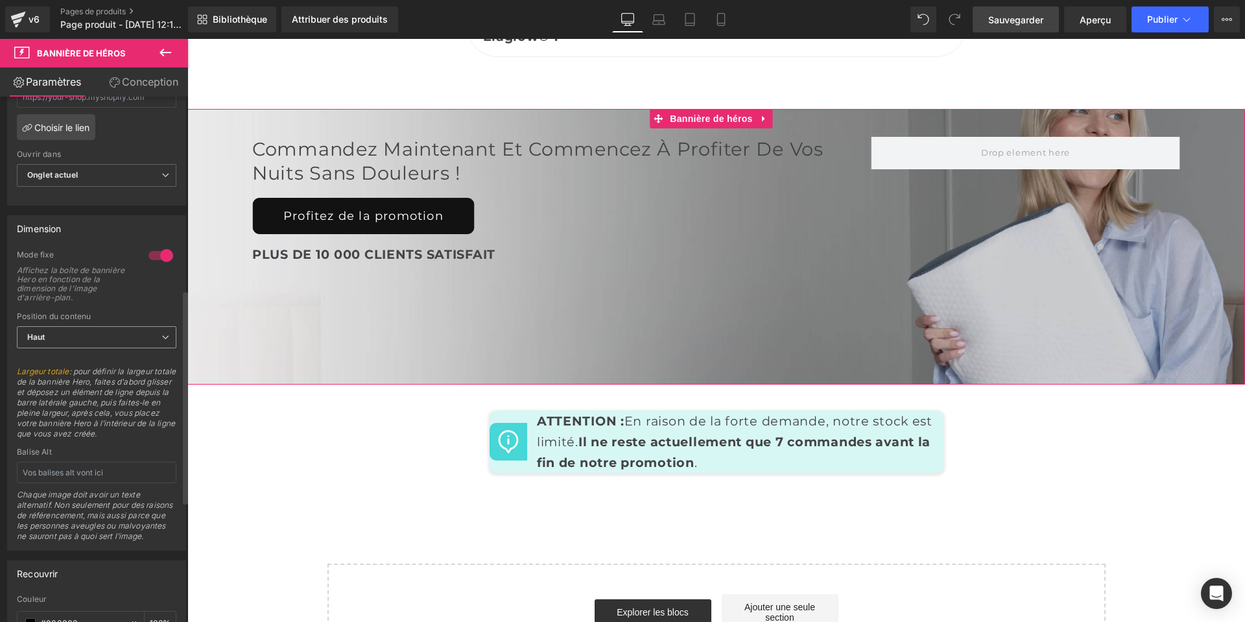
click at [134, 349] on span "Haut" at bounding box center [97, 337] width 160 height 23
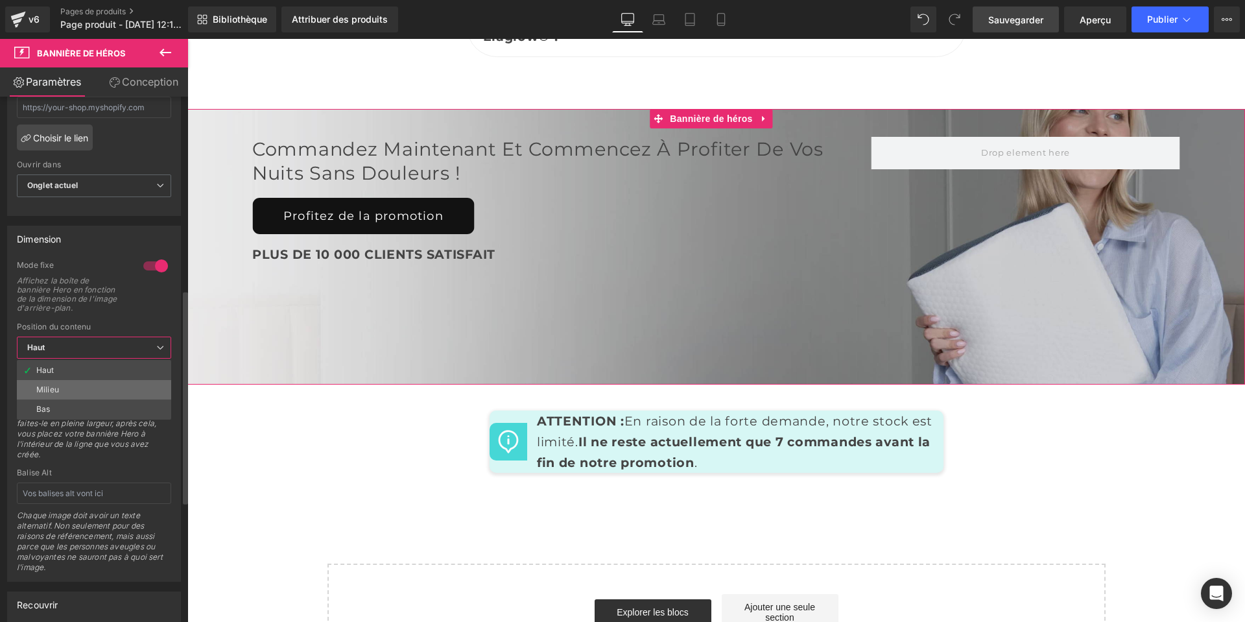
click at [121, 394] on li "Milieu" at bounding box center [94, 389] width 154 height 19
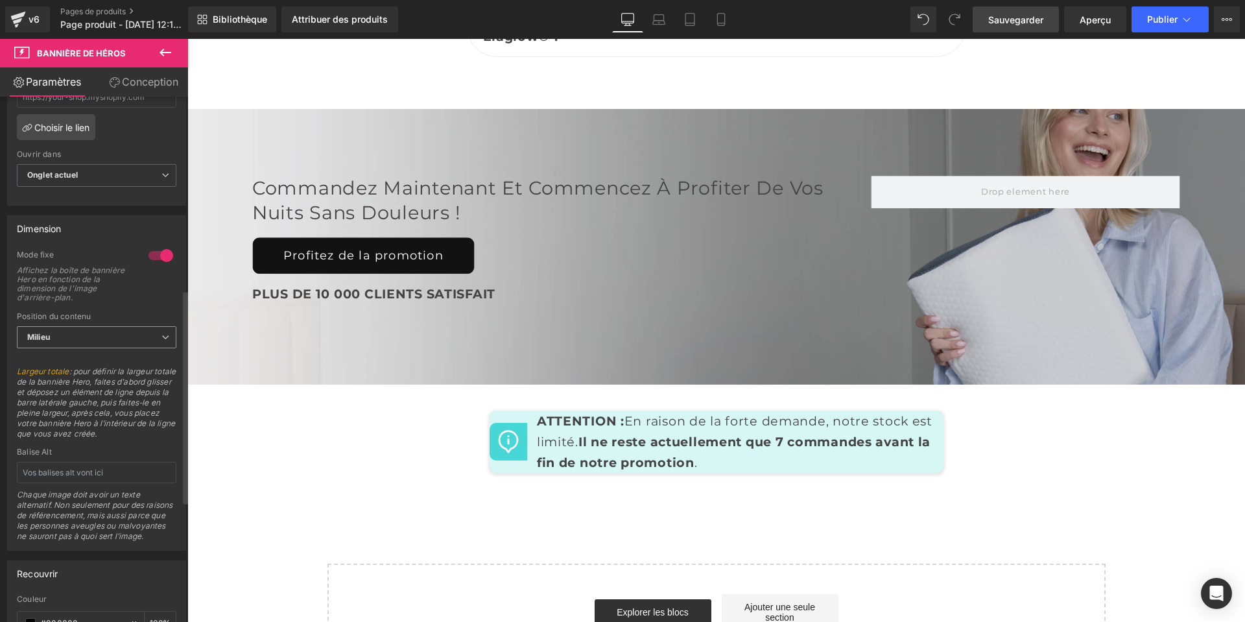
click at [130, 349] on span "Milieu" at bounding box center [97, 337] width 160 height 23
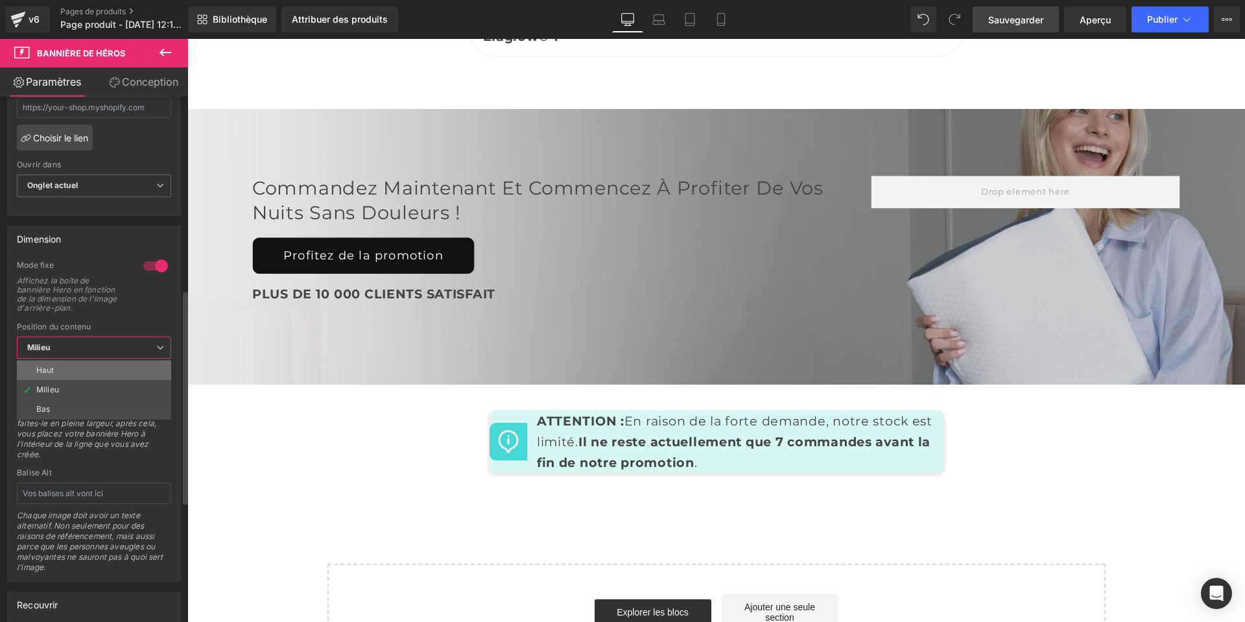
click at [129, 375] on li "Haut" at bounding box center [94, 370] width 154 height 19
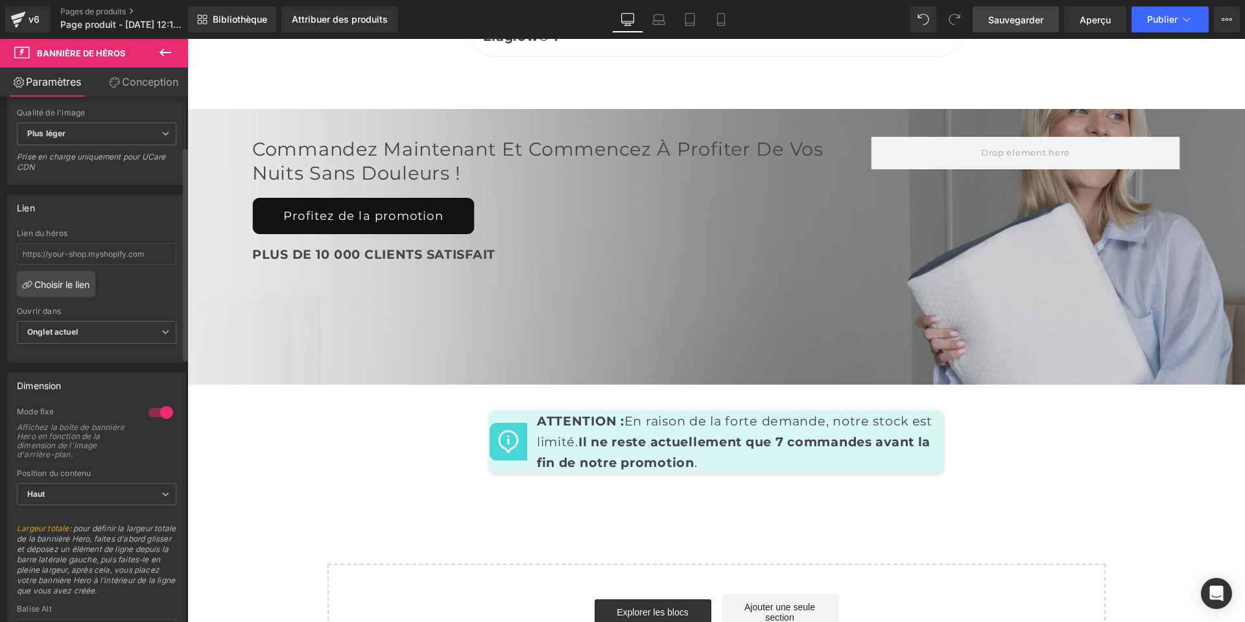
scroll to position [123, 0]
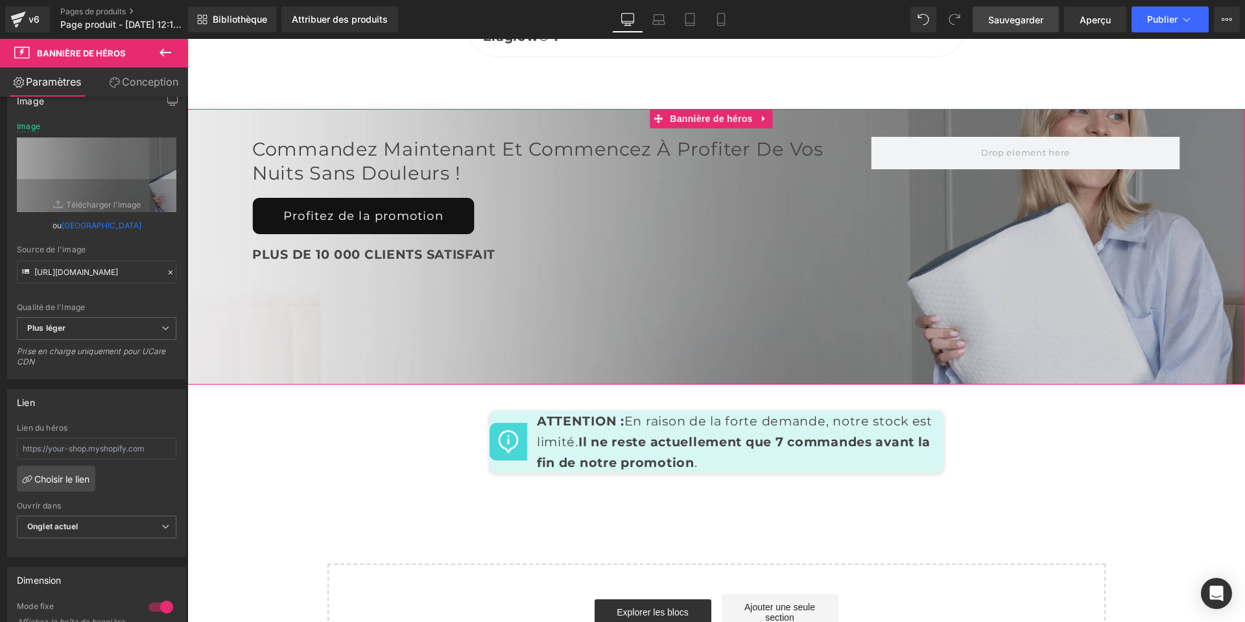
click at [159, 78] on font "Conception" at bounding box center [150, 81] width 56 height 13
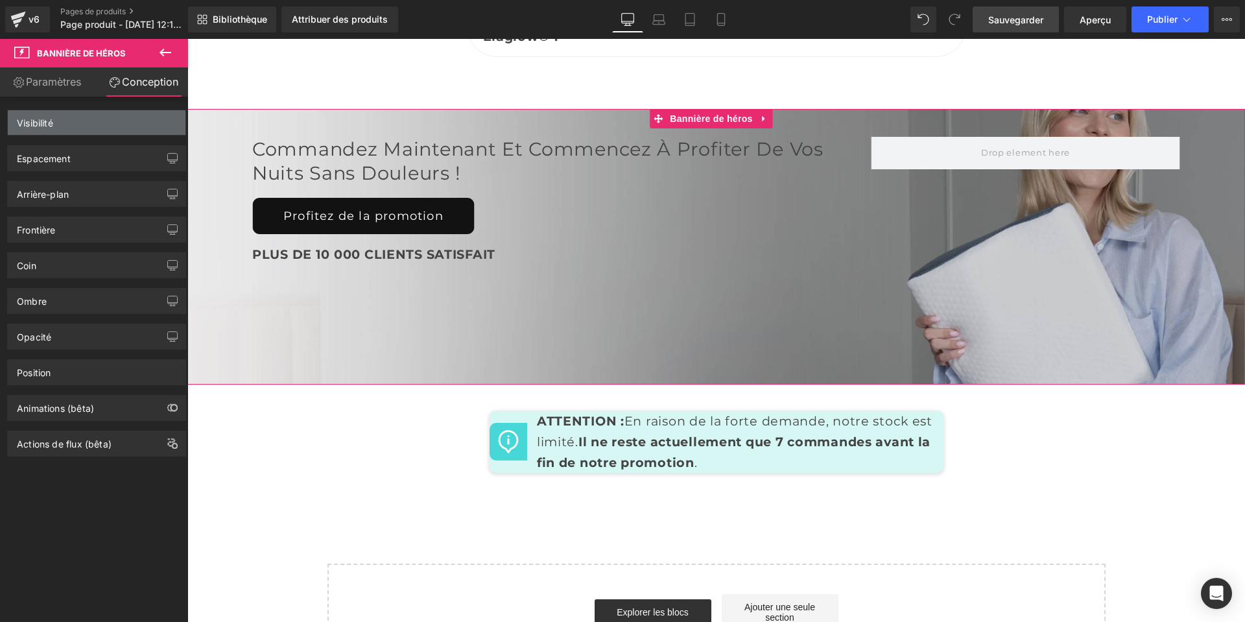
click at [141, 119] on div "Visibilité" at bounding box center [97, 122] width 178 height 25
click at [139, 122] on div "Visibilité" at bounding box center [97, 122] width 178 height 25
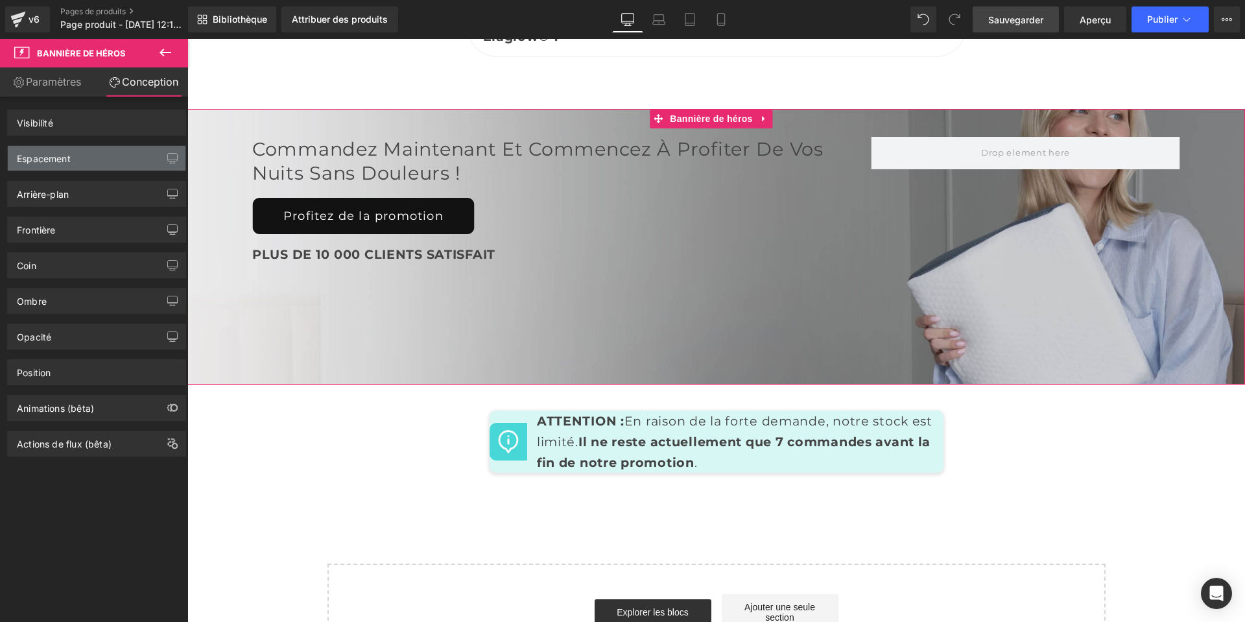
click at [135, 162] on div "Espacement" at bounding box center [97, 158] width 178 height 25
click at [127, 189] on div "Arrière-plan" at bounding box center [97, 194] width 178 height 25
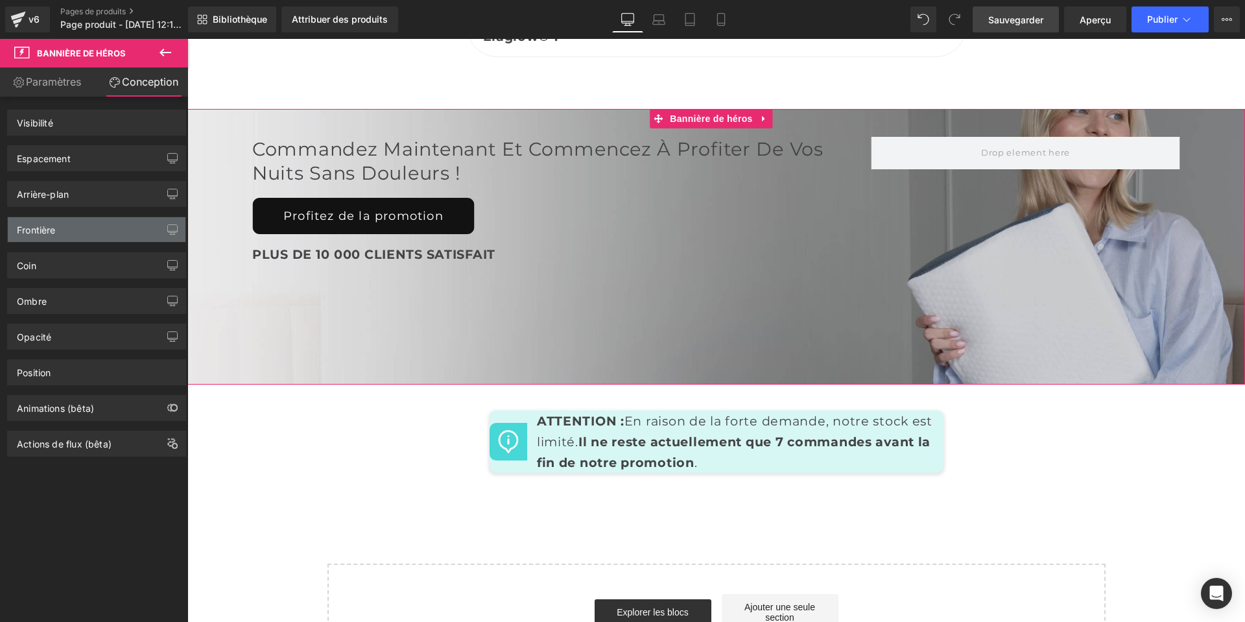
click at [121, 224] on div "Frontière" at bounding box center [97, 229] width 178 height 25
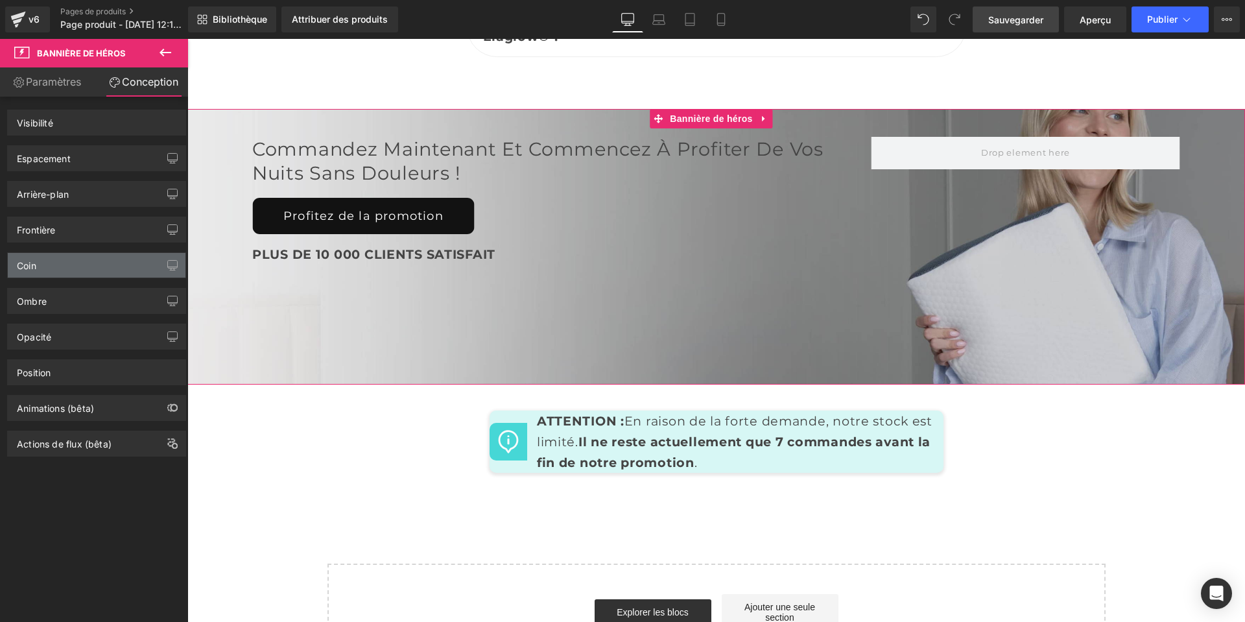
click at [106, 267] on div "Coin" at bounding box center [97, 265] width 178 height 25
click at [54, 82] on font "Paramètres" at bounding box center [53, 81] width 55 height 13
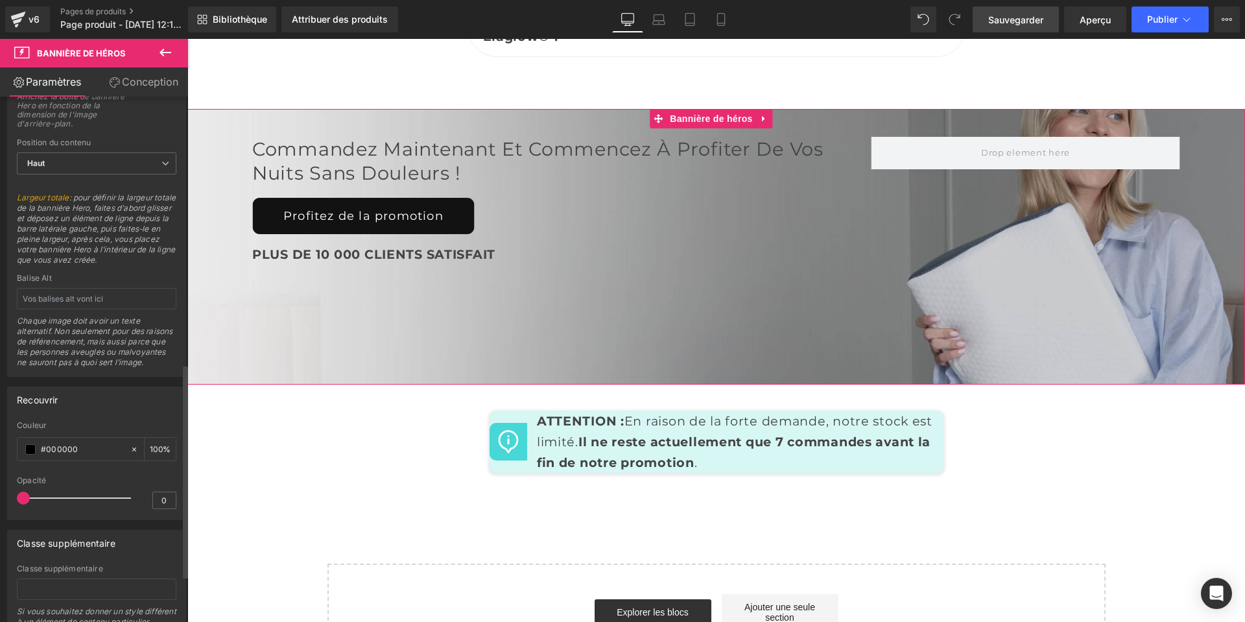
scroll to position [772, 0]
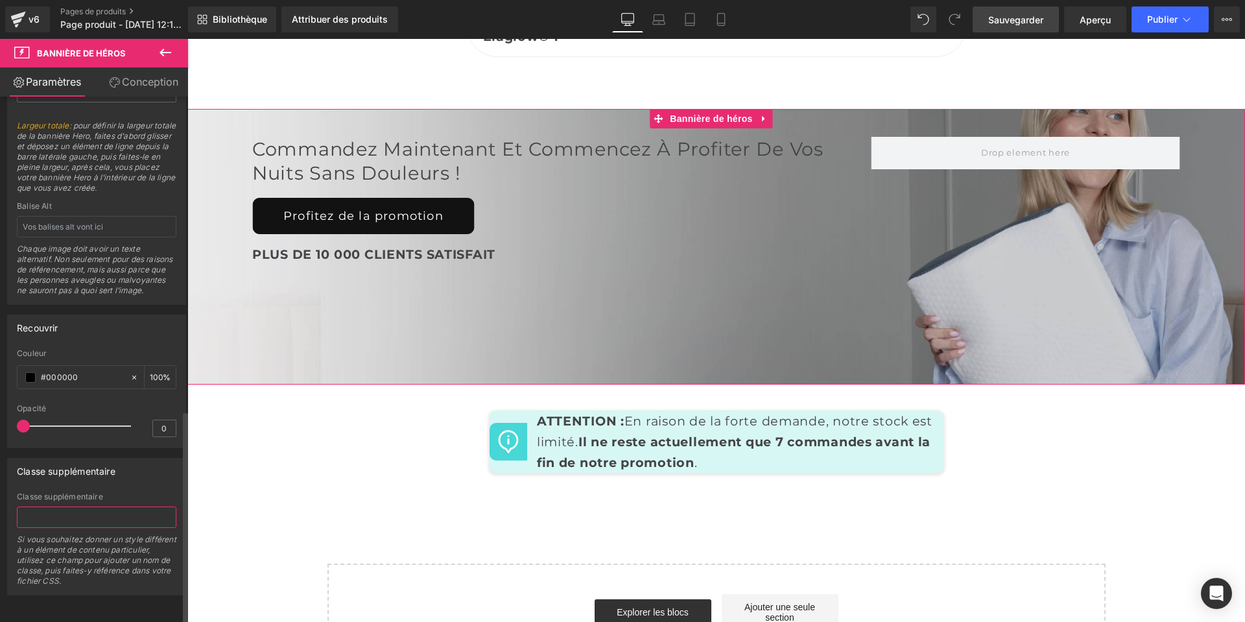
click at [91, 506] on input "text" at bounding box center [97, 516] width 160 height 21
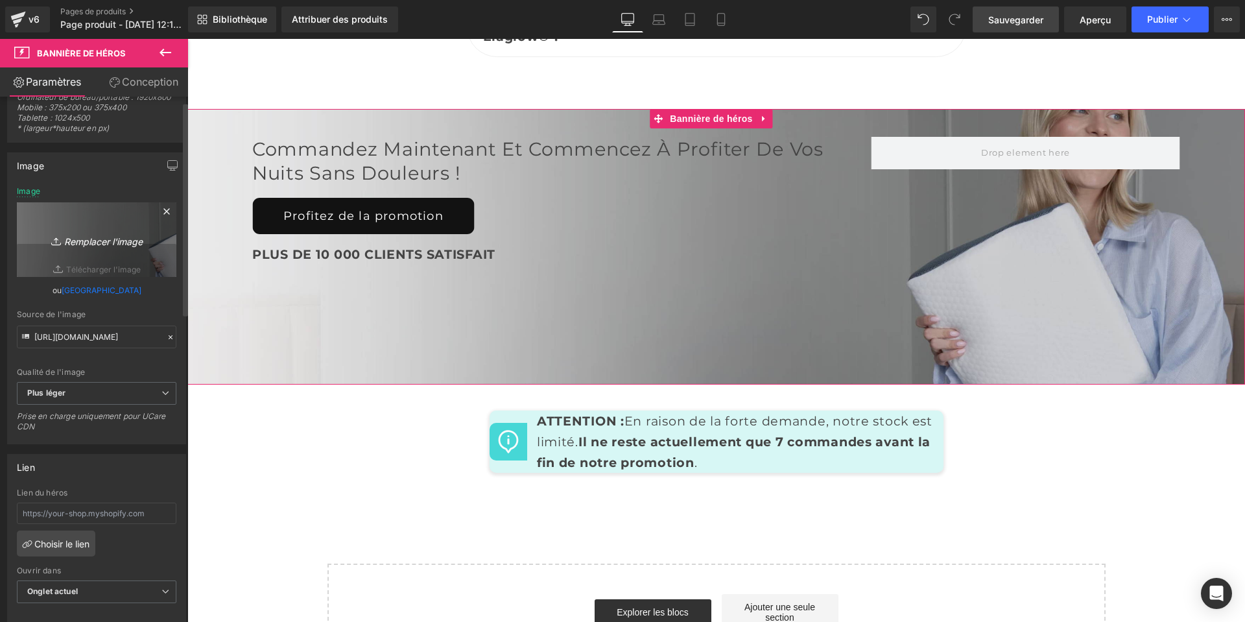
scroll to position [0, 0]
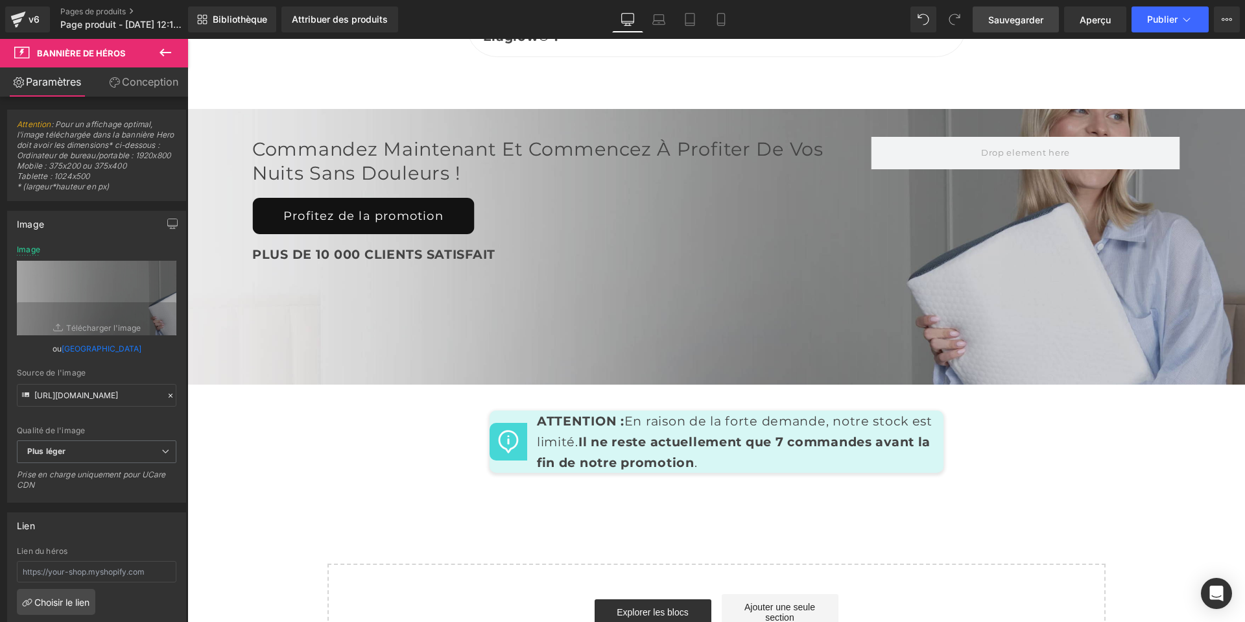
drag, startPoint x: 999, startPoint y: 15, endPoint x: 1010, endPoint y: 12, distance: 11.5
click at [998, 15] on font "Sauvegarder" at bounding box center [1015, 19] width 55 height 11
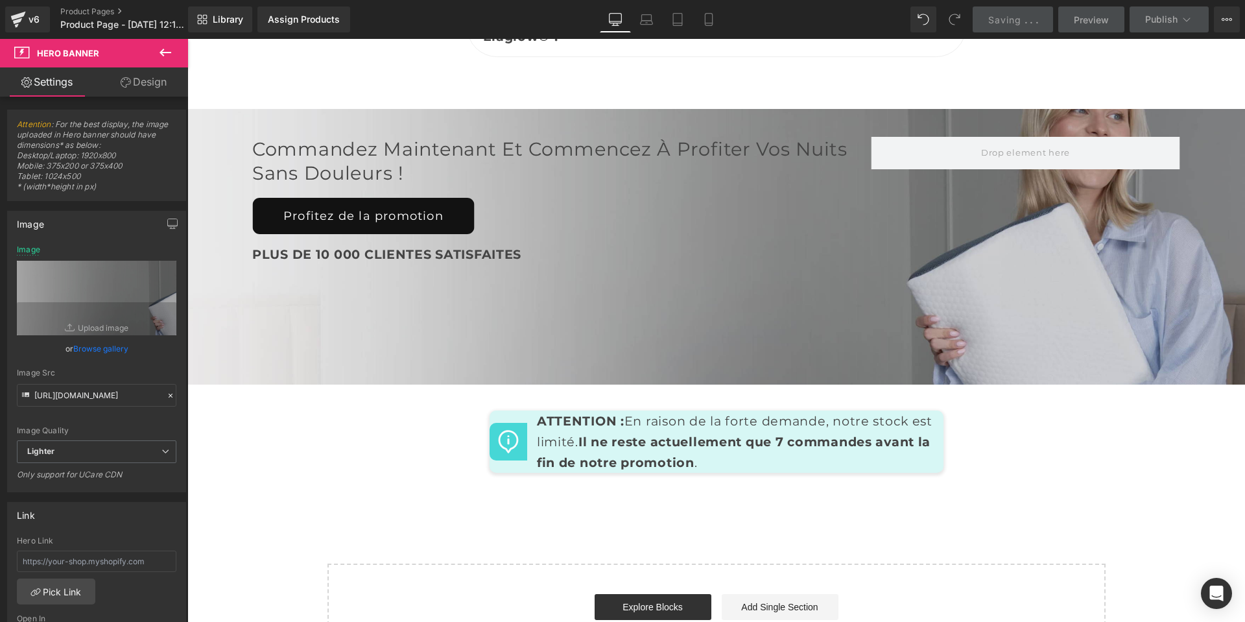
click at [872, 21] on div "Library Assign Products Product Preview No product match your search. Please tr…" at bounding box center [716, 19] width 1057 height 26
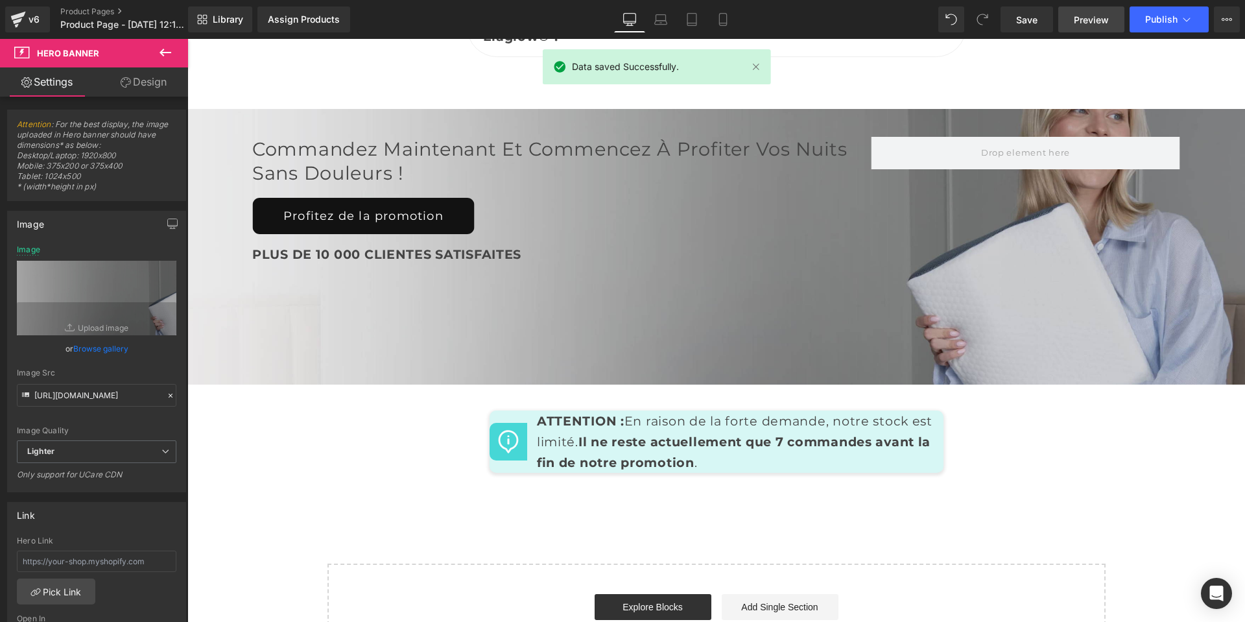
click at [1071, 27] on link "Preview" at bounding box center [1091, 19] width 66 height 26
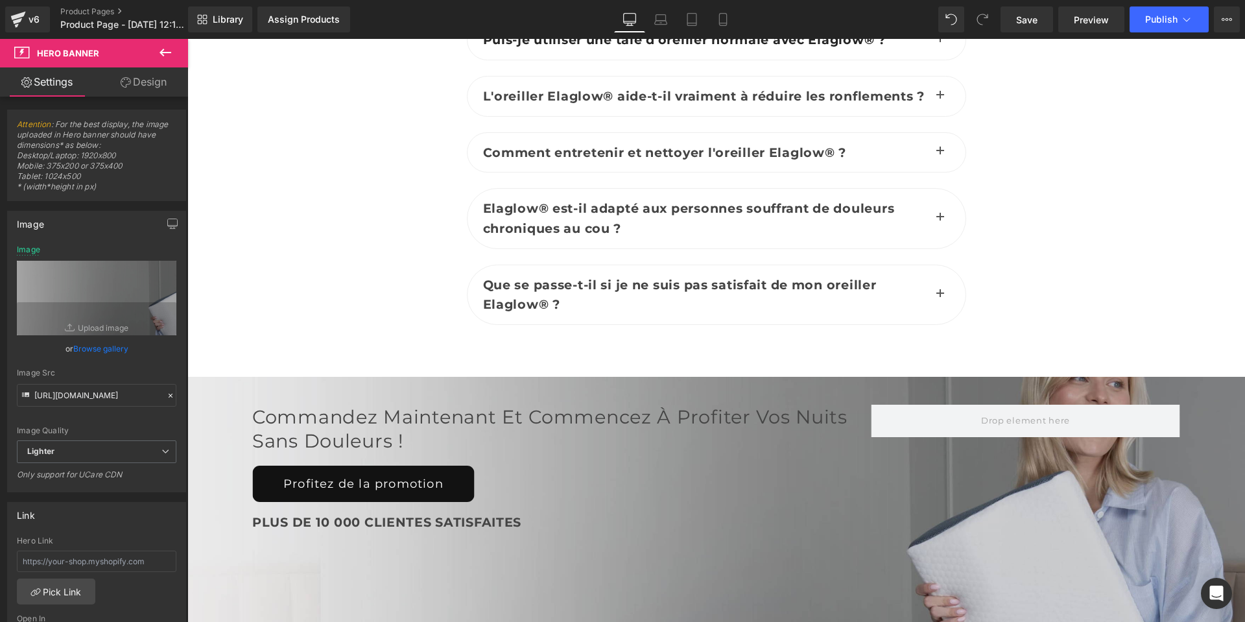
scroll to position [6340, 0]
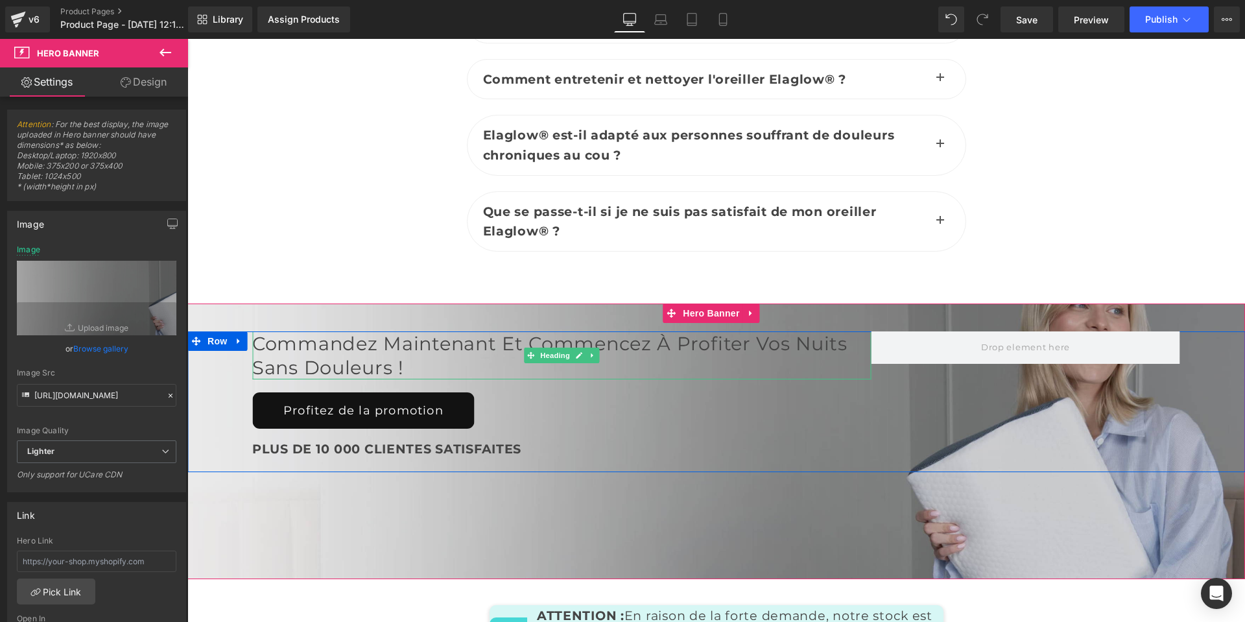
click at [706, 370] on h2 "Commandez maintenant et commencez à profiter vos nuits sans douleurs !" at bounding box center [561, 355] width 619 height 49
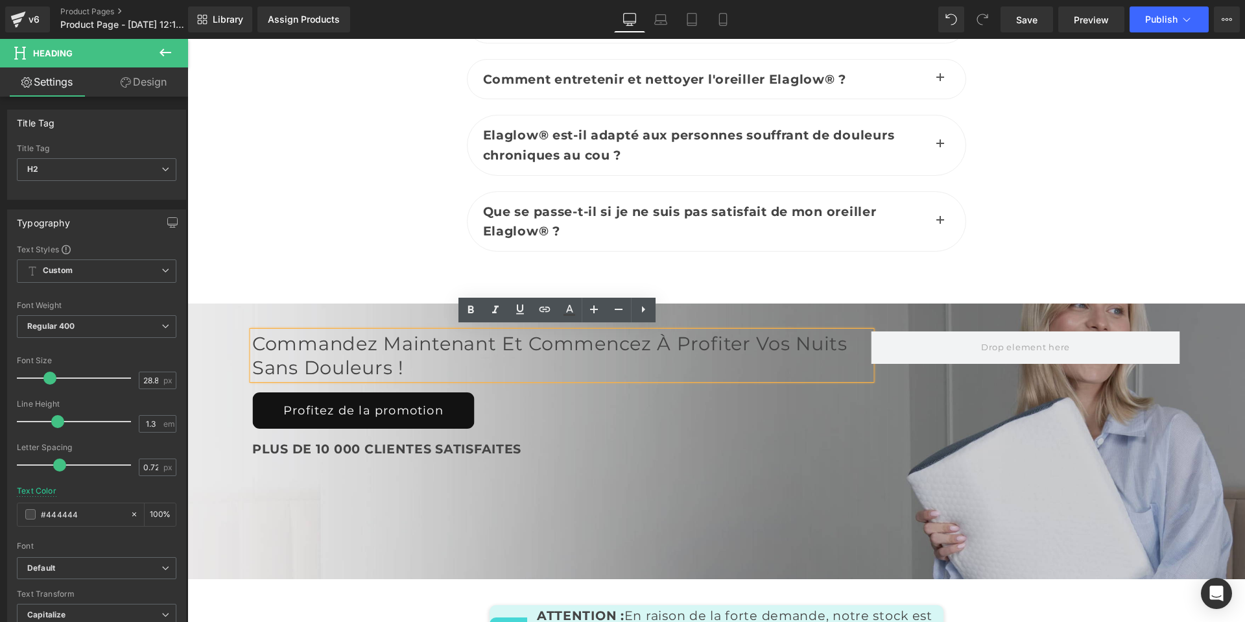
click at [578, 404] on div "Profitez de la promotion" at bounding box center [561, 410] width 619 height 36
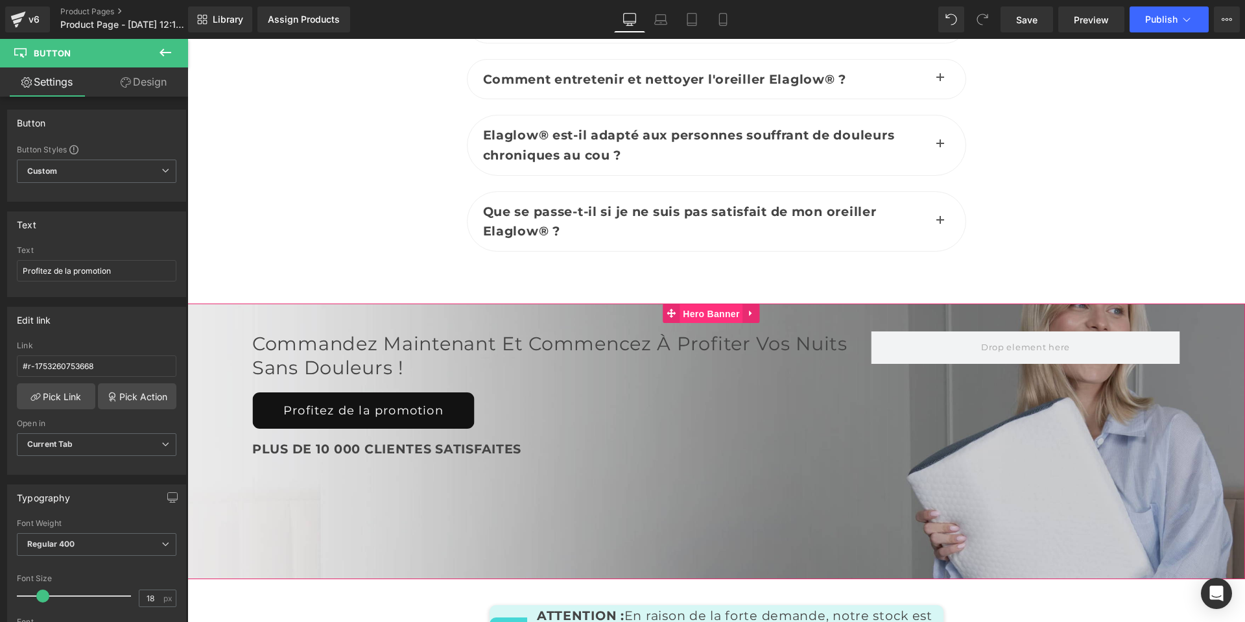
click at [690, 311] on span "Hero Banner" at bounding box center [711, 313] width 63 height 19
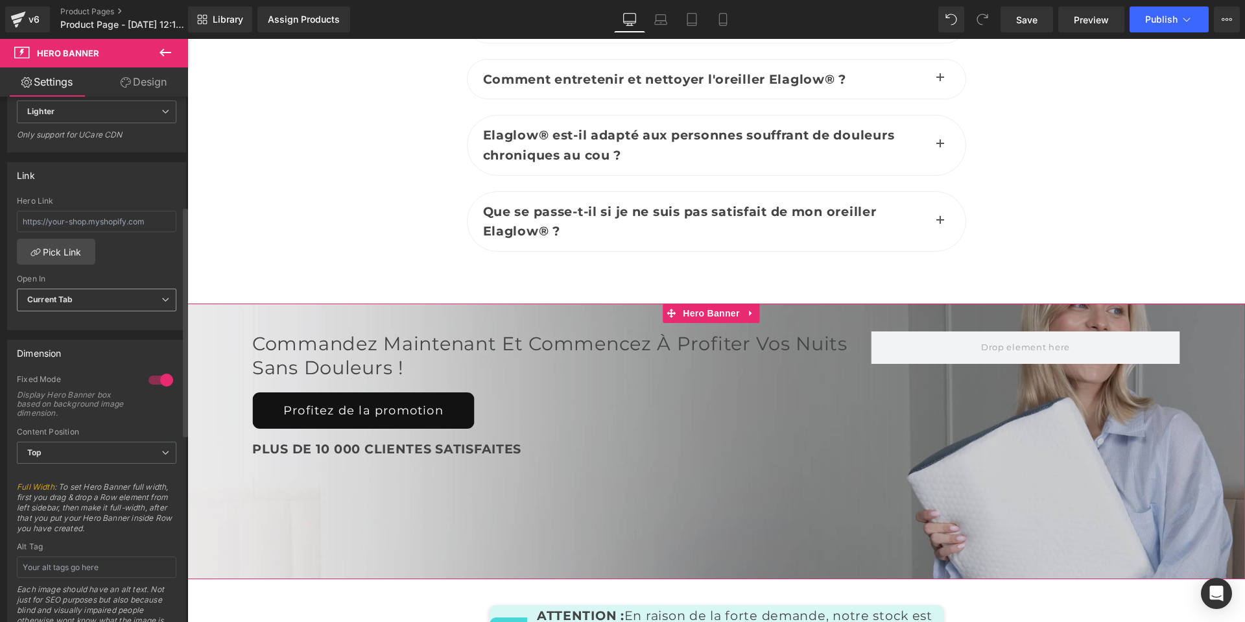
scroll to position [389, 0]
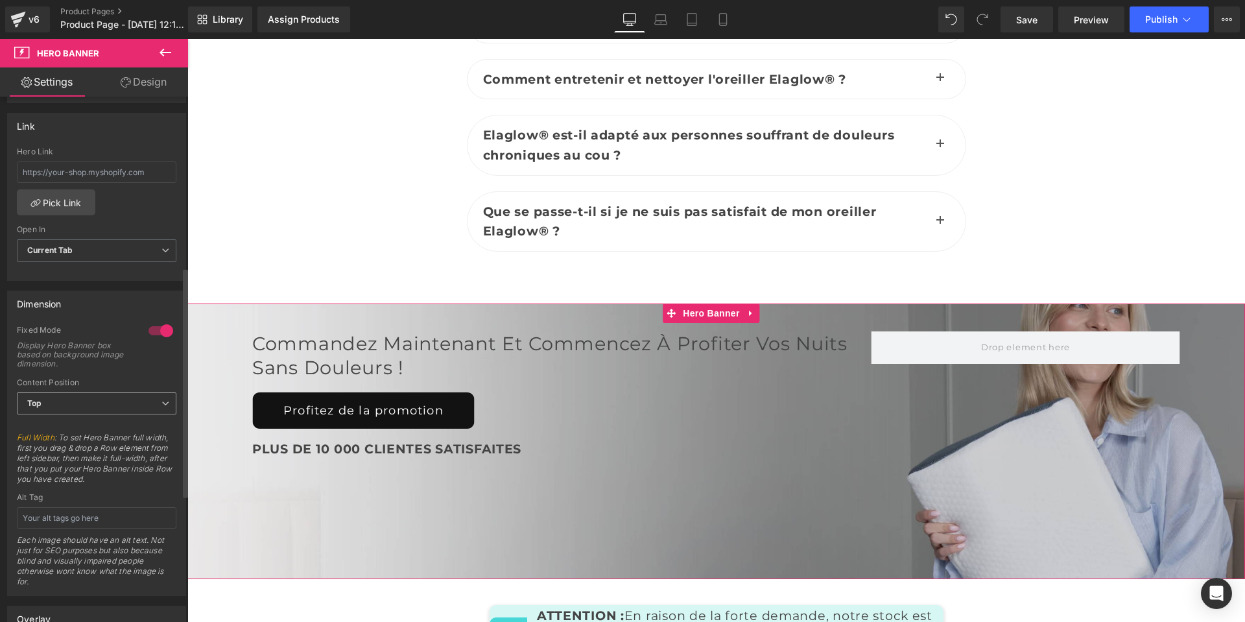
click at [126, 407] on span "Top" at bounding box center [97, 403] width 160 height 23
click at [117, 460] on li "Bottom" at bounding box center [94, 464] width 154 height 19
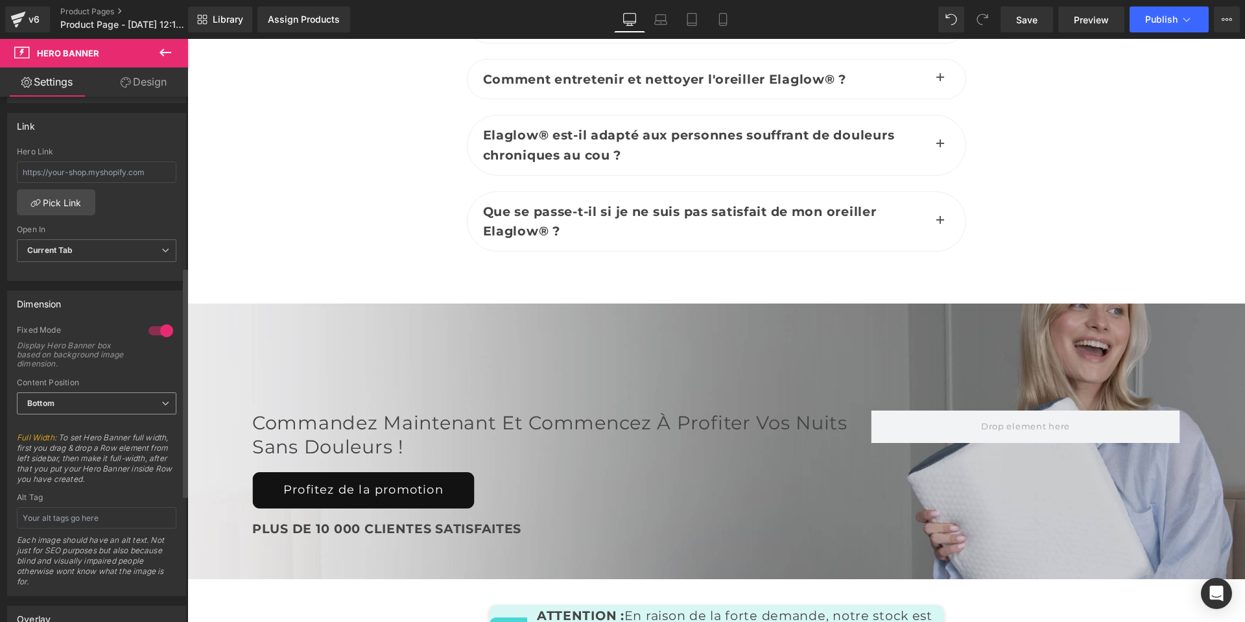
click at [117, 411] on span "Bottom" at bounding box center [97, 403] width 160 height 23
click at [112, 442] on li "Middle" at bounding box center [94, 445] width 154 height 19
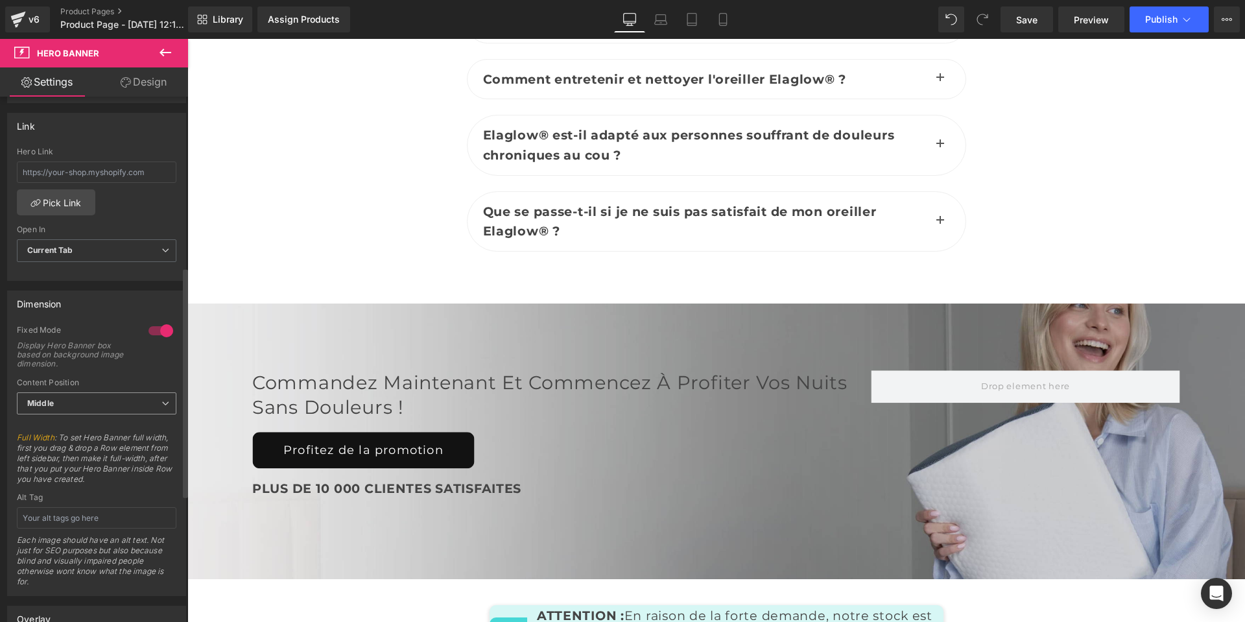
click at [140, 401] on span "Middle" at bounding box center [97, 403] width 160 height 23
click at [137, 420] on li "Top" at bounding box center [94, 425] width 154 height 19
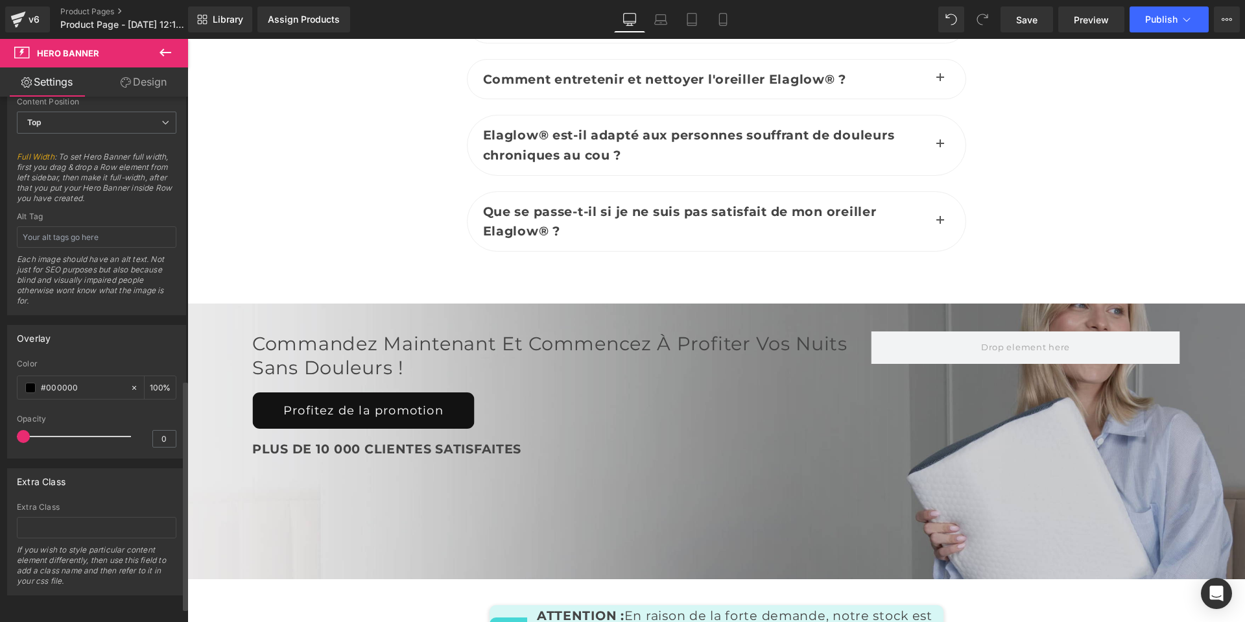
scroll to position [680, 0]
drag, startPoint x: 24, startPoint y: 424, endPoint x: 0, endPoint y: 427, distance: 24.2
click at [0, 427] on div "Overlay rgba(0, 0, 0, 1) Color #000000 100 % 0 Opacity 0" at bounding box center [97, 386] width 194 height 143
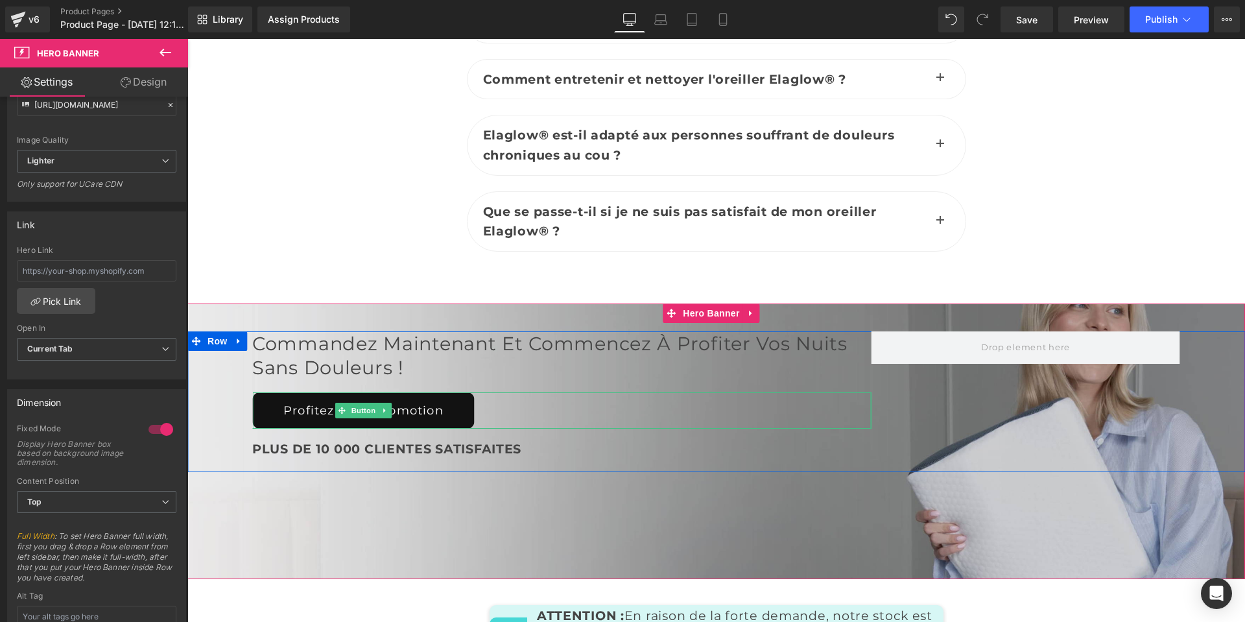
scroll to position [6599, 0]
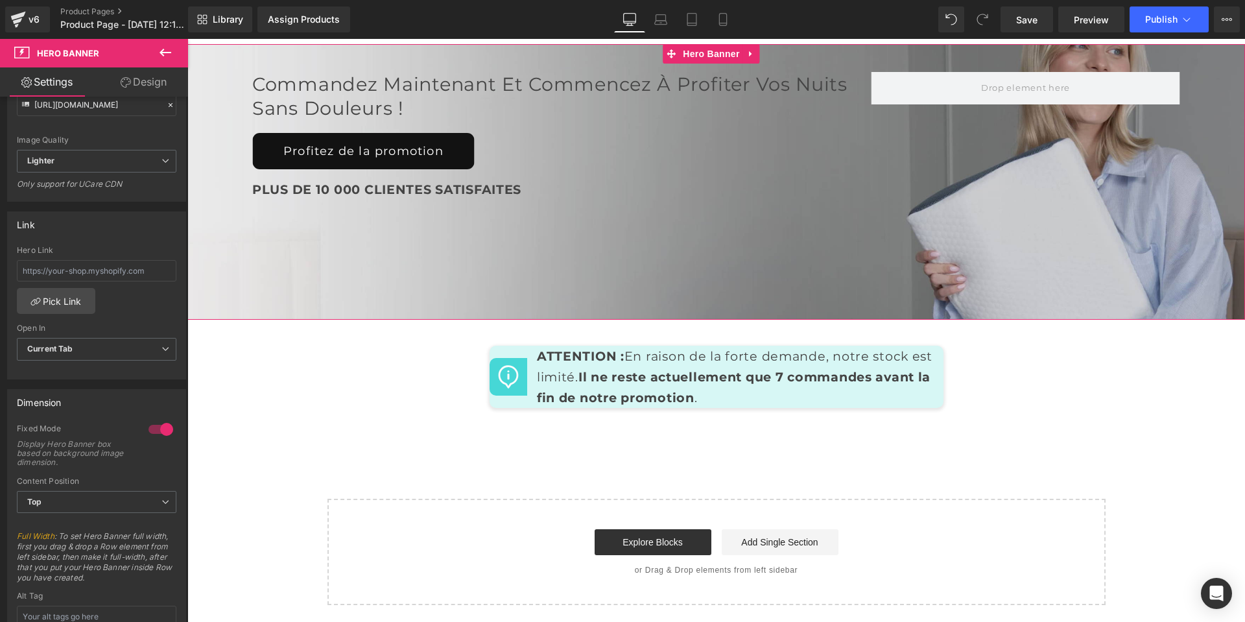
click at [606, 285] on div "Commandez maintenant et commencez à profiter vos nuits sans douleurs ! Heading …" at bounding box center [716, 182] width 1058 height 276
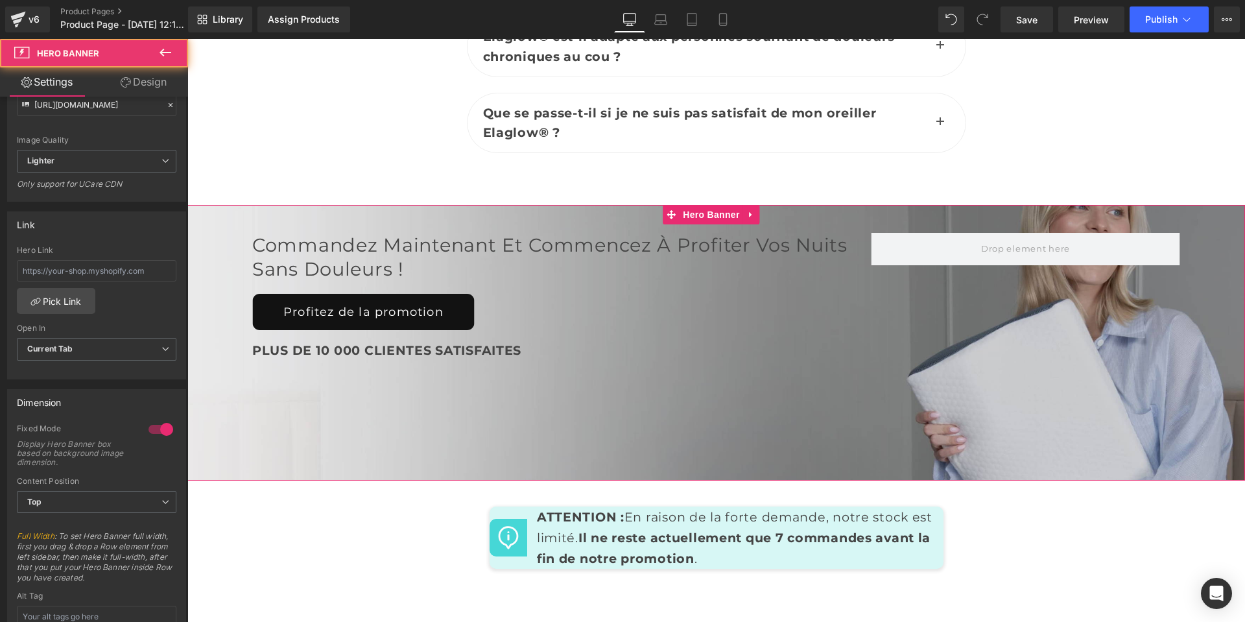
scroll to position [6405, 0]
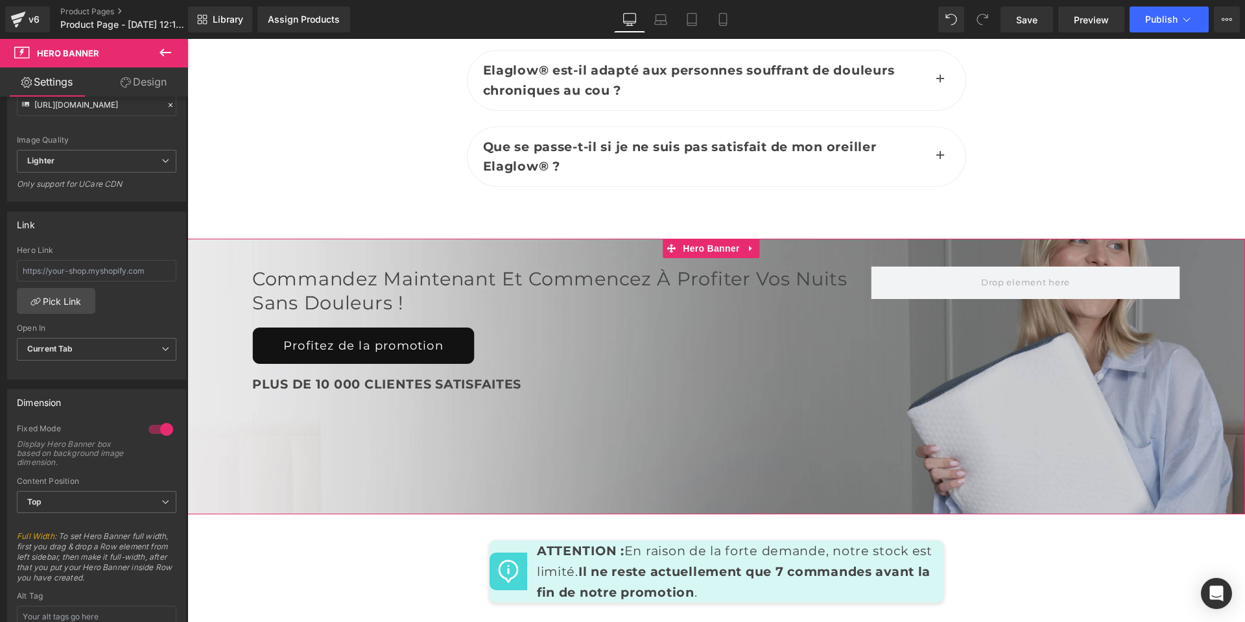
click at [122, 79] on icon at bounding box center [126, 82] width 10 height 10
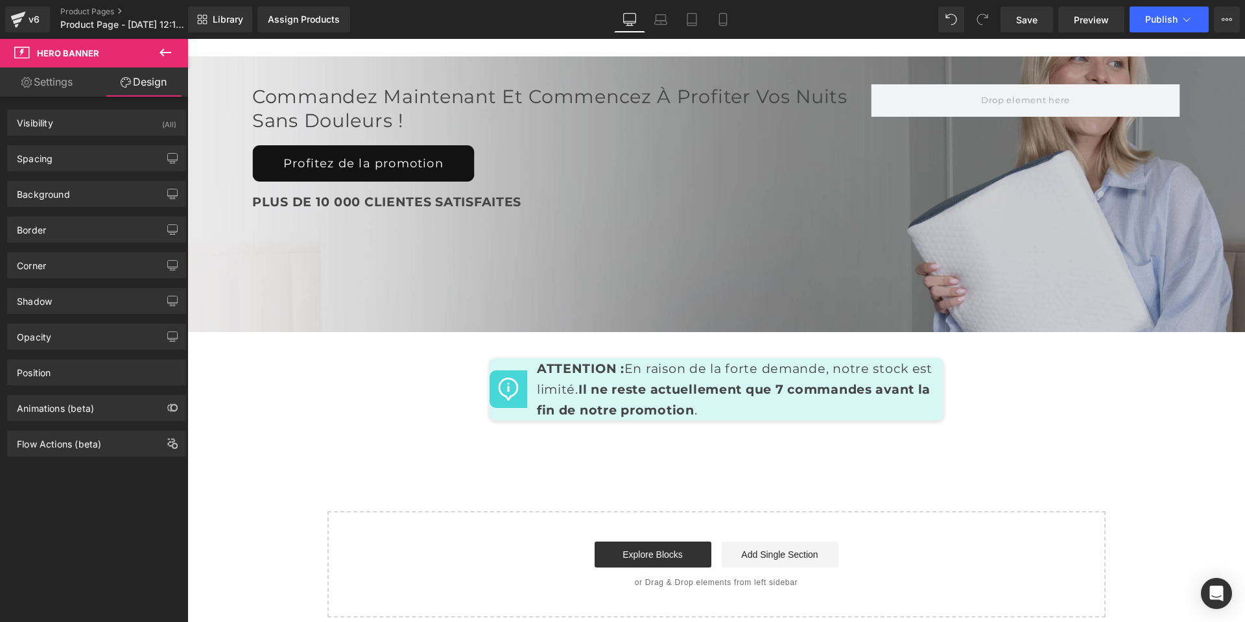
scroll to position [6470, 0]
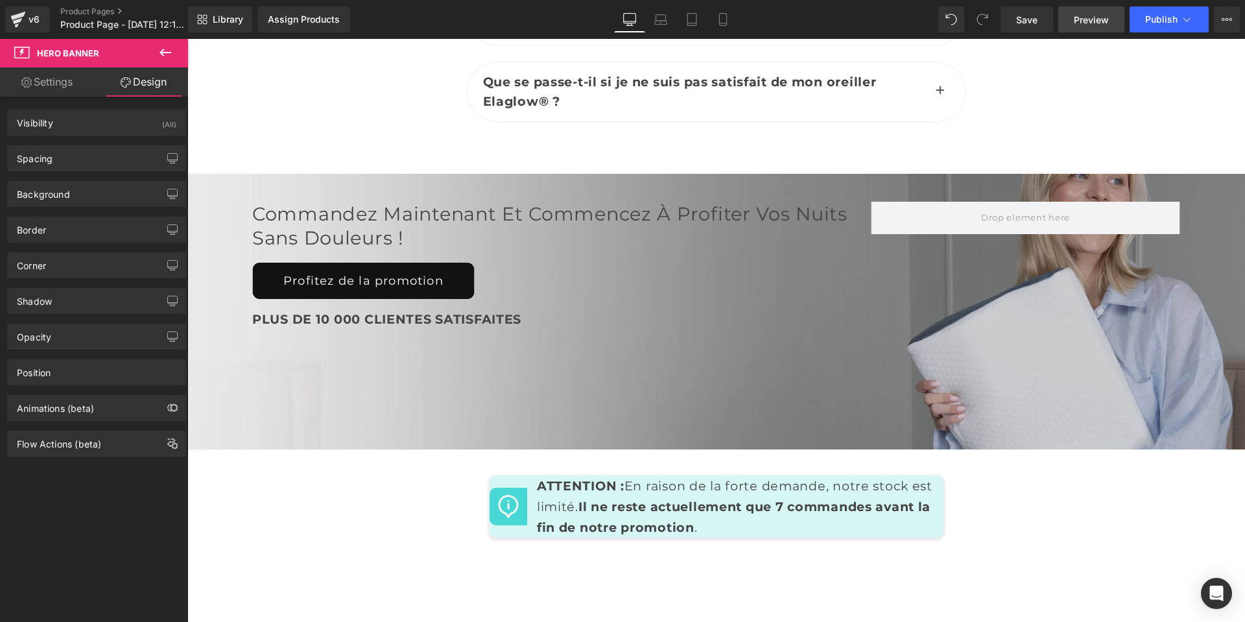
click at [1103, 18] on span "Preview" at bounding box center [1091, 20] width 35 height 14
